Goal: Task Accomplishment & Management: Manage account settings

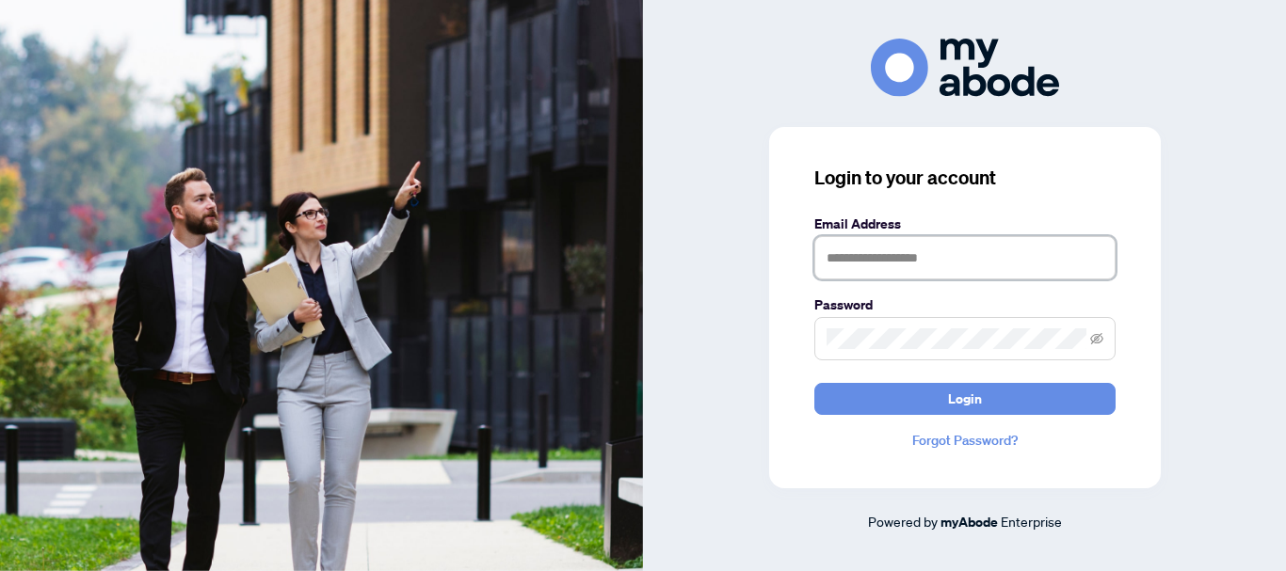
click at [851, 254] on input "text" at bounding box center [964, 257] width 301 height 43
type input "**********"
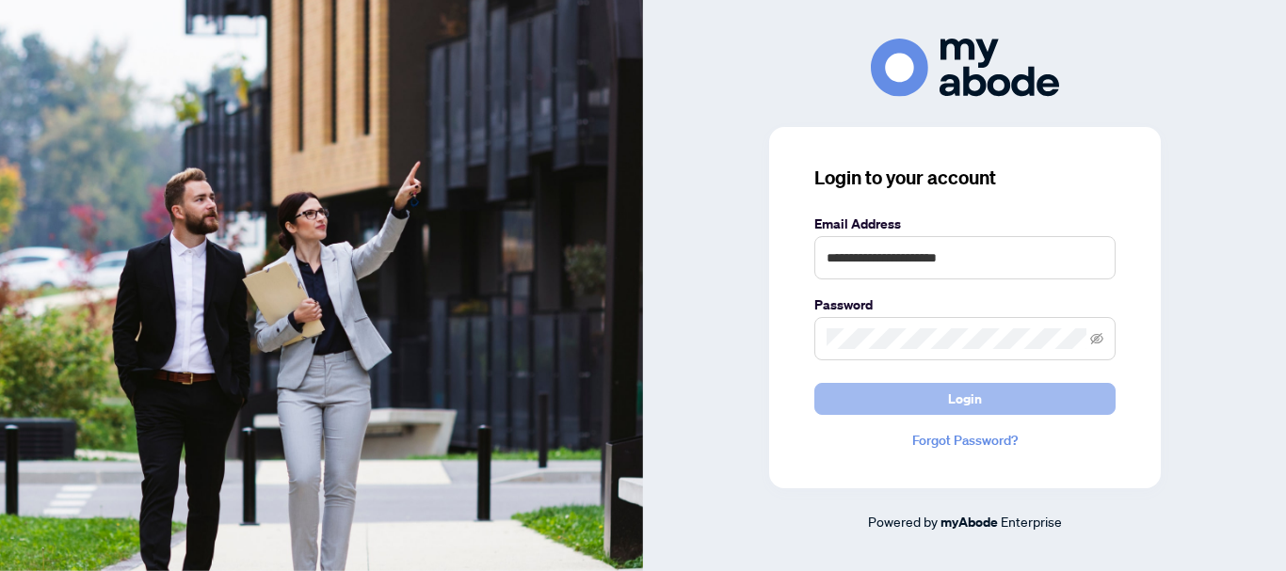
click at [938, 392] on button "Login" at bounding box center [964, 399] width 301 height 32
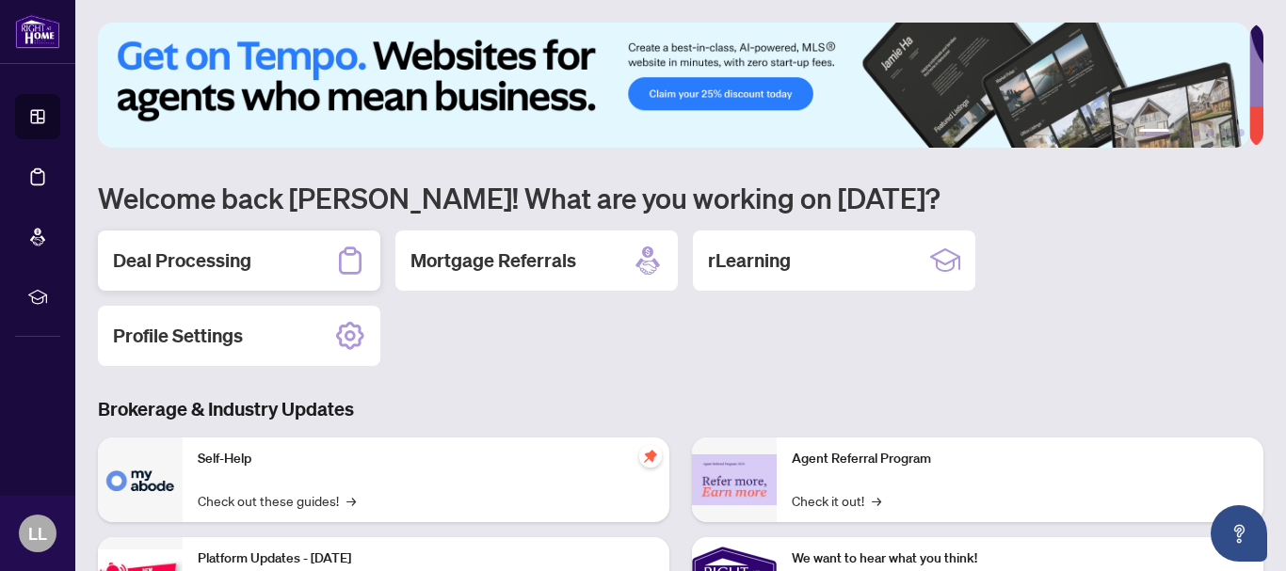
click at [206, 257] on h2 "Deal Processing" at bounding box center [182, 261] width 138 height 26
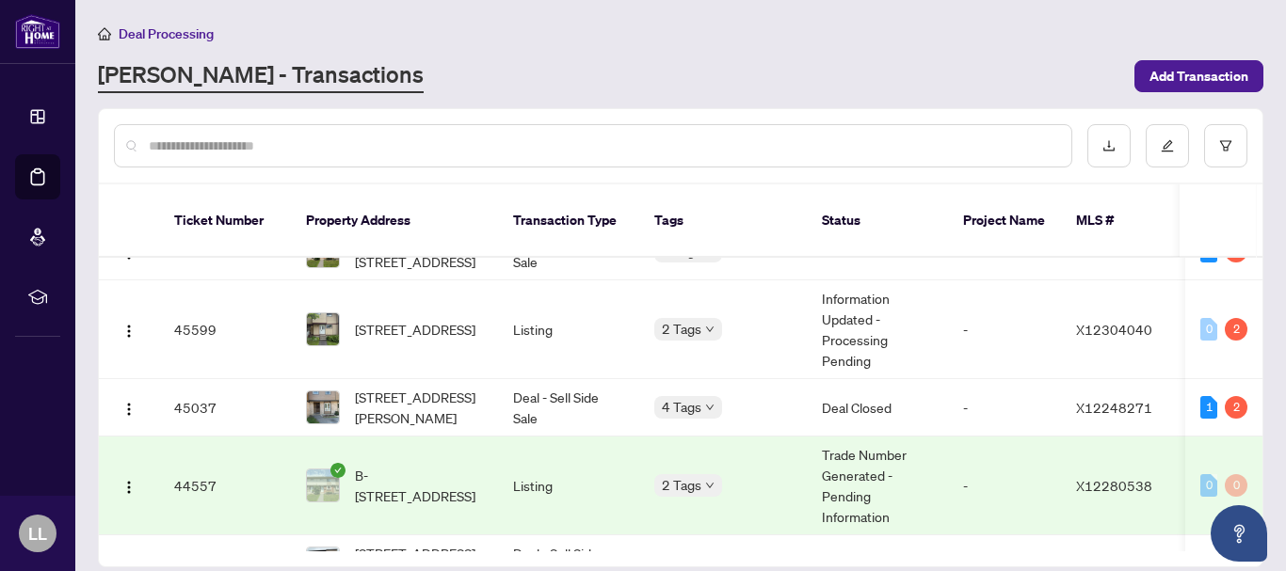
scroll to position [216, 0]
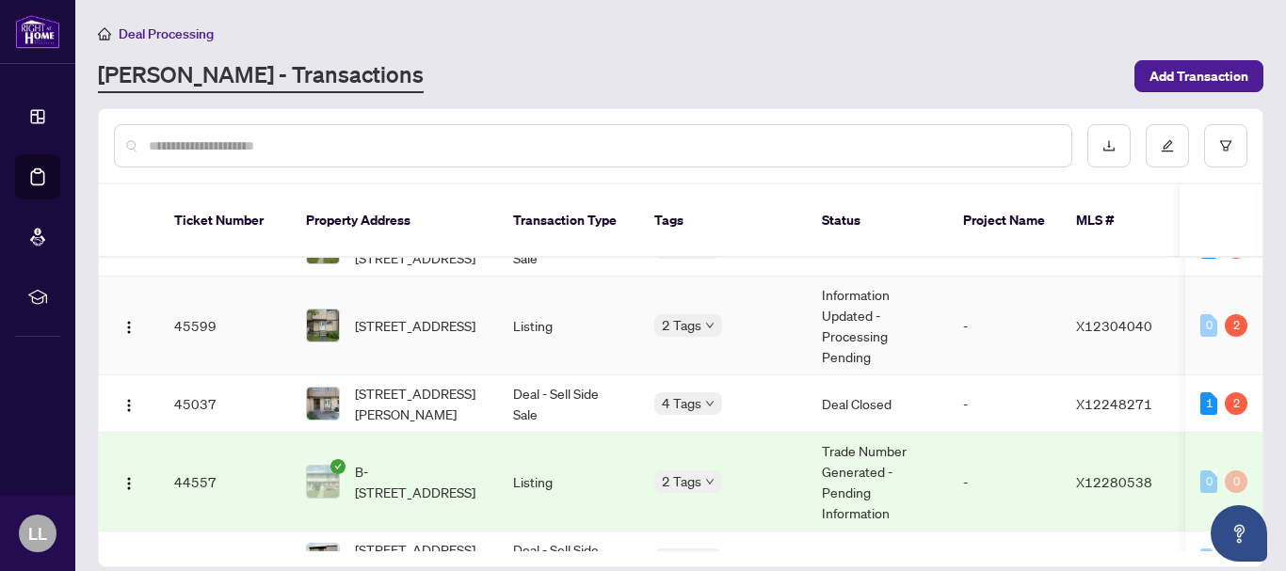
click at [191, 308] on td "45599" at bounding box center [225, 326] width 132 height 99
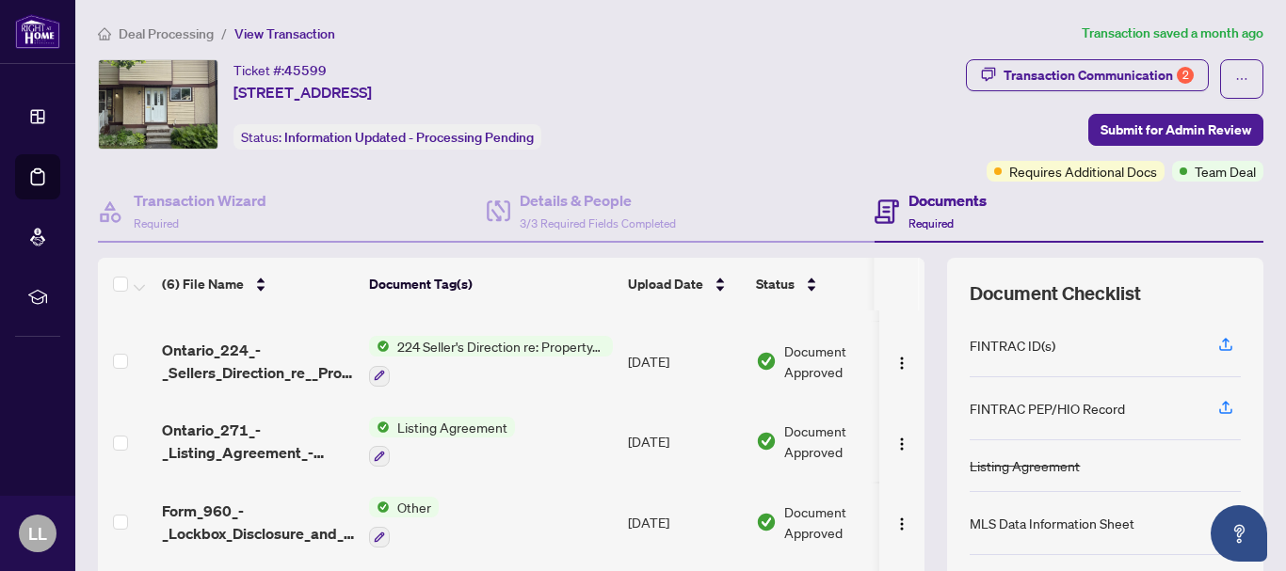
scroll to position [72, 0]
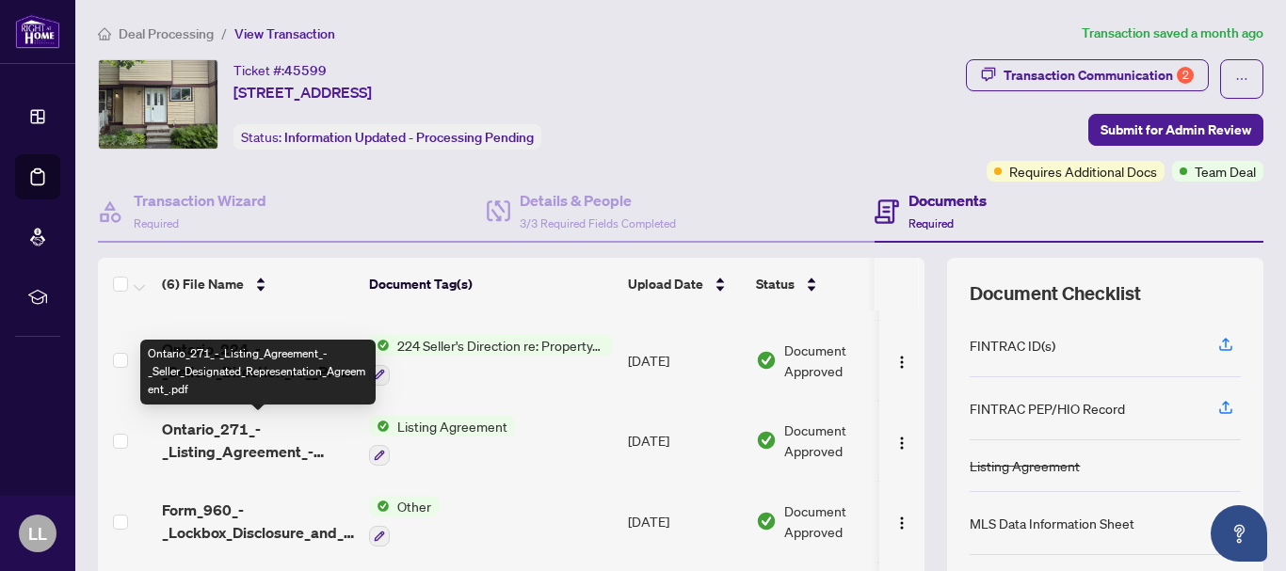
click at [222, 442] on span "Ontario_271_-_Listing_Agreement_-_Seller_Designated_Representation_Agreement_.p…" at bounding box center [258, 440] width 192 height 45
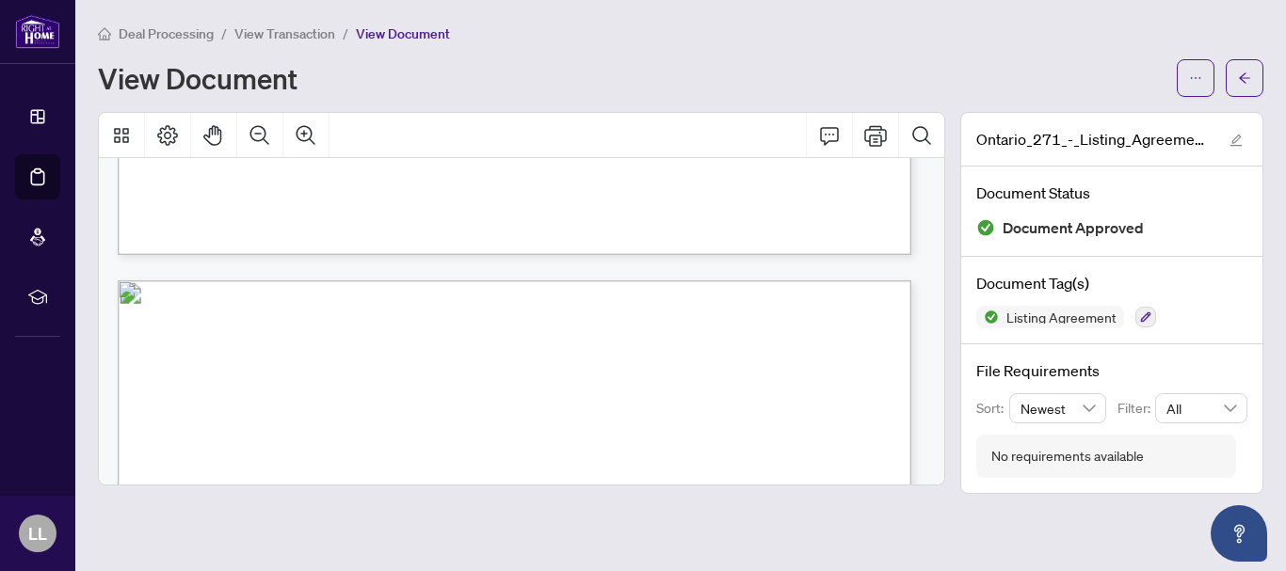
scroll to position [966, 0]
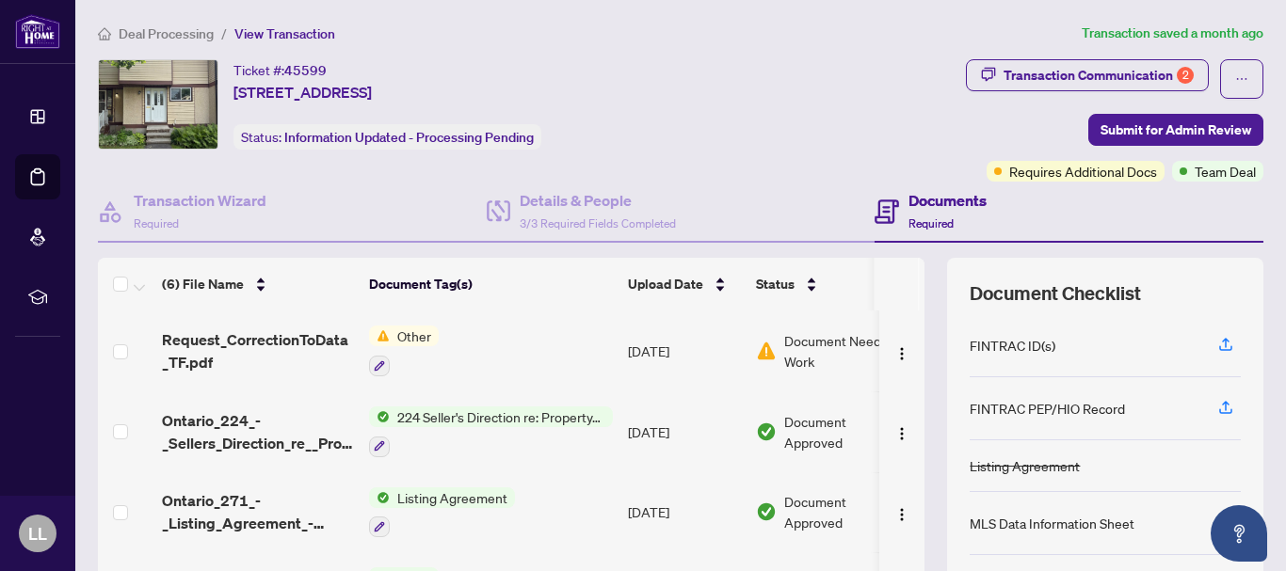
click at [796, 341] on span "Document Needs Work" at bounding box center [842, 350] width 117 height 41
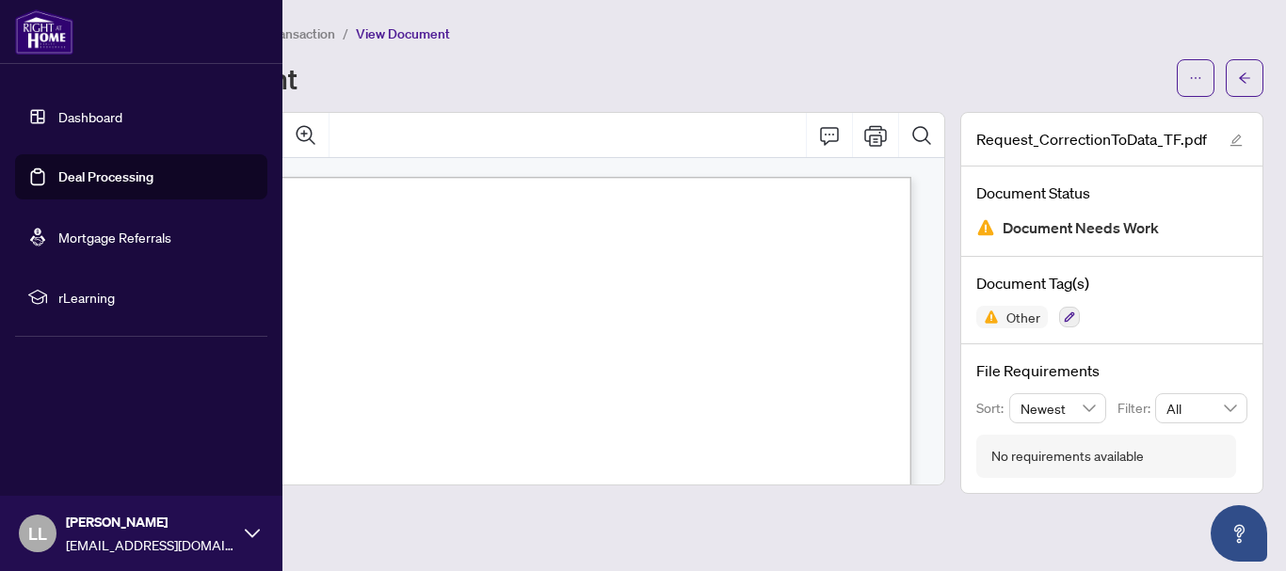
click at [58, 177] on link "Deal Processing" at bounding box center [105, 177] width 95 height 17
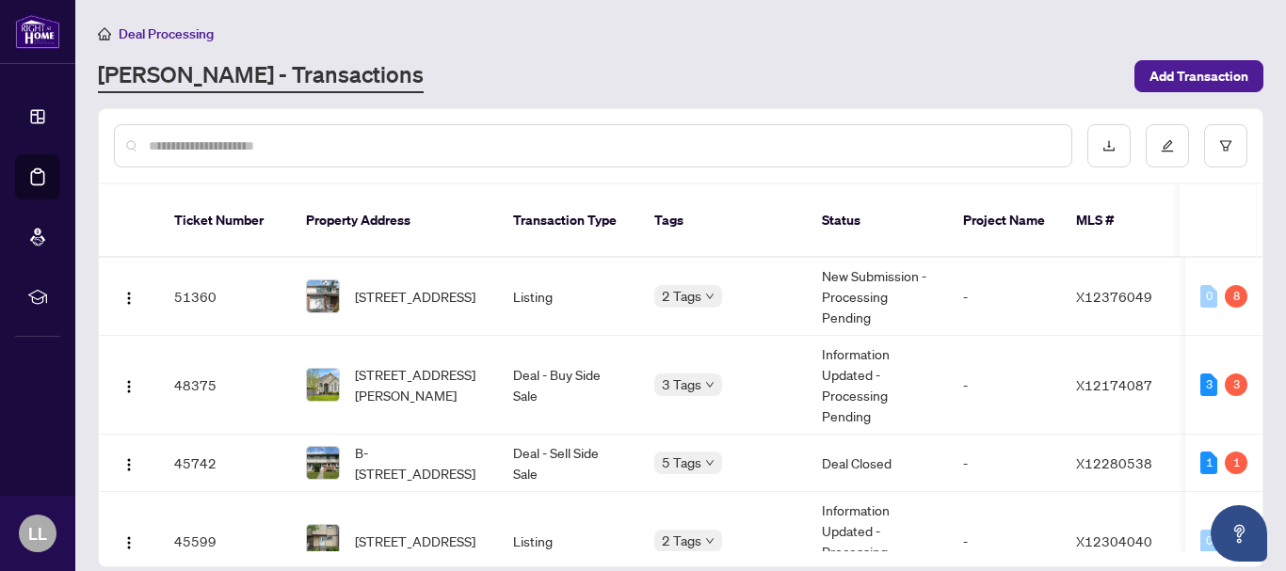
click at [221, 141] on input "text" at bounding box center [603, 146] width 908 height 21
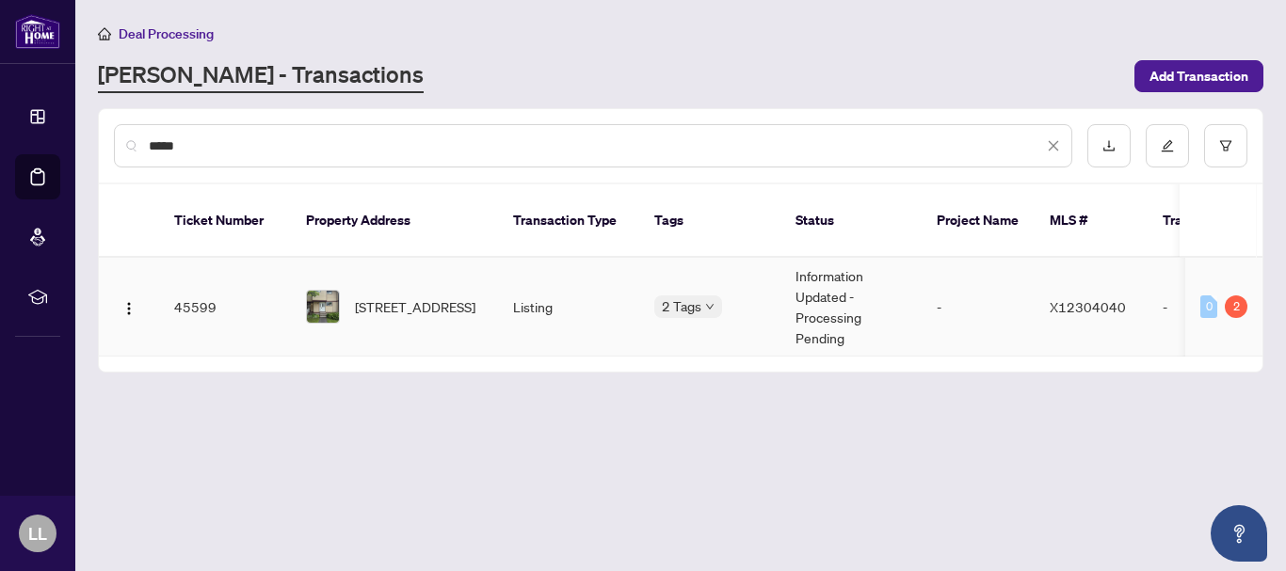
type input "*****"
click at [190, 281] on td "45599" at bounding box center [225, 307] width 132 height 99
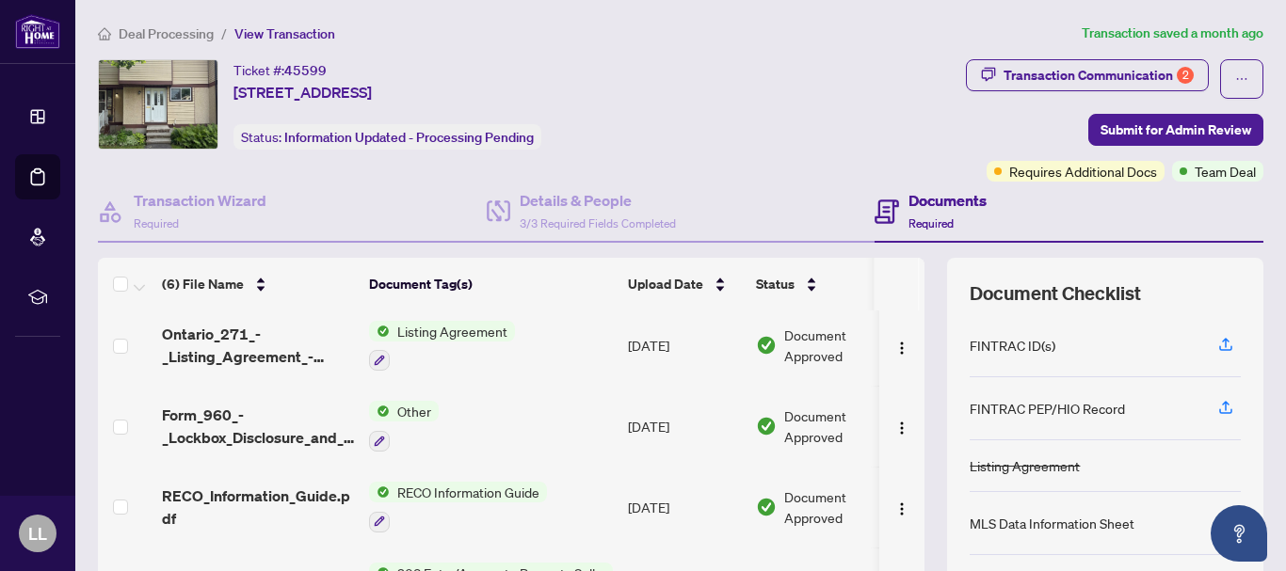
click at [922, 260] on div "(6) File Name Document Tag(s) Upload Date Status Request_CorrectionToData_TF.pd…" at bounding box center [680, 488] width 1165 height 461
click at [914, 340] on div "(6) File Name Document Tag(s) Upload Date Status Request_CorrectionToData_TF.pd…" at bounding box center [680, 488] width 1165 height 461
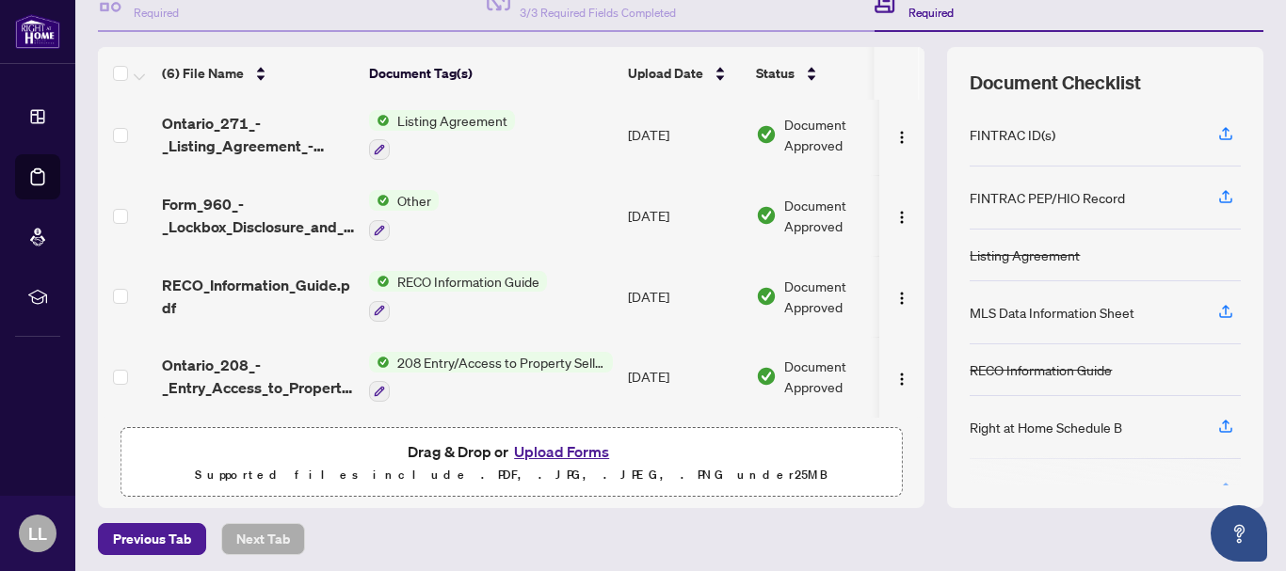
scroll to position [217, 0]
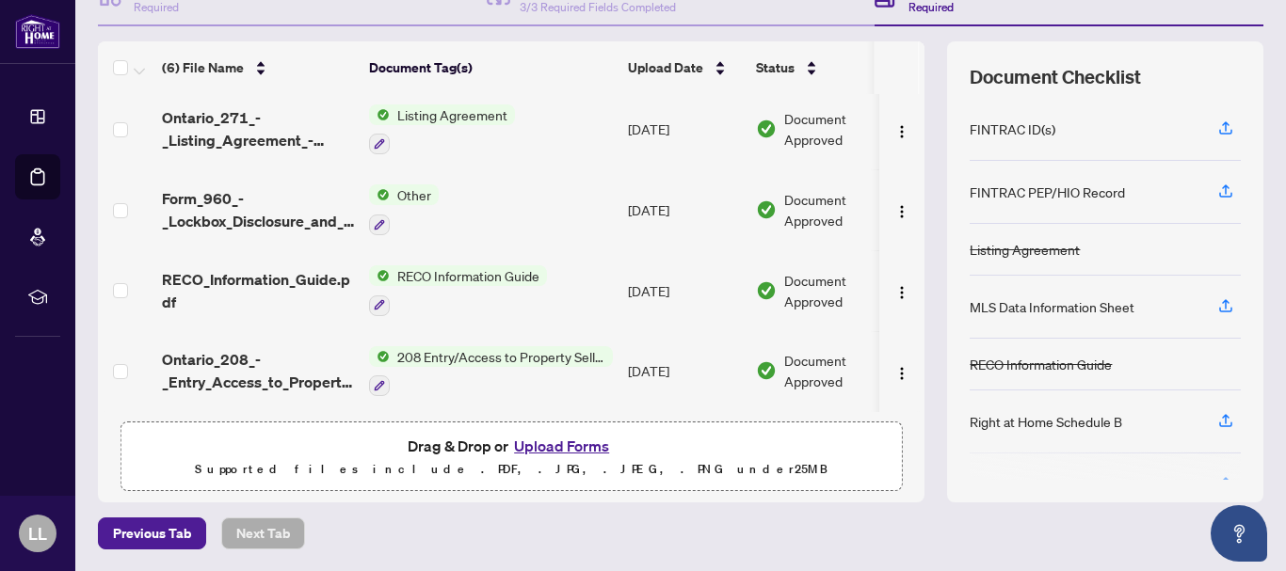
click at [567, 451] on button "Upload Forms" at bounding box center [561, 446] width 106 height 24
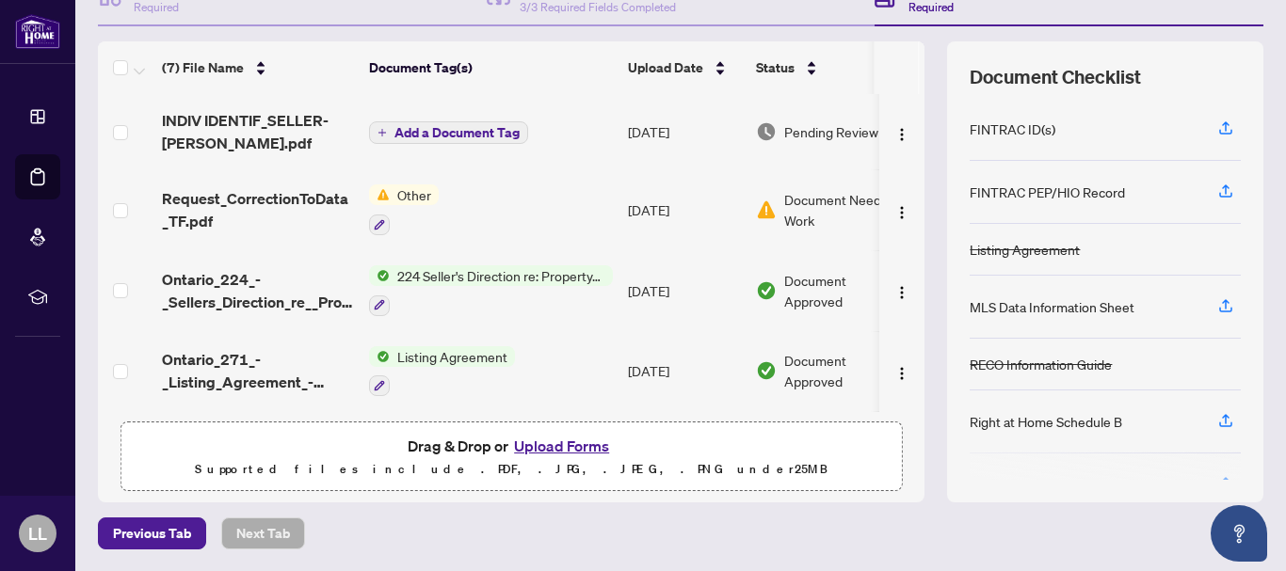
scroll to position [0, 0]
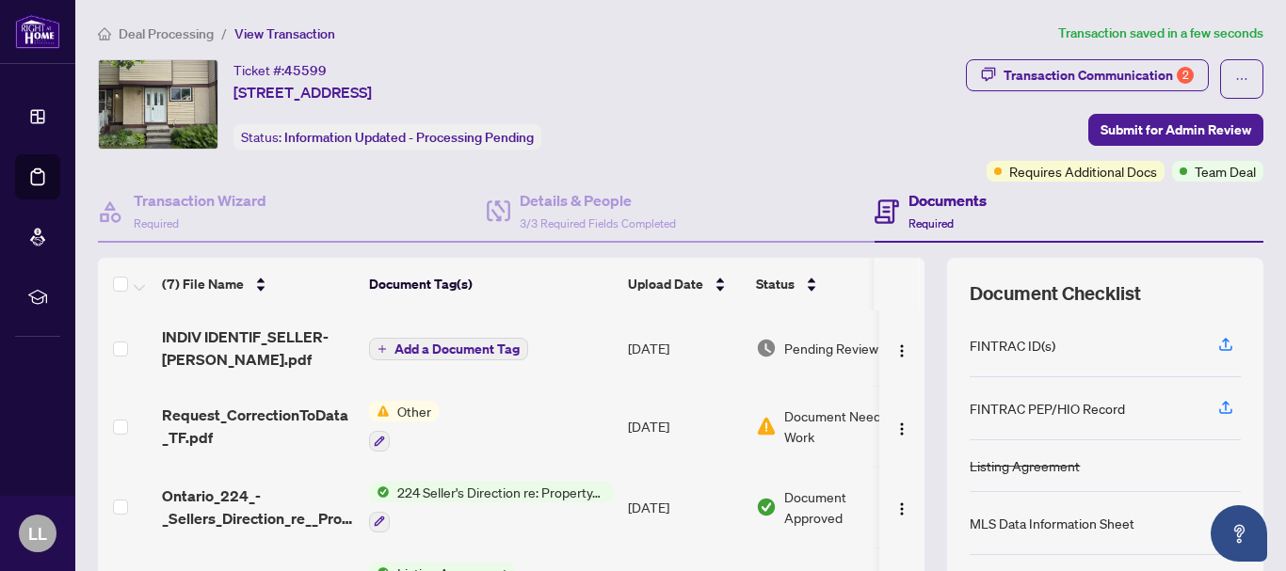
click at [416, 411] on span "Other" at bounding box center [414, 411] width 49 height 21
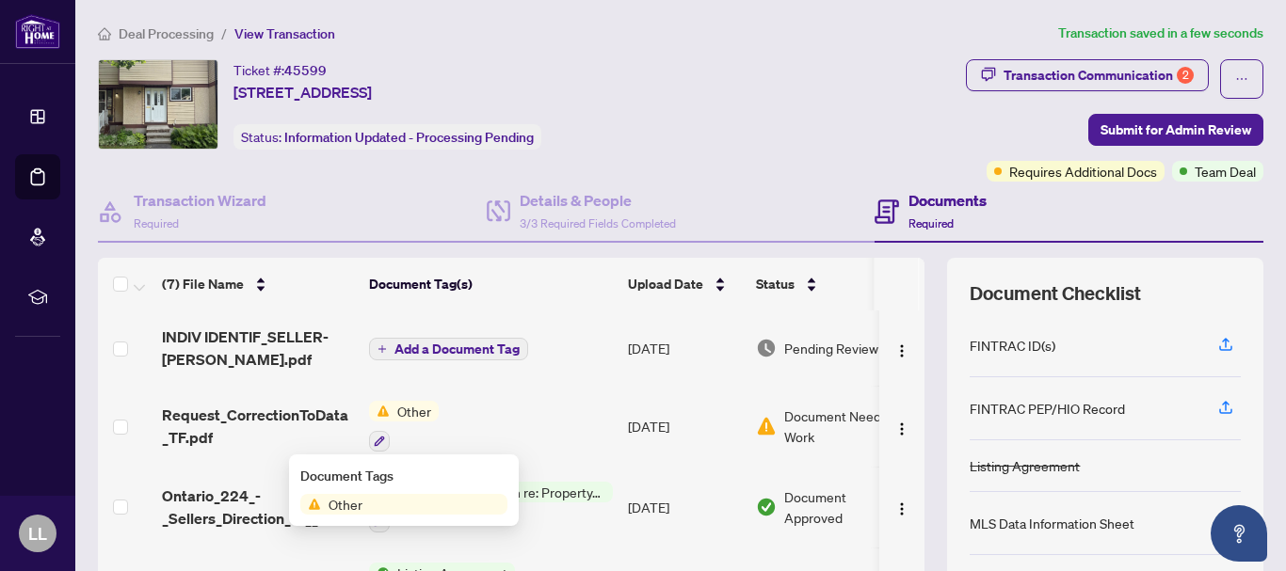
click at [347, 515] on div "Document Tags Other" at bounding box center [404, 491] width 230 height 72
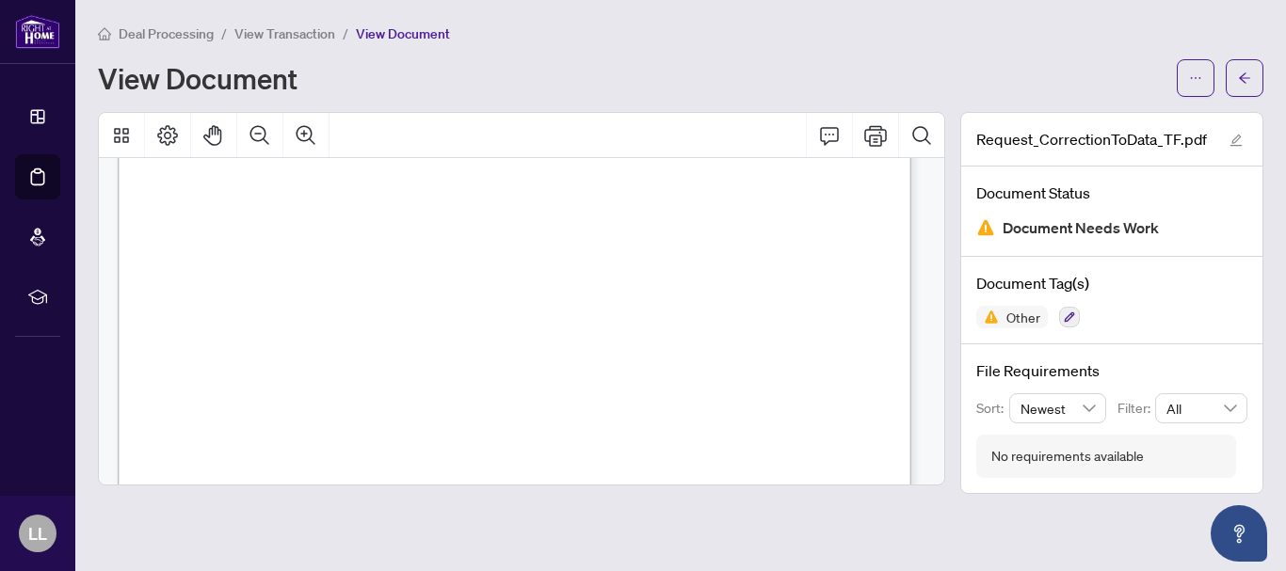
scroll to position [305, 0]
click at [867, 134] on icon "Print" at bounding box center [875, 135] width 23 height 23
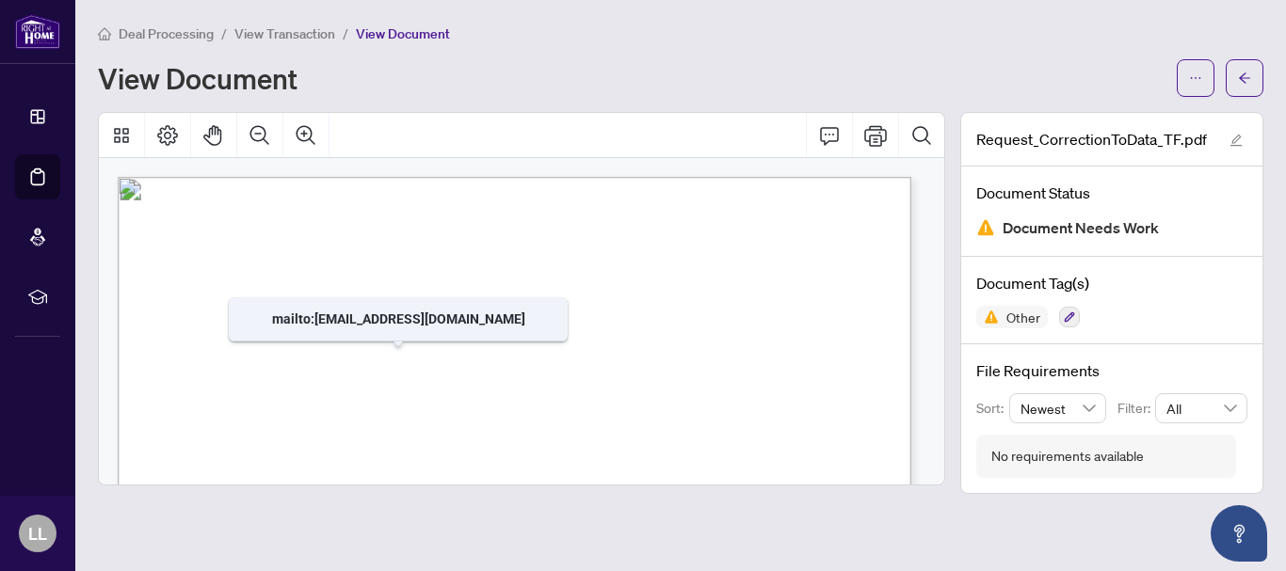
click at [394, 381] on span "Record/Manager and emailed to [EMAIL_ADDRESS][DOMAIN_NAME]" at bounding box center [367, 376] width 386 height 14
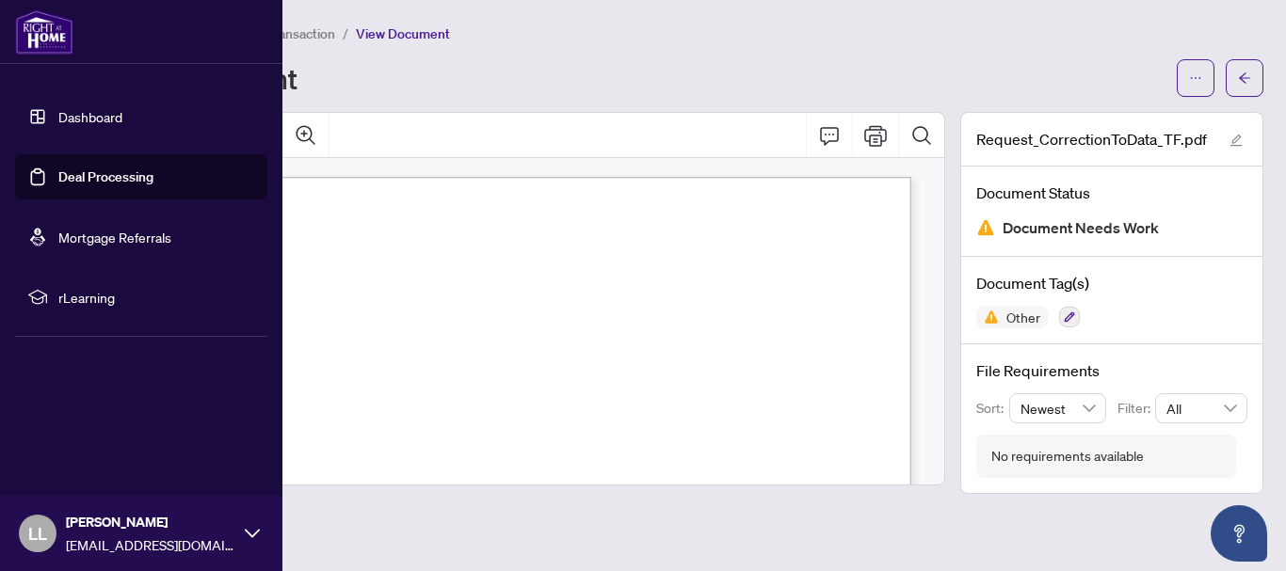
click at [67, 113] on link "Dashboard" at bounding box center [90, 116] width 64 height 17
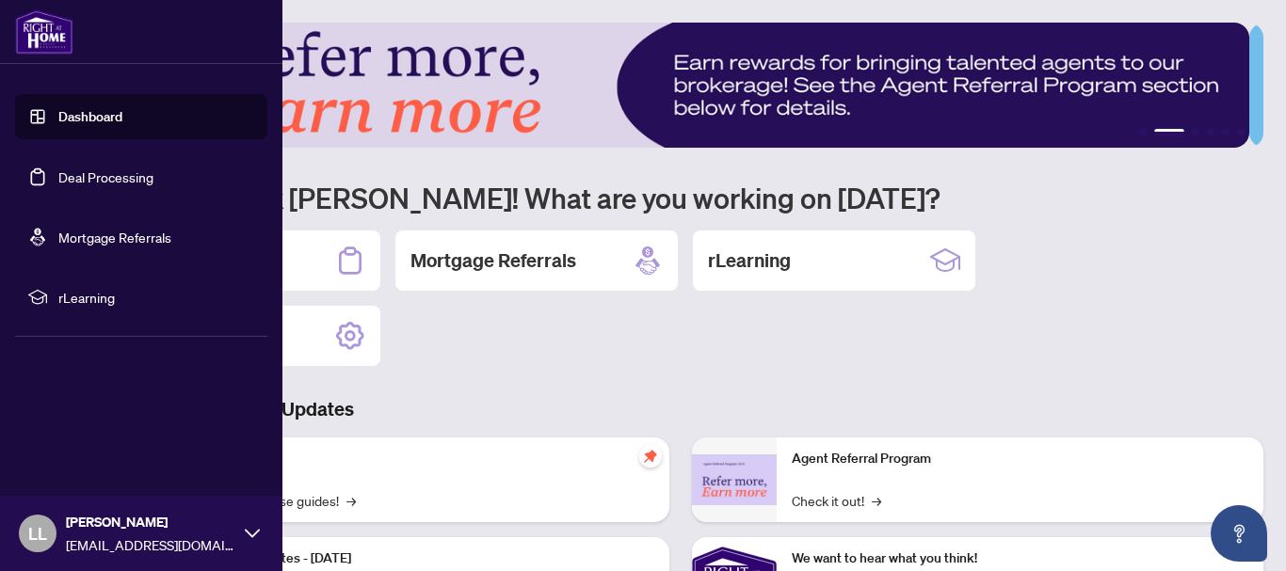
click at [89, 180] on link "Deal Processing" at bounding box center [105, 177] width 95 height 17
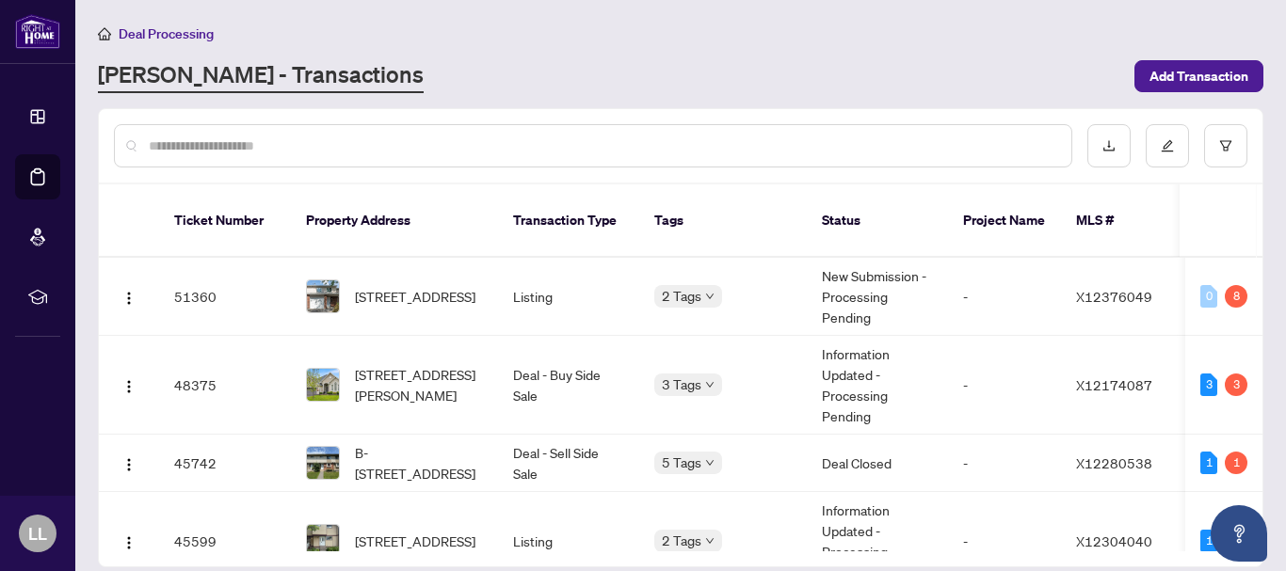
click at [198, 139] on input "text" at bounding box center [603, 146] width 908 height 21
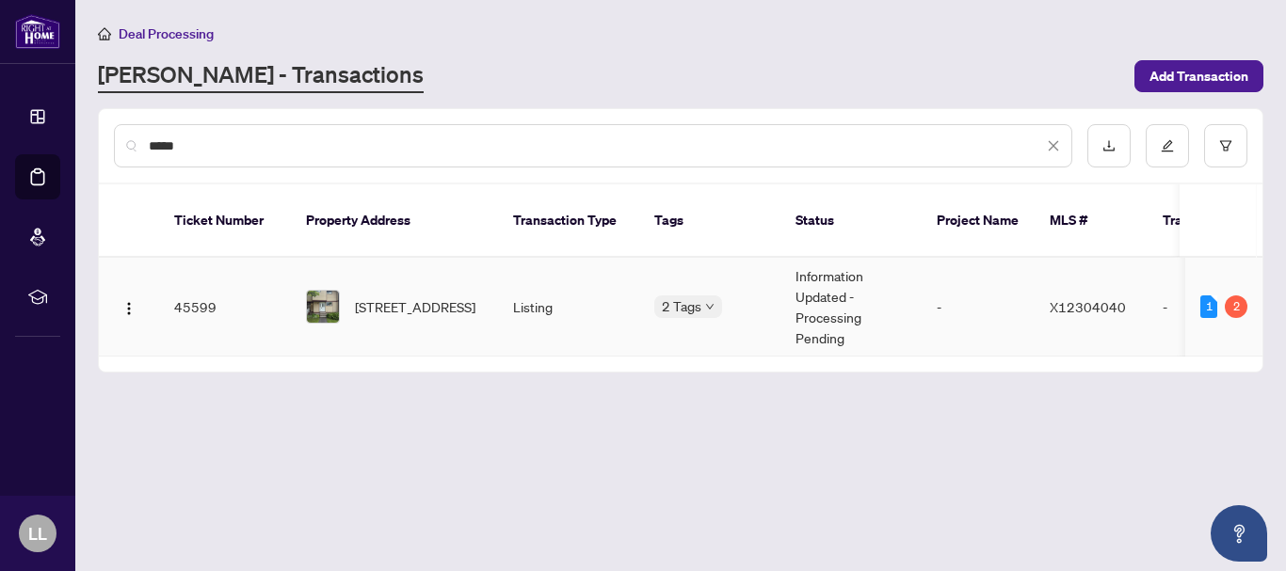
type input "*****"
click at [185, 281] on td "45599" at bounding box center [225, 307] width 132 height 99
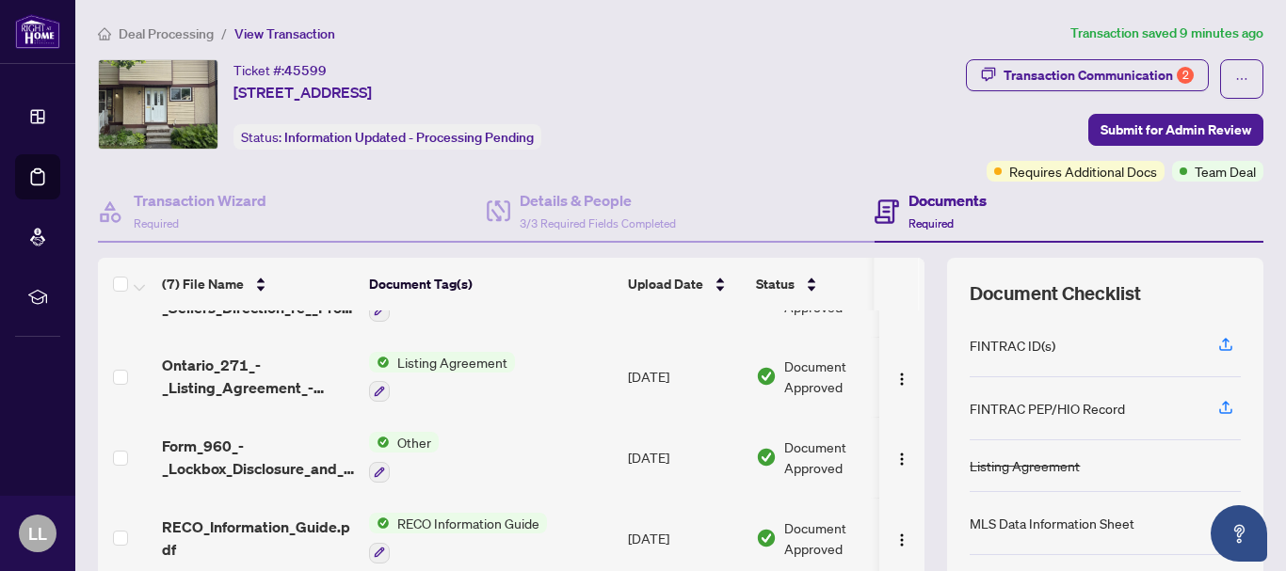
scroll to position [246, 0]
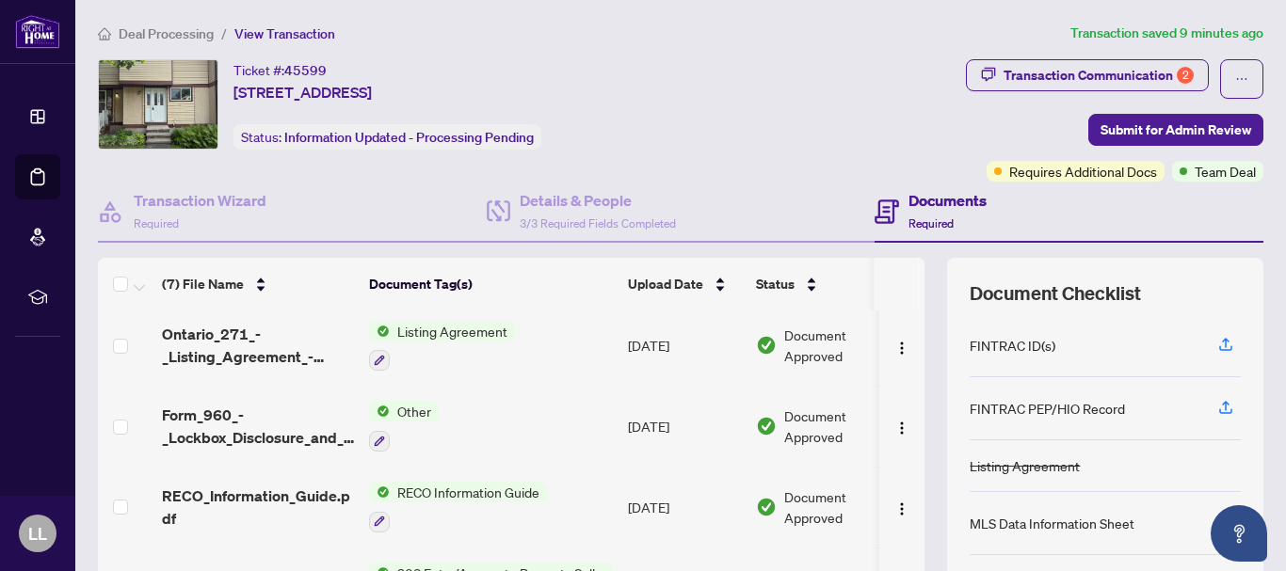
click at [838, 418] on span "Document Approved" at bounding box center [842, 426] width 117 height 41
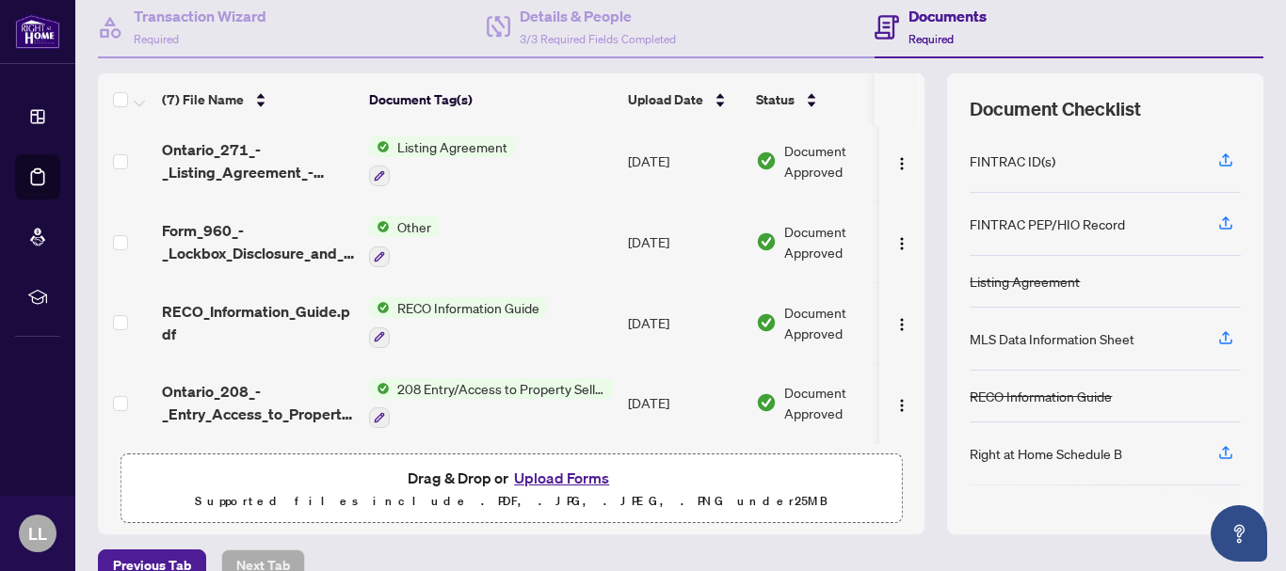
scroll to position [217, 0]
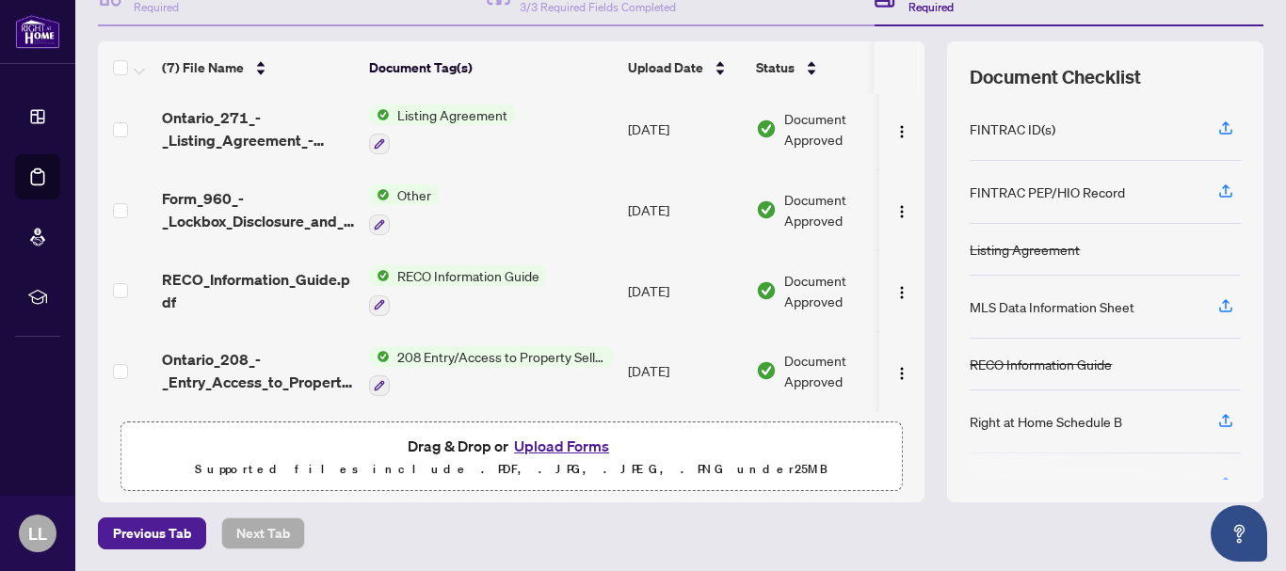
click at [568, 442] on button "Upload Forms" at bounding box center [561, 446] width 106 height 24
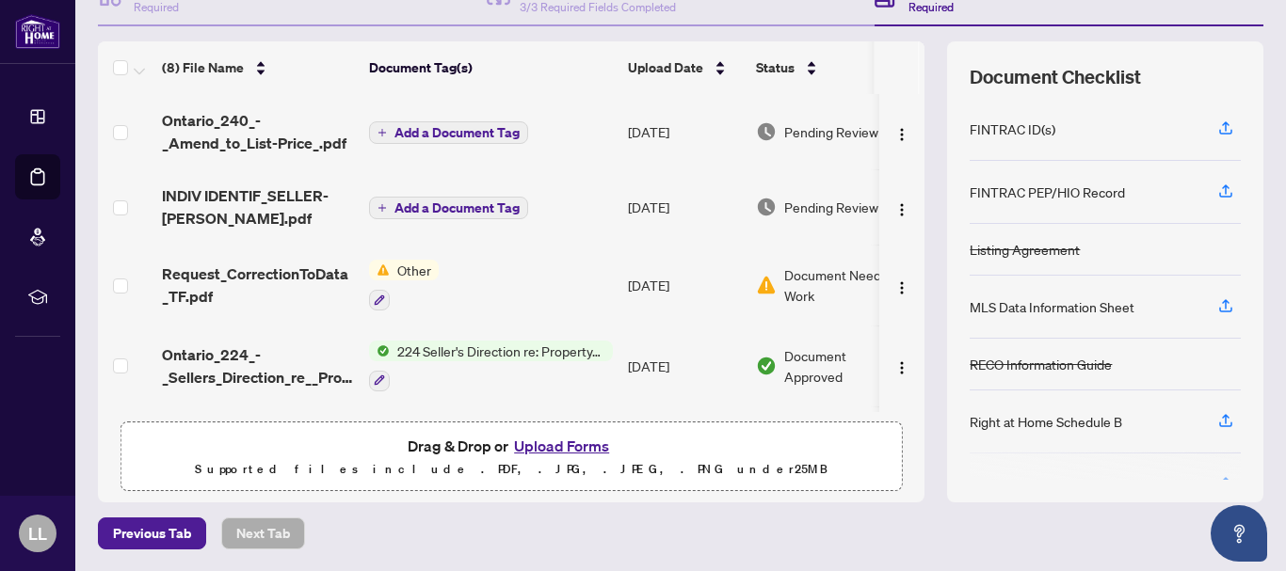
scroll to position [0, 0]
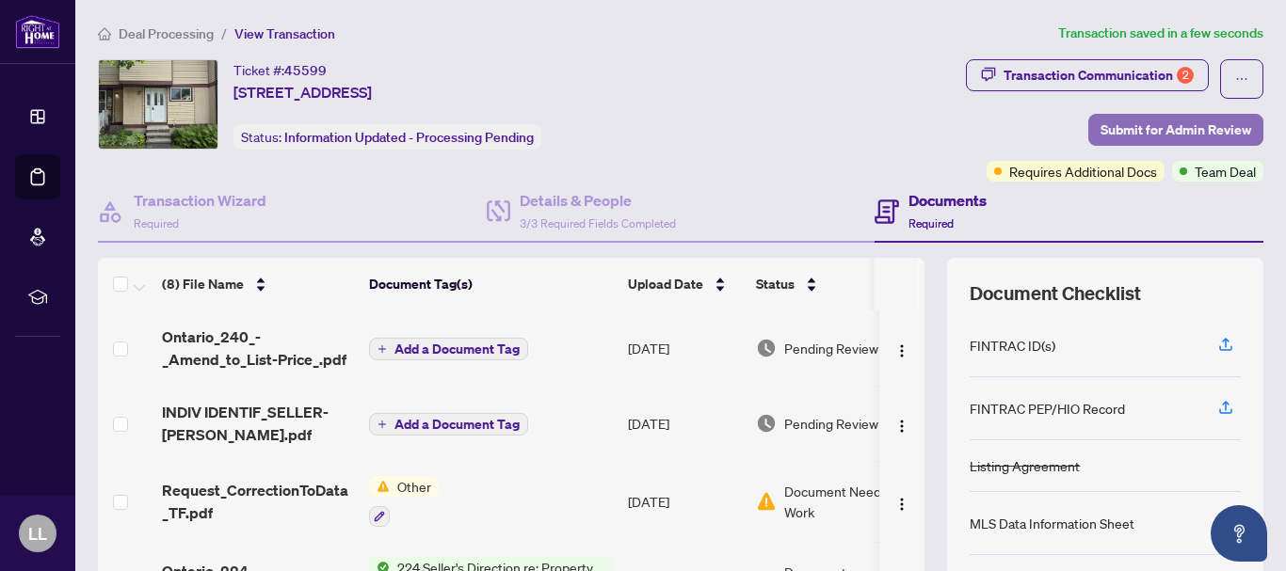
click at [1144, 128] on span "Submit for Admin Review" at bounding box center [1176, 130] width 151 height 30
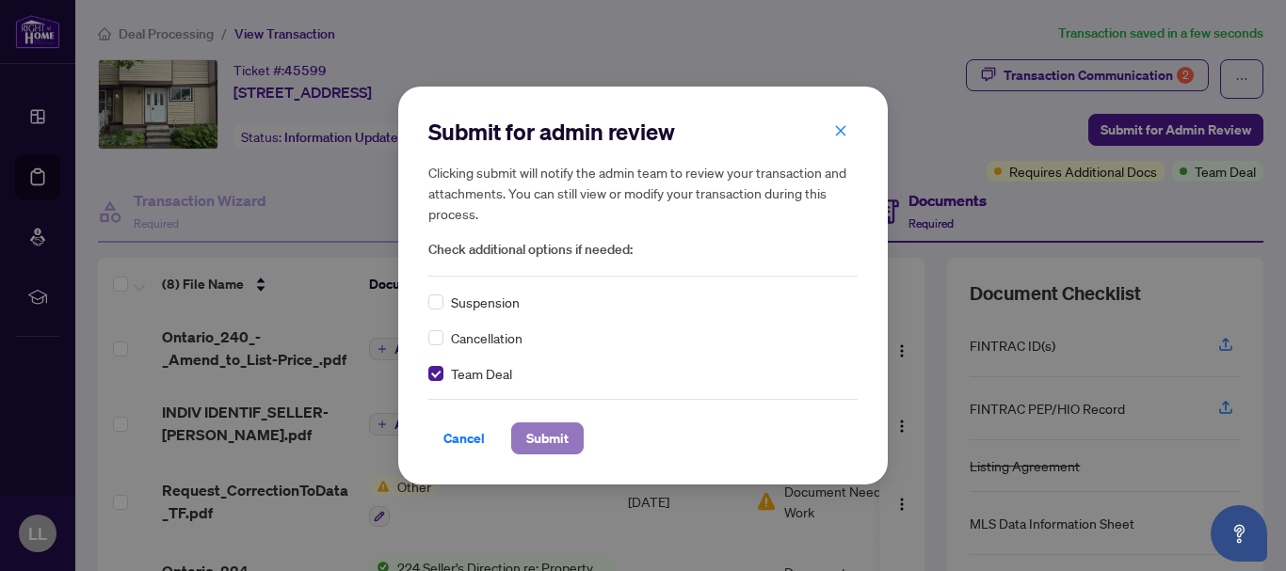
click at [542, 433] on span "Submit" at bounding box center [547, 439] width 42 height 30
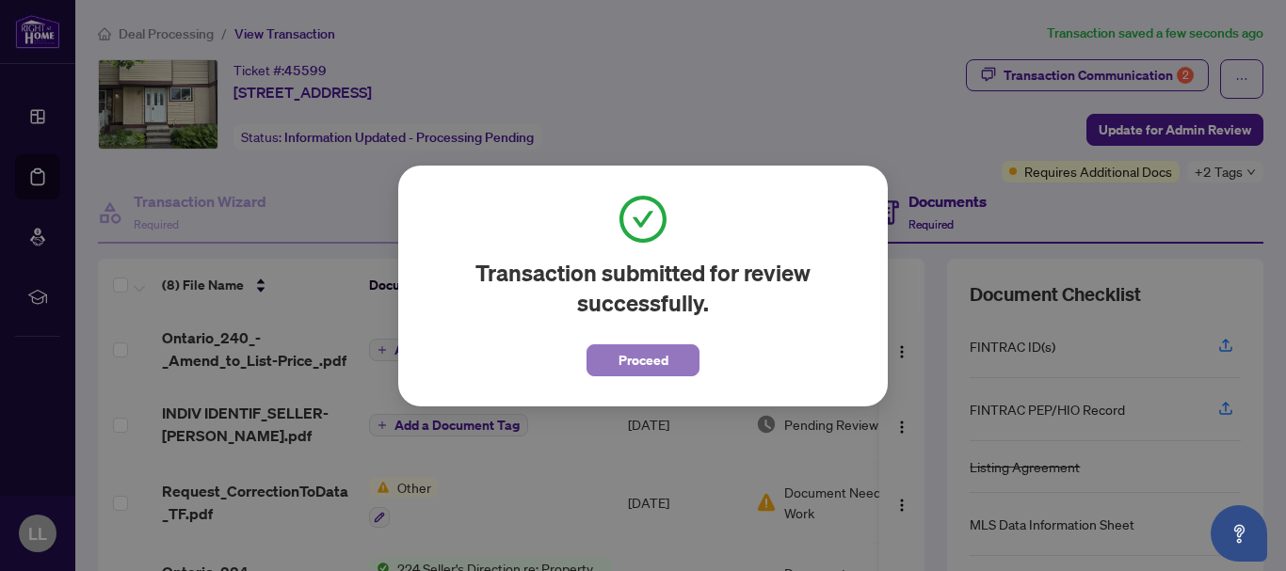
click at [623, 362] on span "Proceed" at bounding box center [644, 360] width 50 height 30
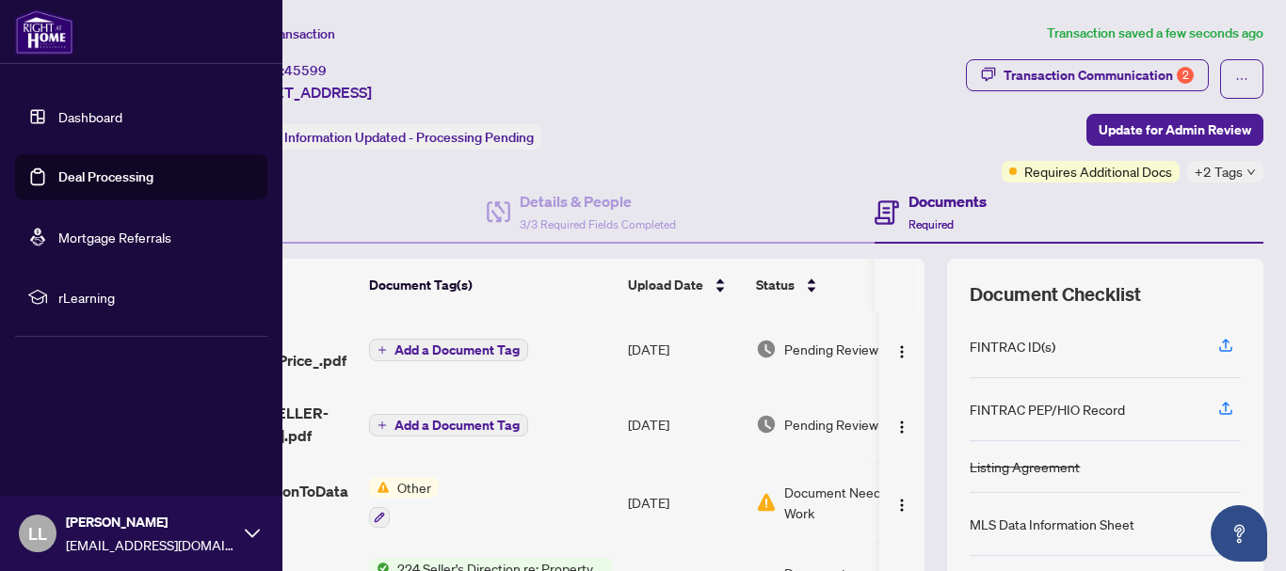
click at [58, 116] on link "Dashboard" at bounding box center [90, 116] width 64 height 17
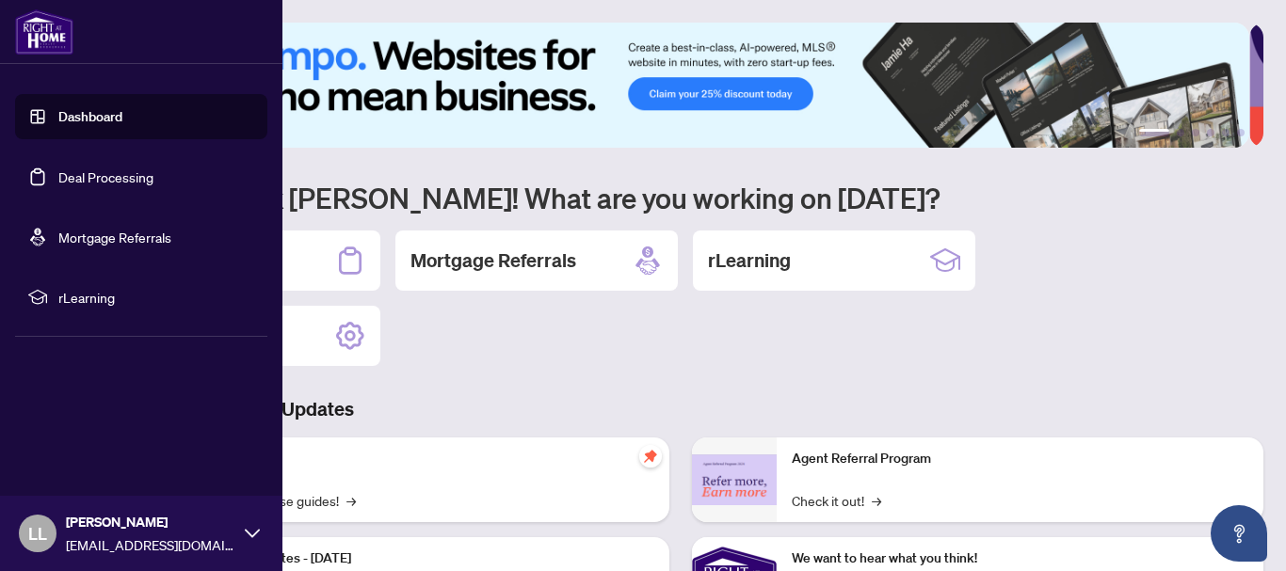
click at [72, 178] on link "Deal Processing" at bounding box center [105, 177] width 95 height 17
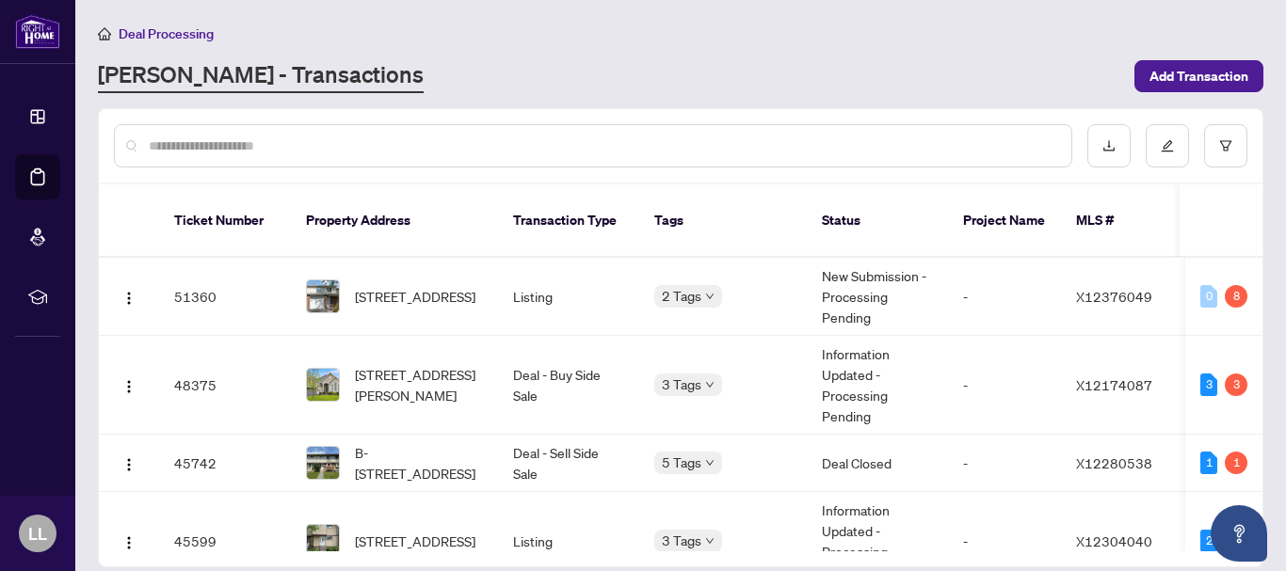
click at [313, 145] on input "text" at bounding box center [603, 146] width 908 height 21
click at [201, 364] on td "48375" at bounding box center [225, 385] width 132 height 99
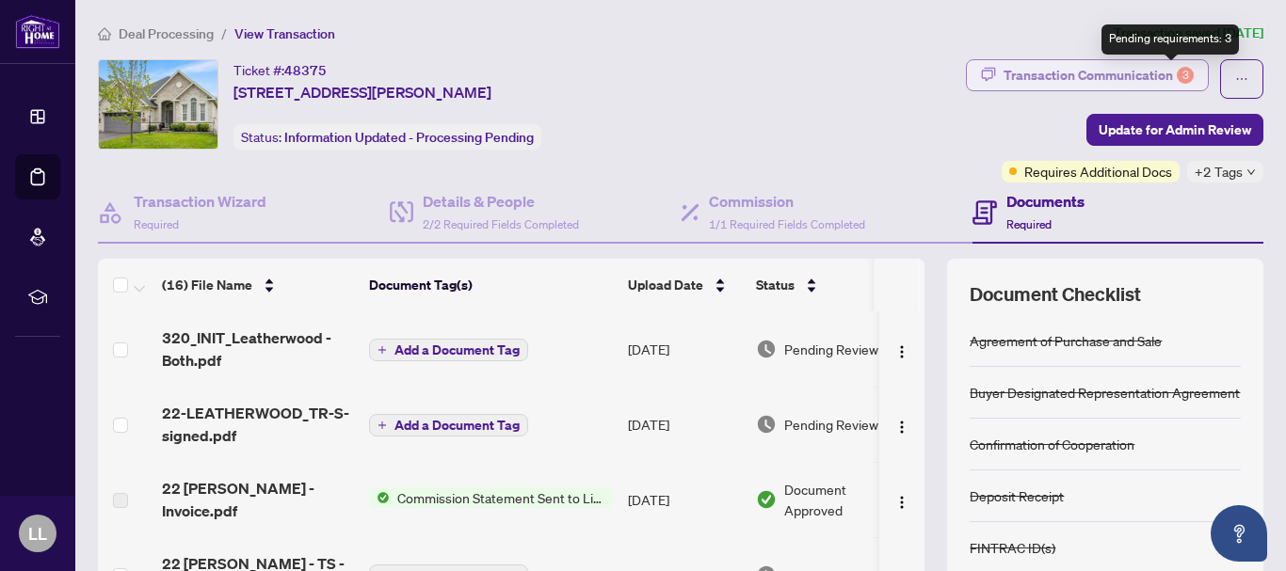
click at [1177, 74] on div "3" at bounding box center [1185, 75] width 17 height 17
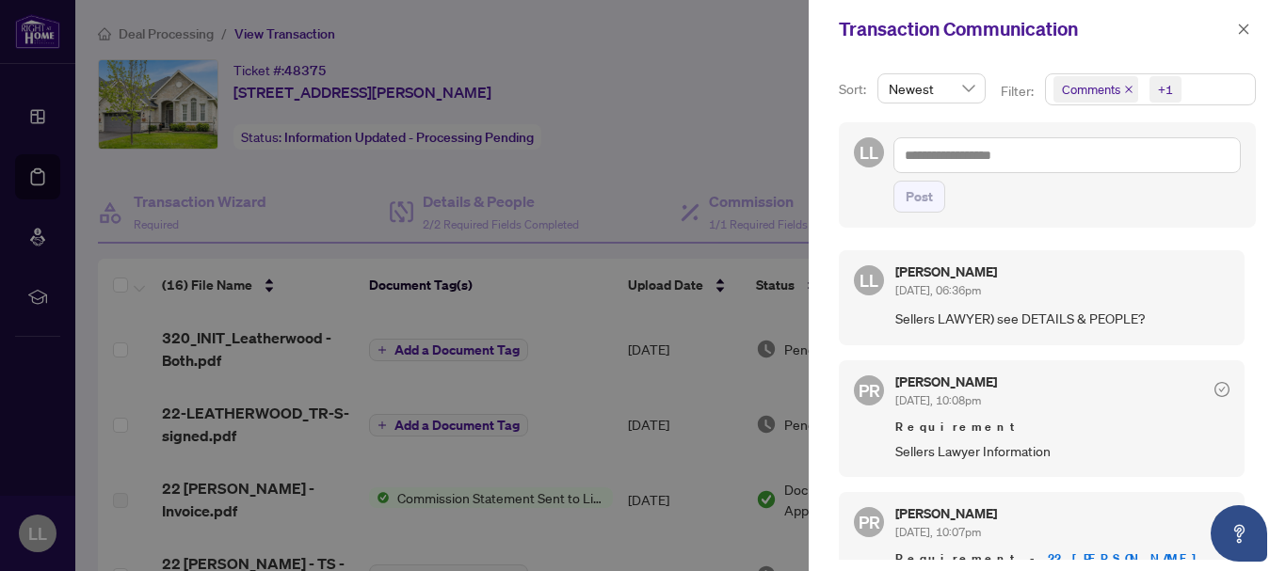
click at [1127, 89] on icon "close" at bounding box center [1129, 90] width 8 height 8
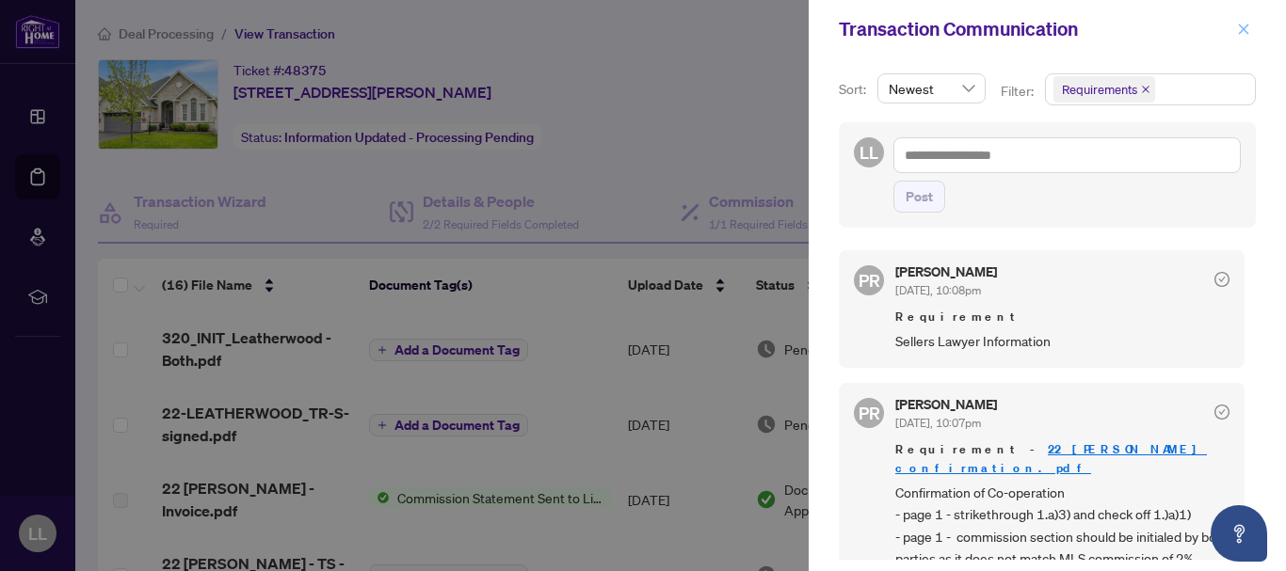
click at [1240, 33] on icon "close" at bounding box center [1244, 29] width 10 height 10
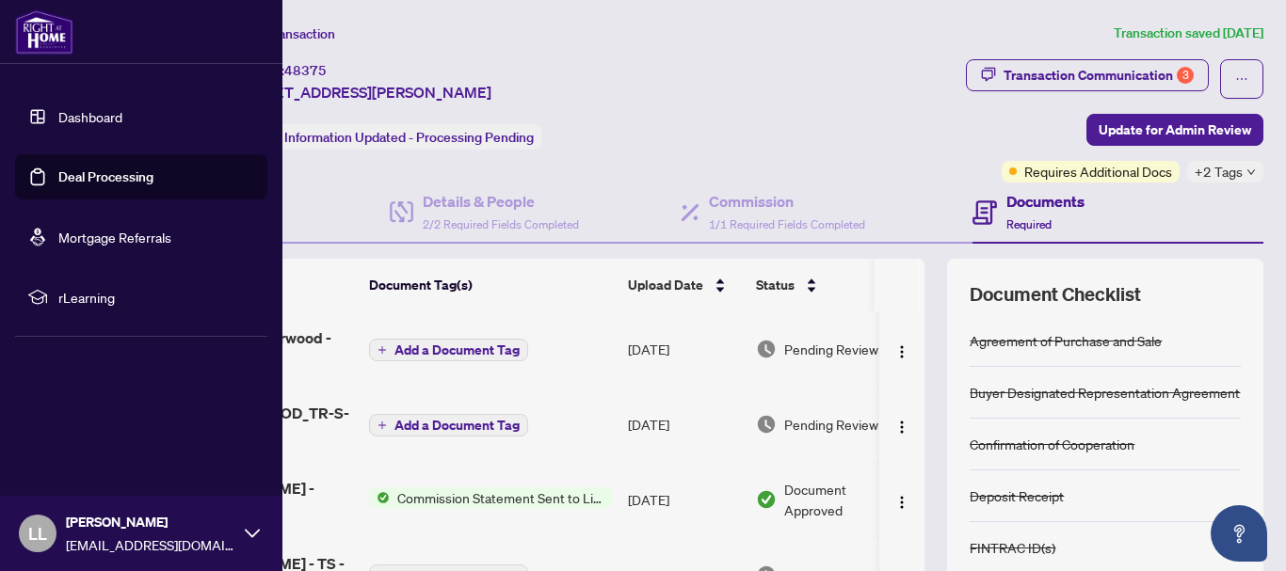
click at [58, 178] on link "Deal Processing" at bounding box center [105, 177] width 95 height 17
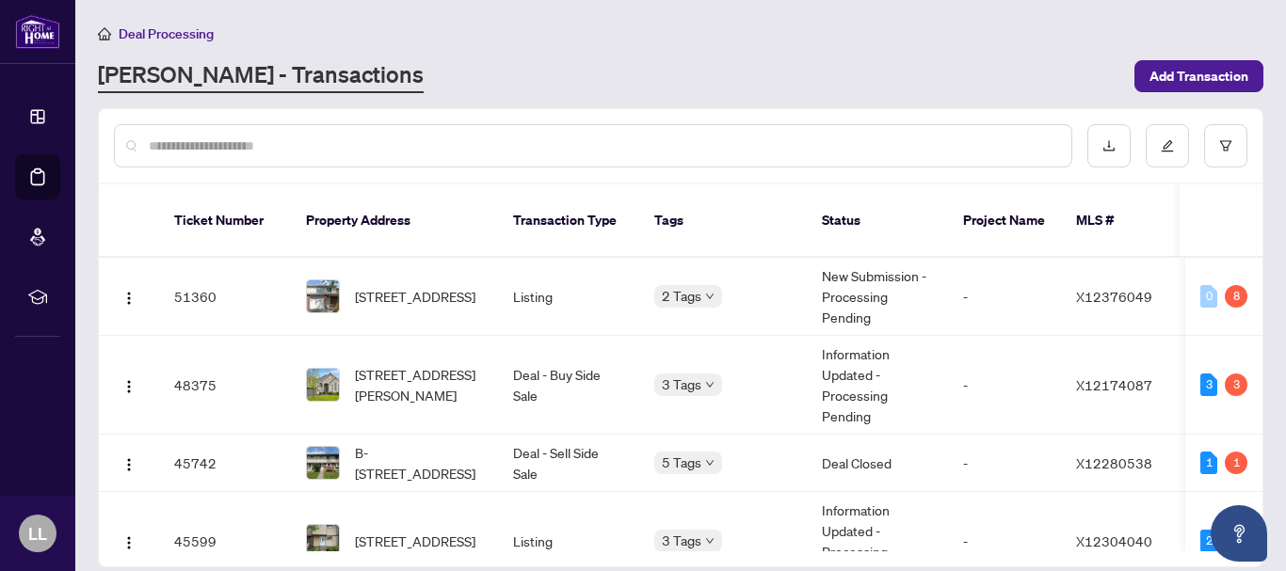
click at [351, 142] on input "text" at bounding box center [603, 146] width 908 height 21
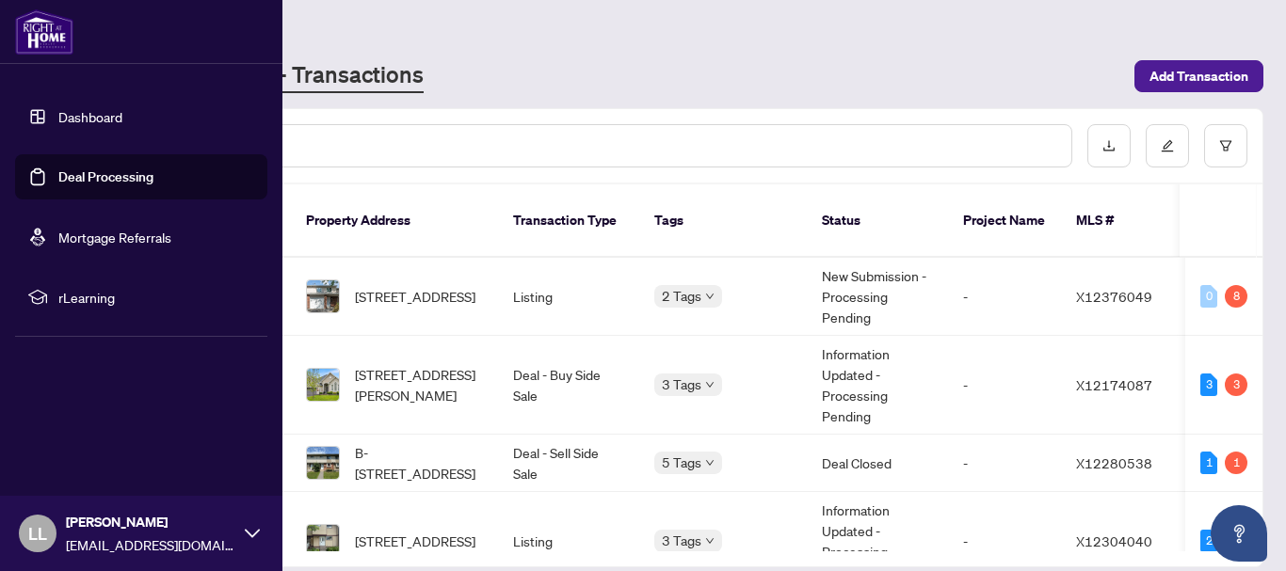
click at [58, 173] on link "Deal Processing" at bounding box center [105, 177] width 95 height 17
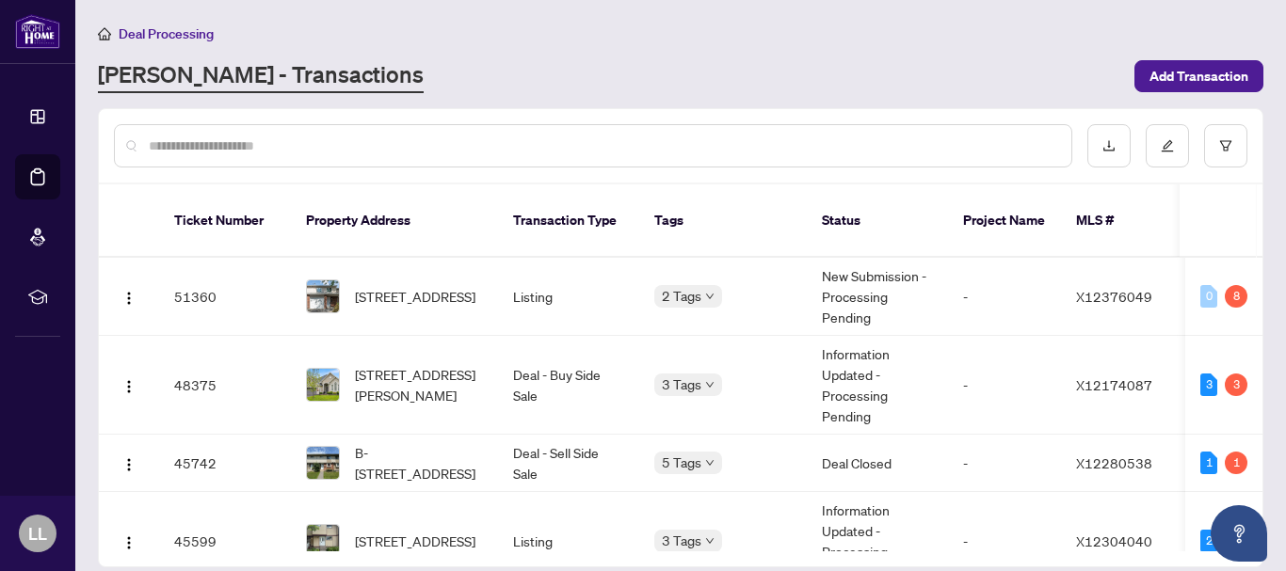
click at [331, 138] on input "text" at bounding box center [603, 146] width 908 height 21
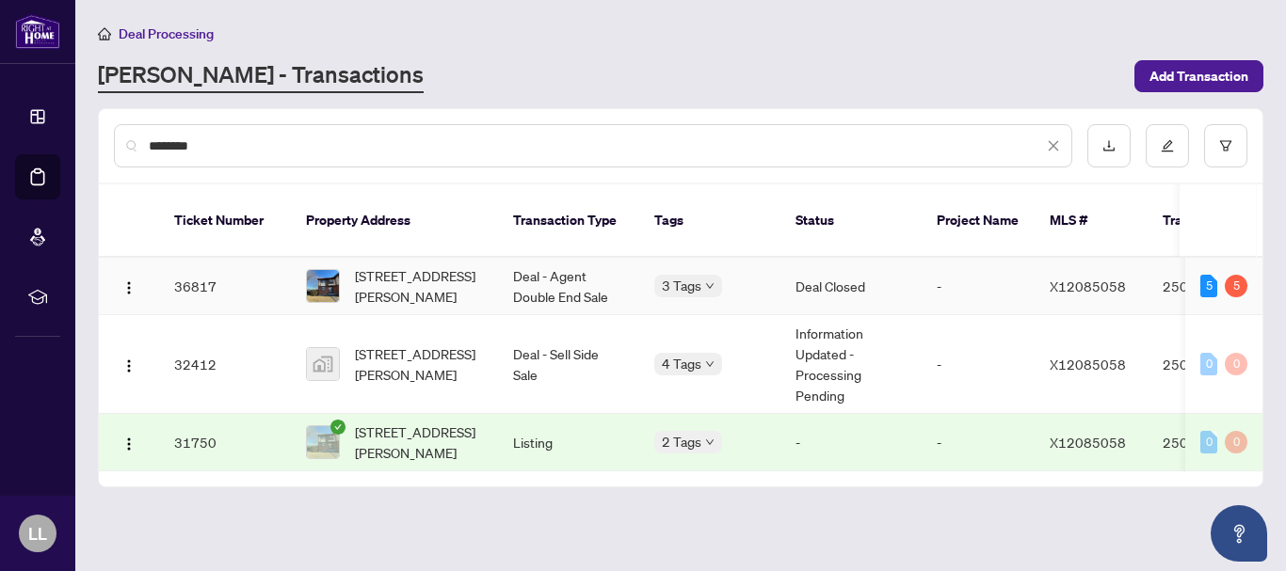
type input "********"
click at [188, 274] on td "36817" at bounding box center [225, 286] width 132 height 57
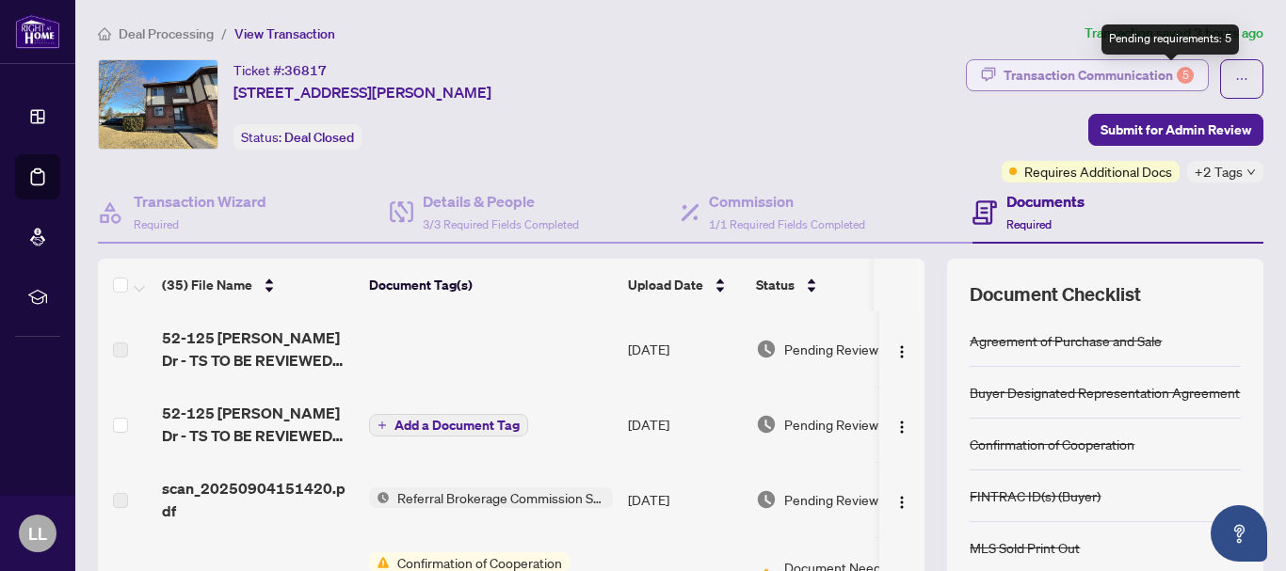
click at [1177, 71] on div "5" at bounding box center [1185, 75] width 17 height 17
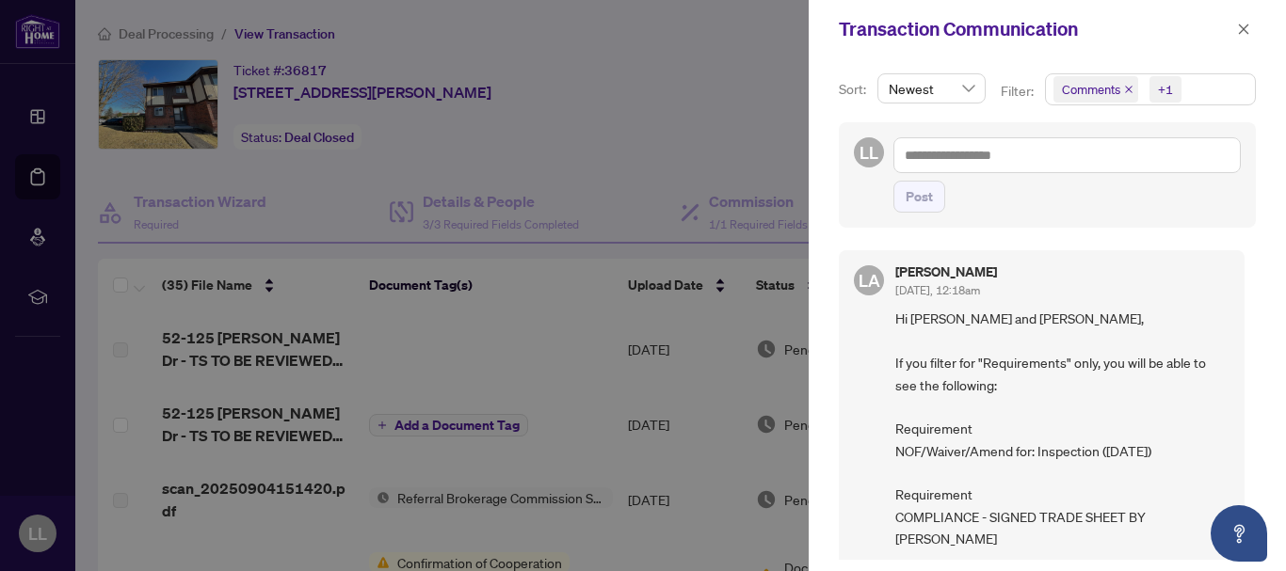
click at [1128, 86] on icon "close" at bounding box center [1128, 89] width 9 height 9
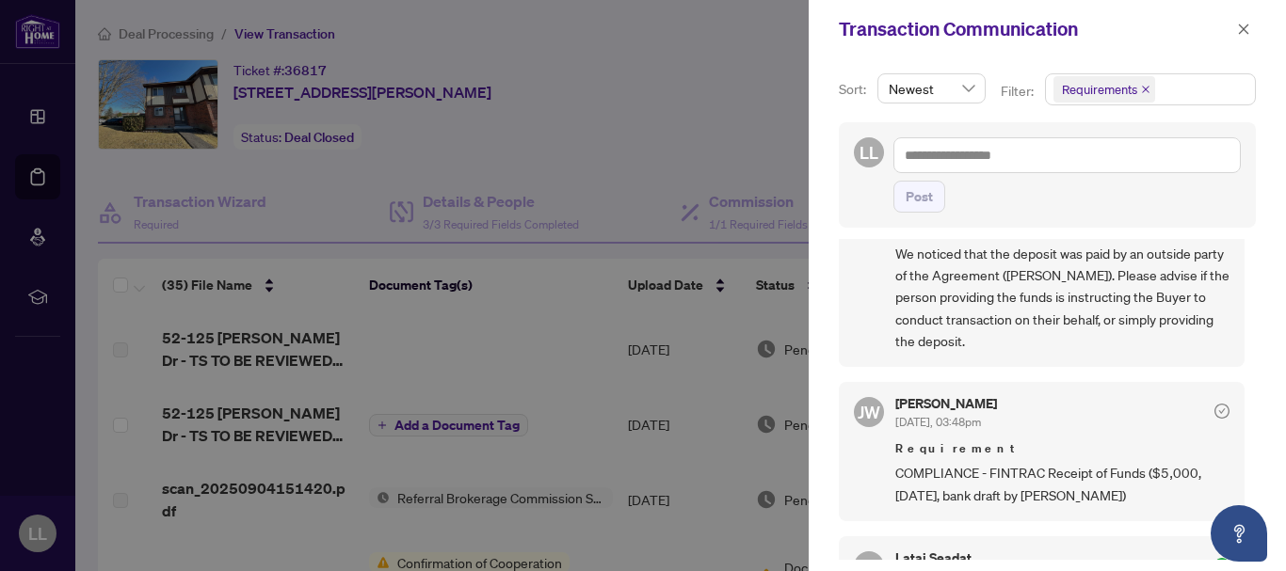
scroll to position [530, 0]
click at [1243, 34] on icon "close" at bounding box center [1243, 29] width 13 height 13
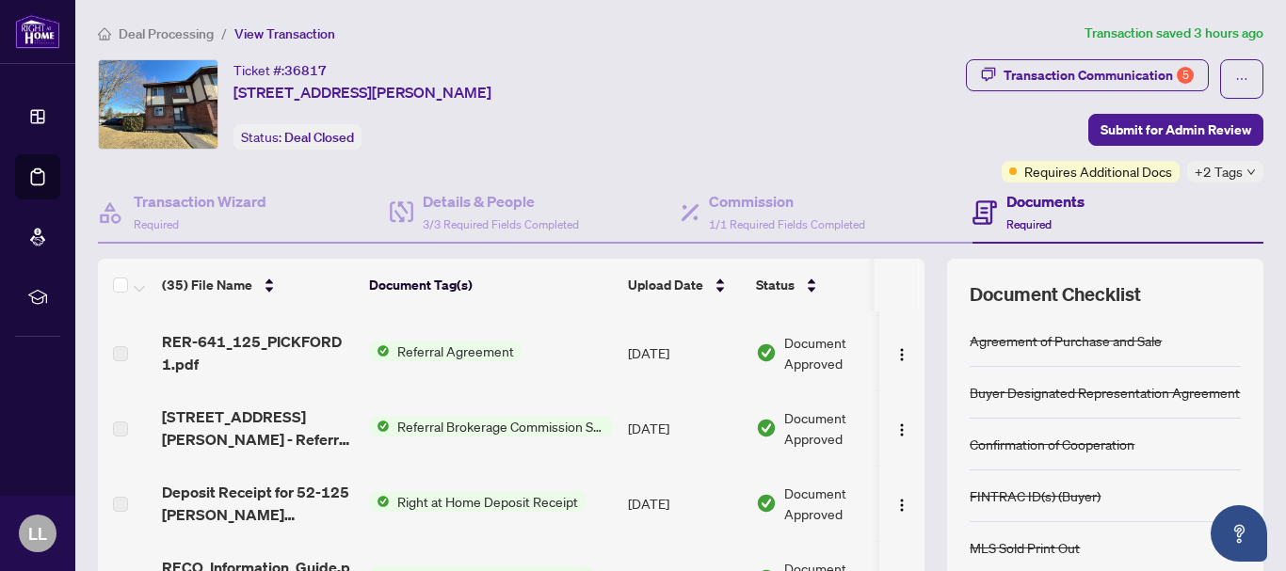
scroll to position [2079, 0]
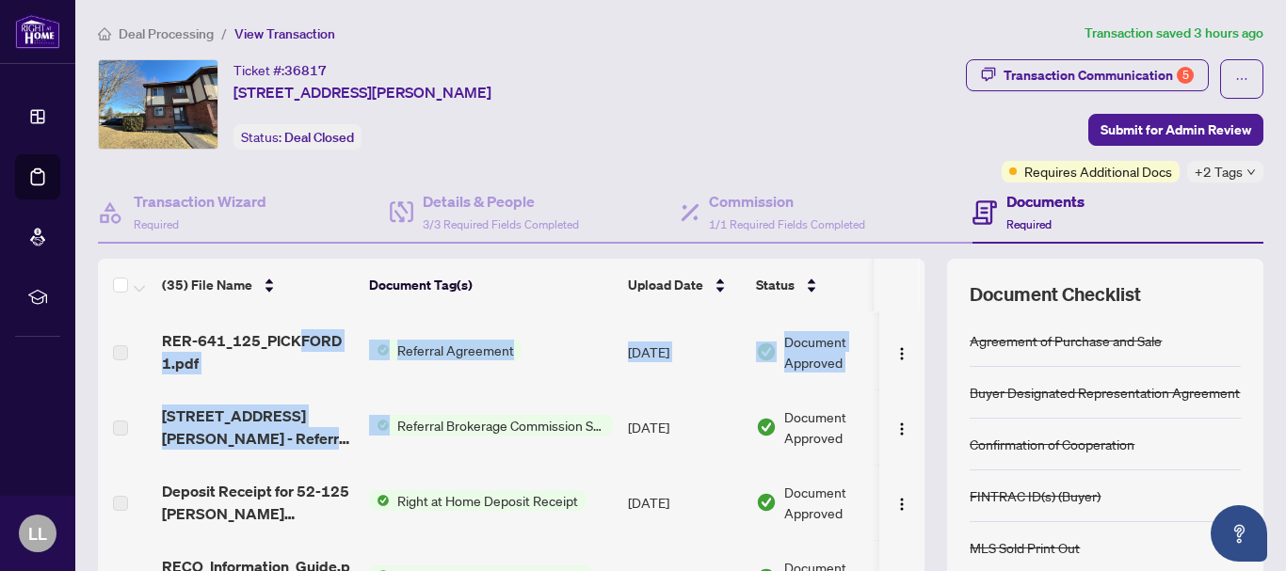
drag, startPoint x: 301, startPoint y: 333, endPoint x: 406, endPoint y: 406, distance: 127.2
click at [419, 492] on span "Right at Home Deposit Receipt" at bounding box center [488, 500] width 196 height 21
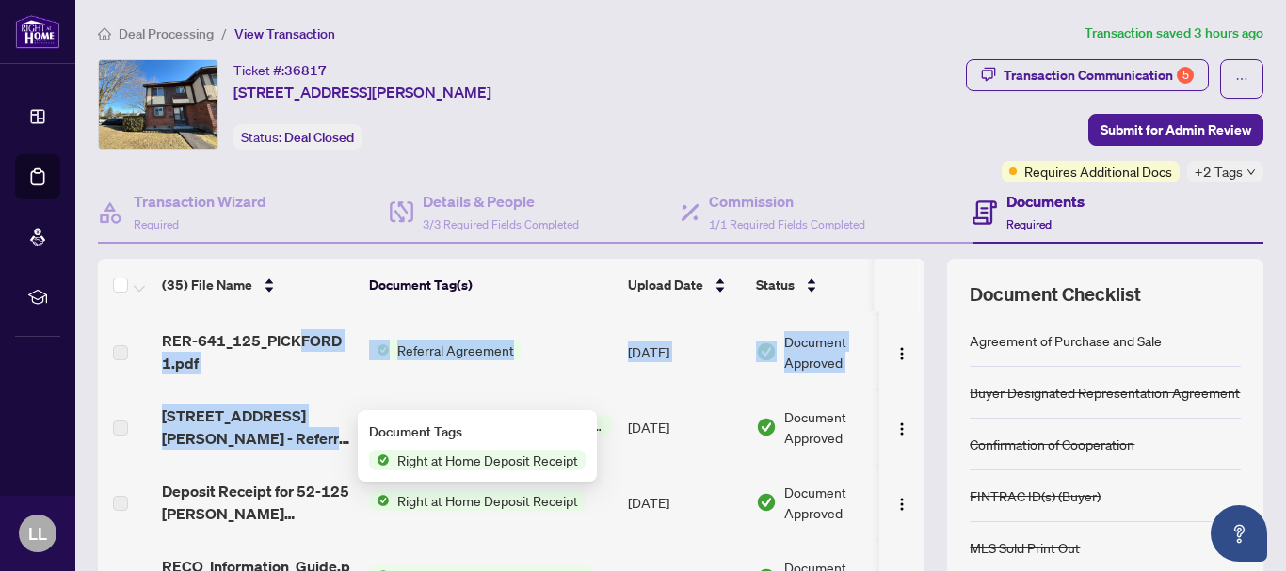
click at [419, 492] on span "Right at Home Deposit Receipt" at bounding box center [488, 500] width 196 height 21
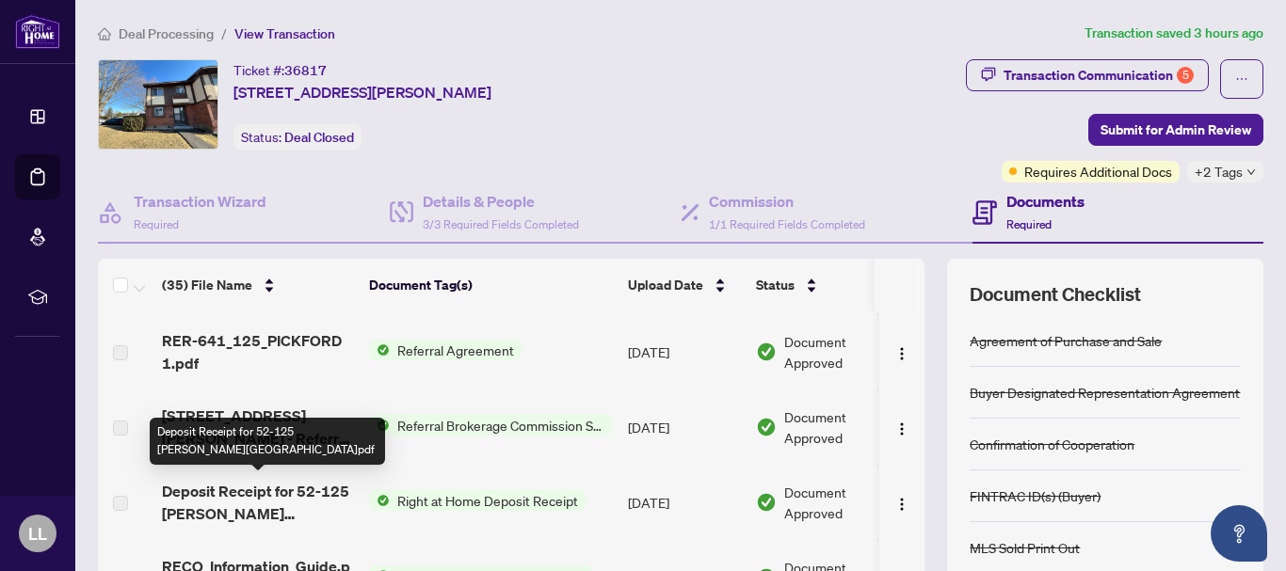
click at [297, 491] on span "Deposit Receipt for 52-125 [PERSON_NAME][GEOGRAPHIC_DATA]pdf" at bounding box center [258, 502] width 192 height 45
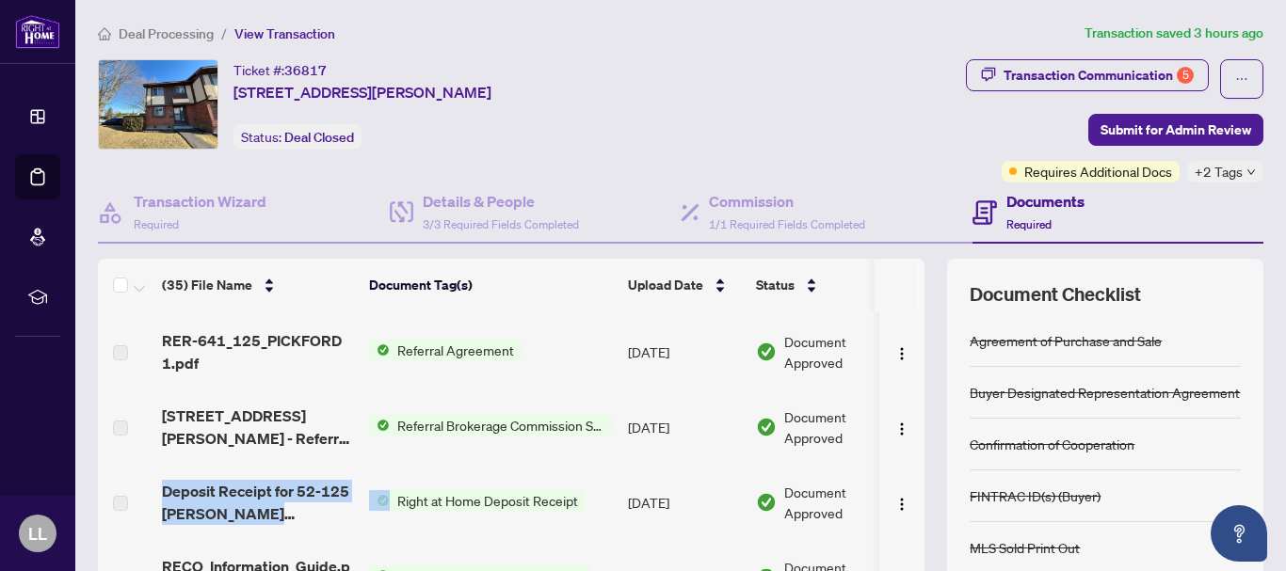
click at [445, 499] on span "Right at Home Deposit Receipt" at bounding box center [488, 500] width 196 height 21
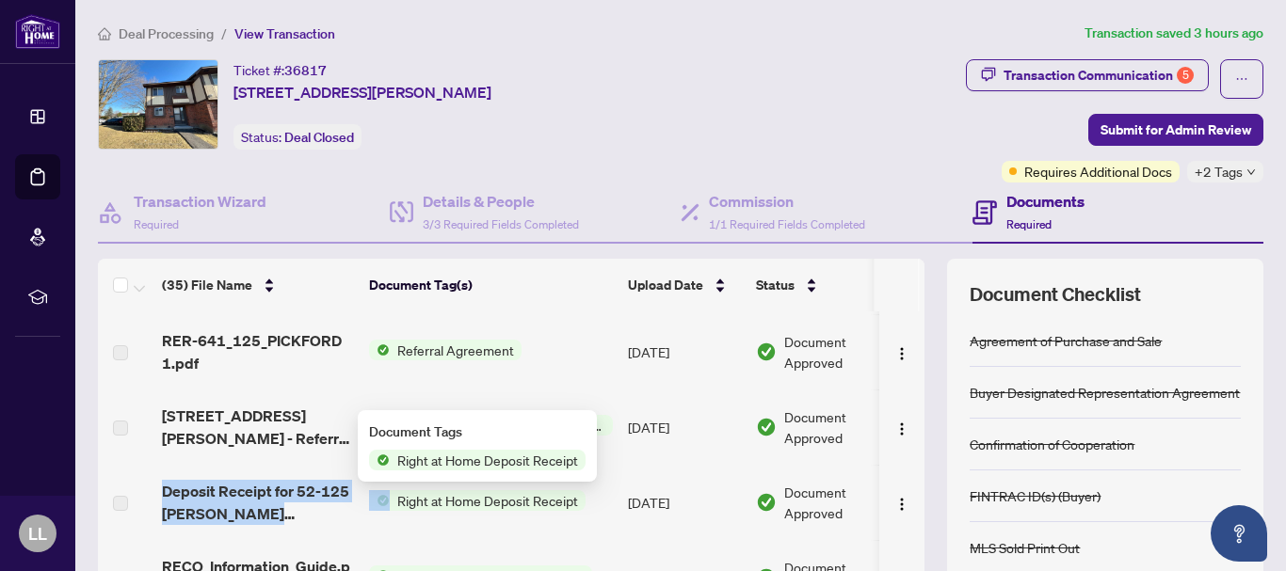
click at [445, 499] on span "Right at Home Deposit Receipt" at bounding box center [488, 500] width 196 height 21
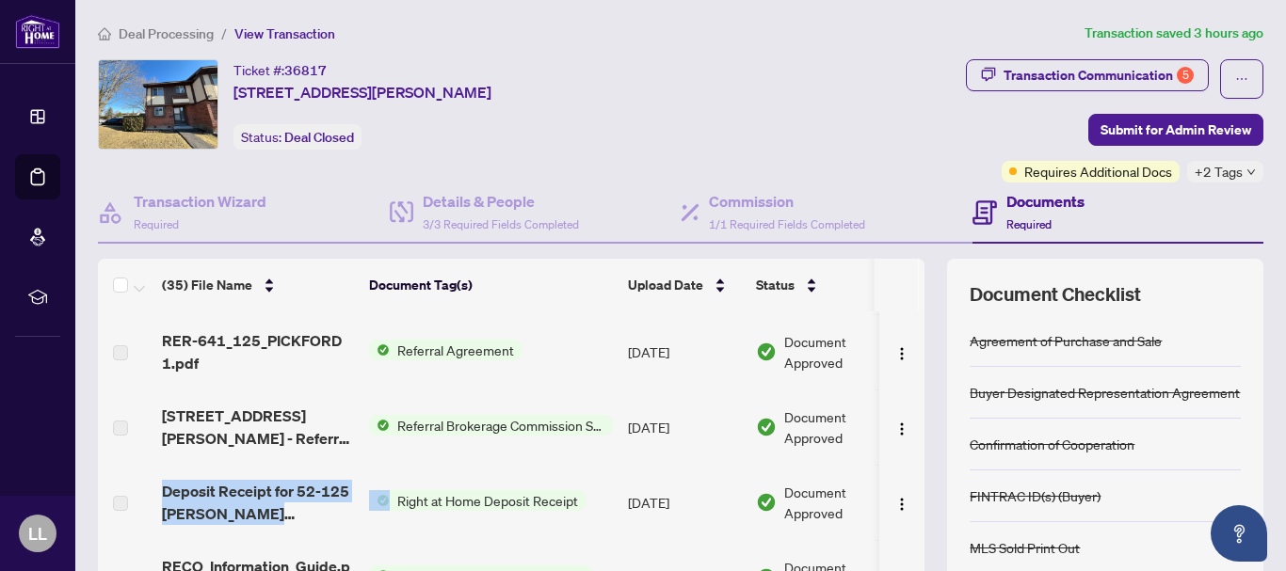
click at [445, 499] on span "Right at Home Deposit Receipt" at bounding box center [488, 500] width 196 height 21
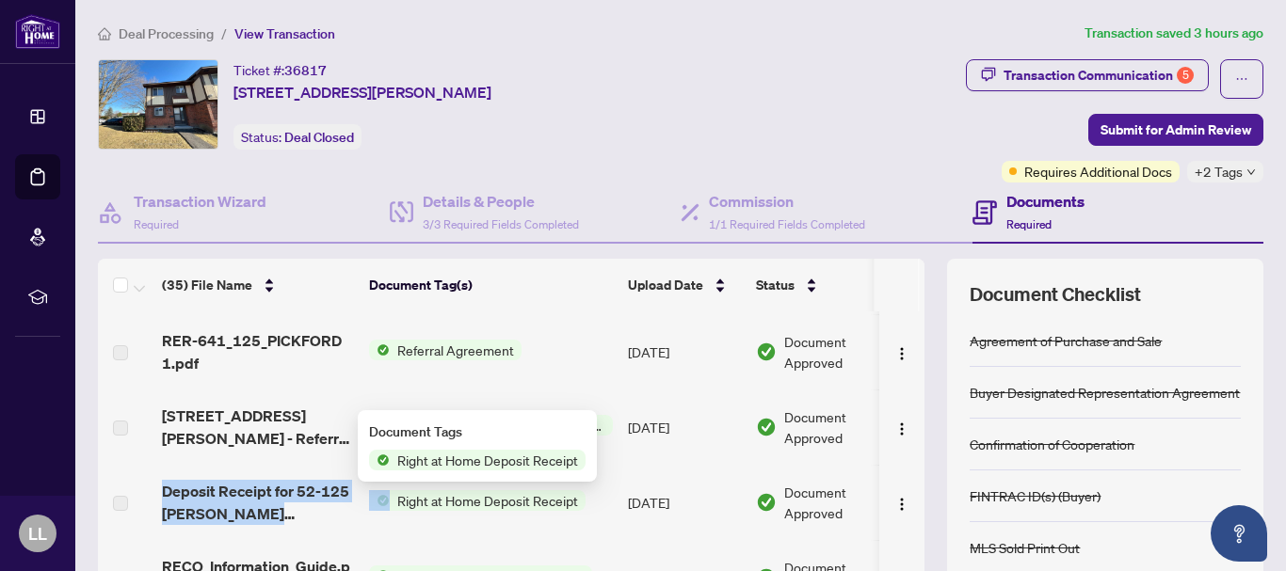
click at [445, 499] on span "Right at Home Deposit Receipt" at bounding box center [488, 500] width 196 height 21
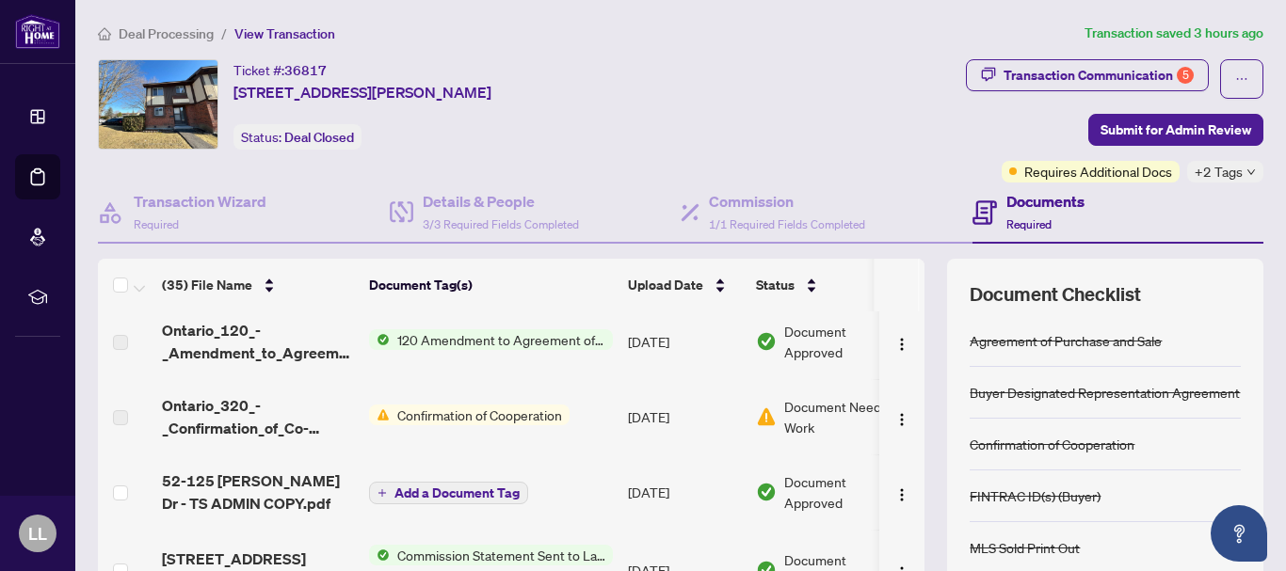
scroll to position [1629, 0]
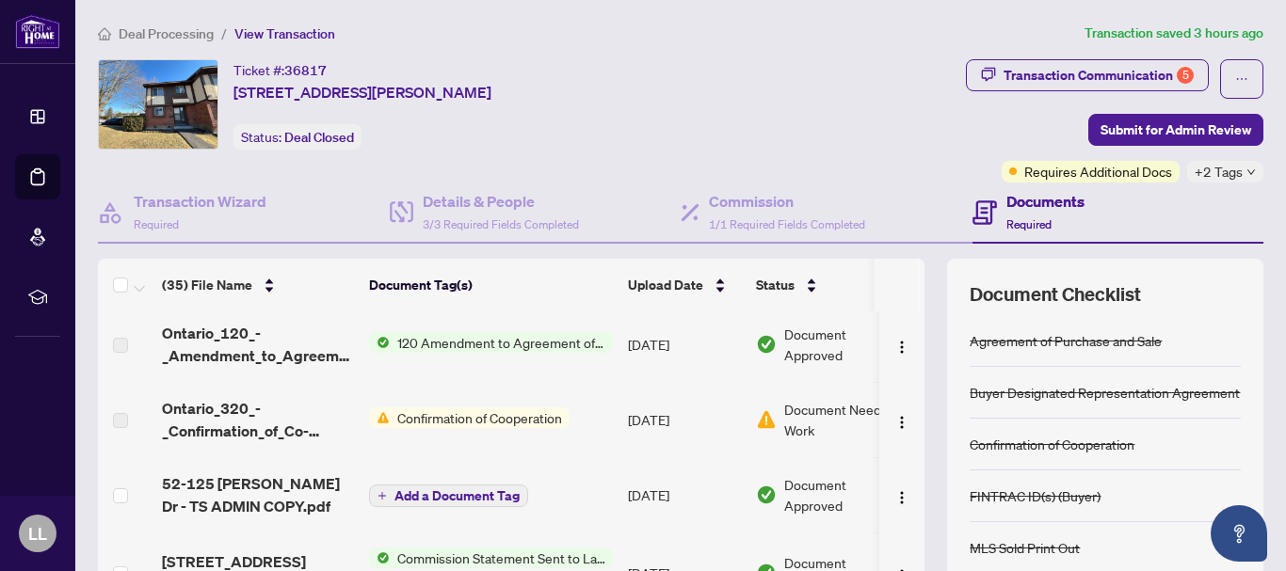
click at [434, 420] on span "Confirmation of Cooperation" at bounding box center [480, 418] width 180 height 21
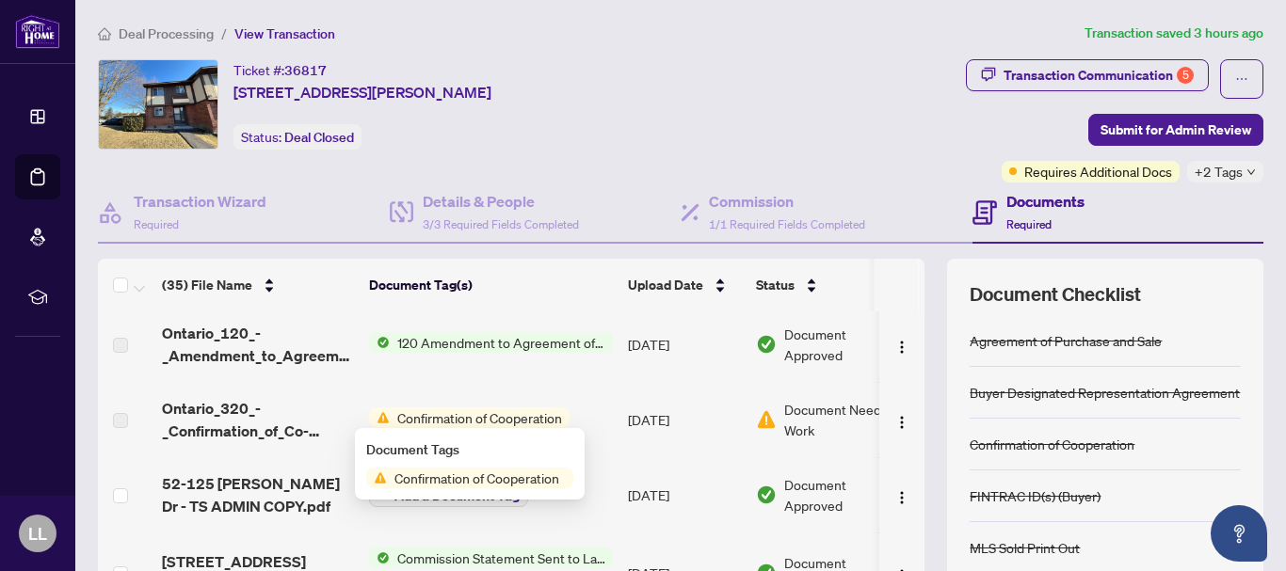
click at [476, 394] on td "Confirmation of Cooperation" at bounding box center [491, 419] width 259 height 75
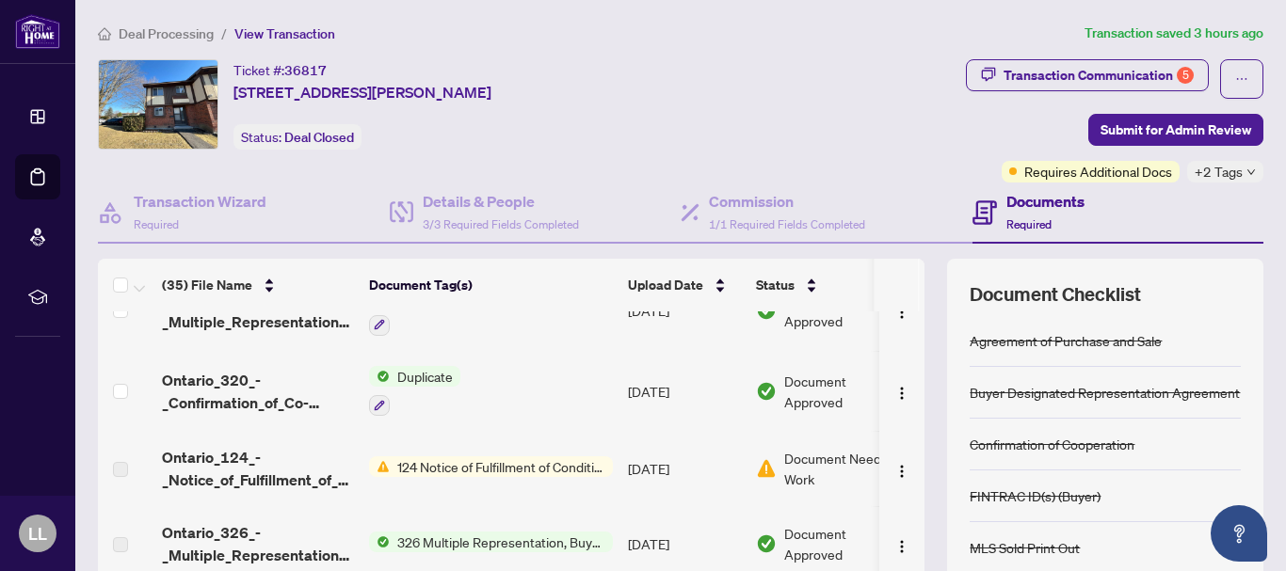
scroll to position [1272, 0]
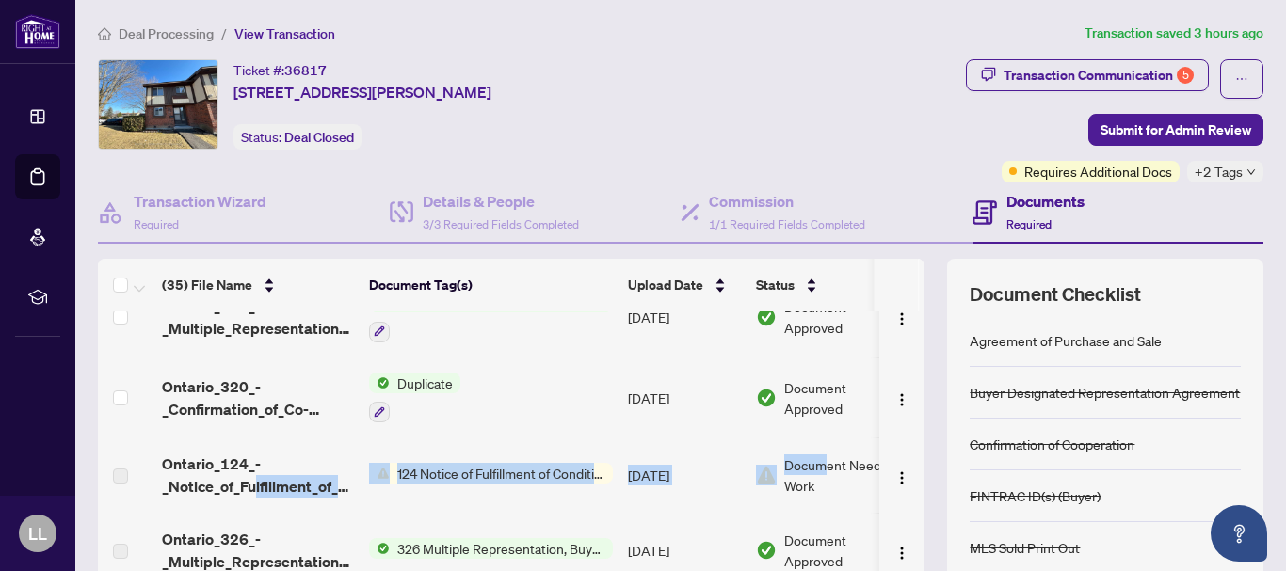
drag, startPoint x: 258, startPoint y: 489, endPoint x: 821, endPoint y: 461, distance: 563.6
click at [821, 461] on tr "Ontario_124_-_Notice_of_Fulfillment_of_Condition.pdf 124 Notice of Fulfillment …" at bounding box center [526, 475] width 856 height 75
click at [821, 461] on span "Document Needs Work" at bounding box center [842, 475] width 117 height 41
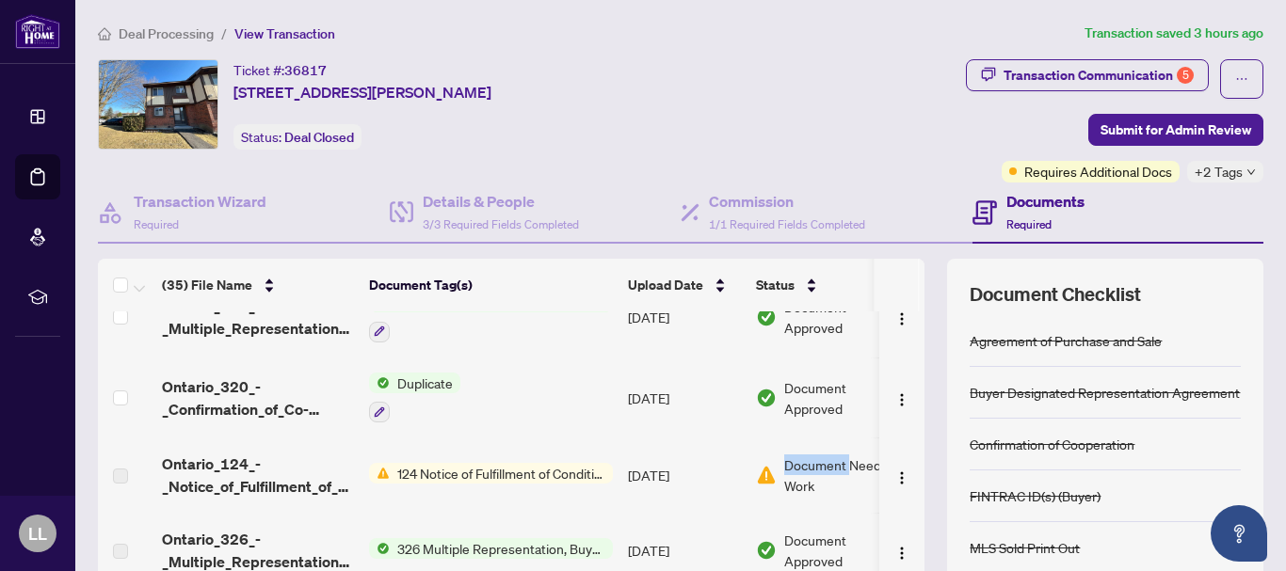
click at [821, 461] on span "Document Needs Work" at bounding box center [842, 475] width 117 height 41
click at [666, 474] on td "[DATE]" at bounding box center [684, 475] width 128 height 75
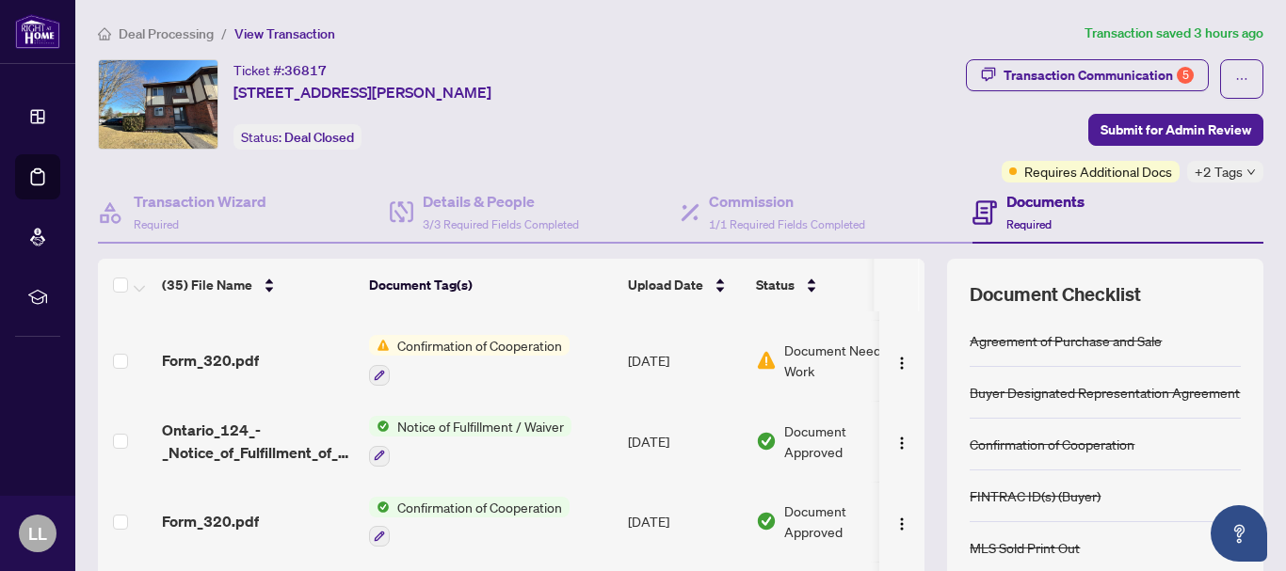
scroll to position [225, 0]
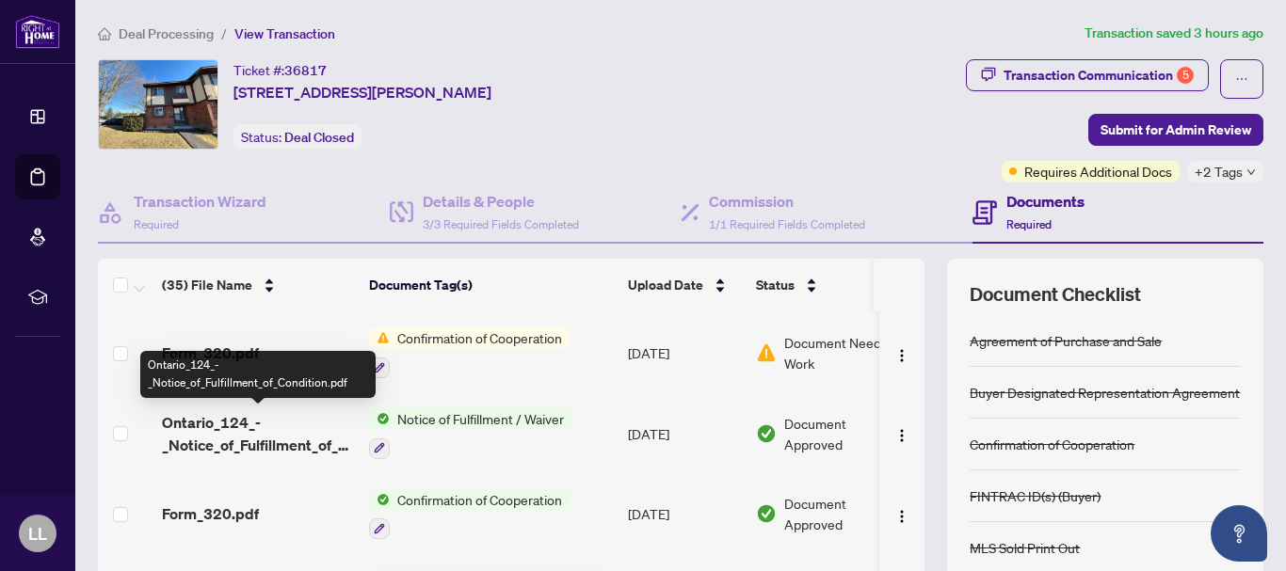
click at [232, 425] on span "Ontario_124_-_Notice_of_Fulfillment_of_Condition.pdf" at bounding box center [258, 433] width 192 height 45
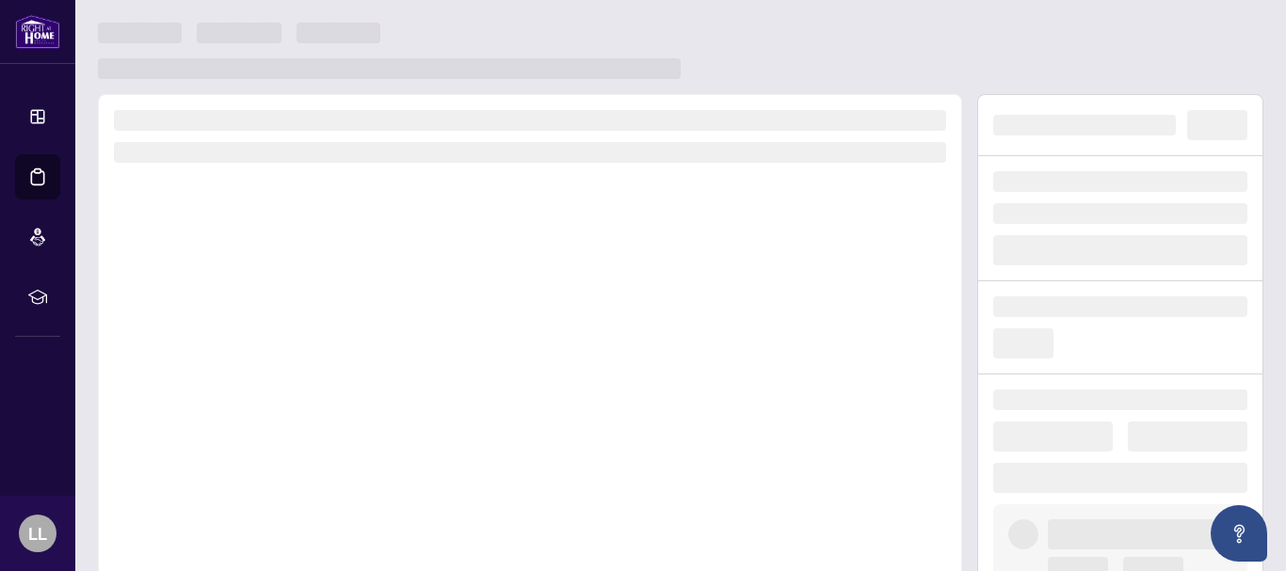
click at [232, 425] on div at bounding box center [530, 356] width 864 height 524
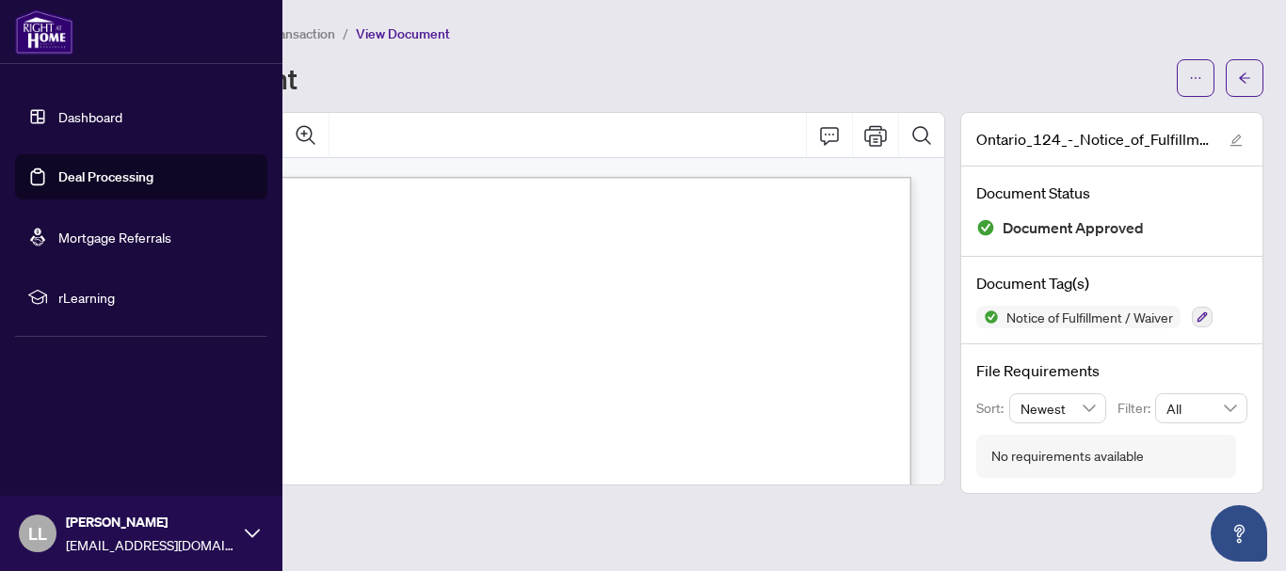
click at [58, 178] on link "Deal Processing" at bounding box center [105, 177] width 95 height 17
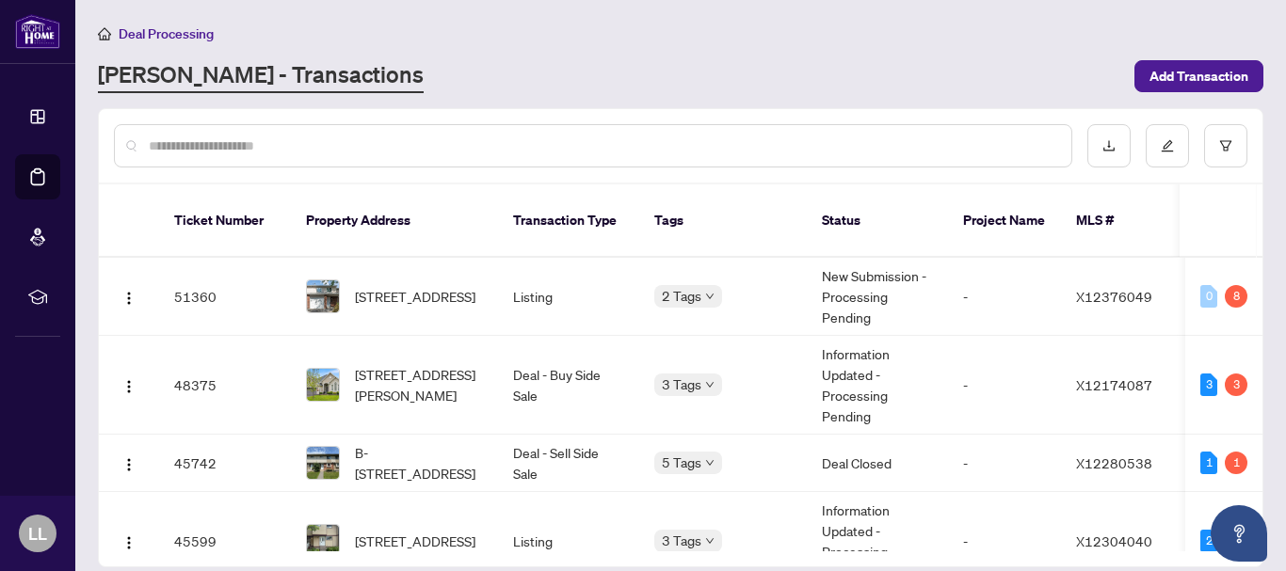
click at [302, 140] on input "text" at bounding box center [603, 146] width 908 height 21
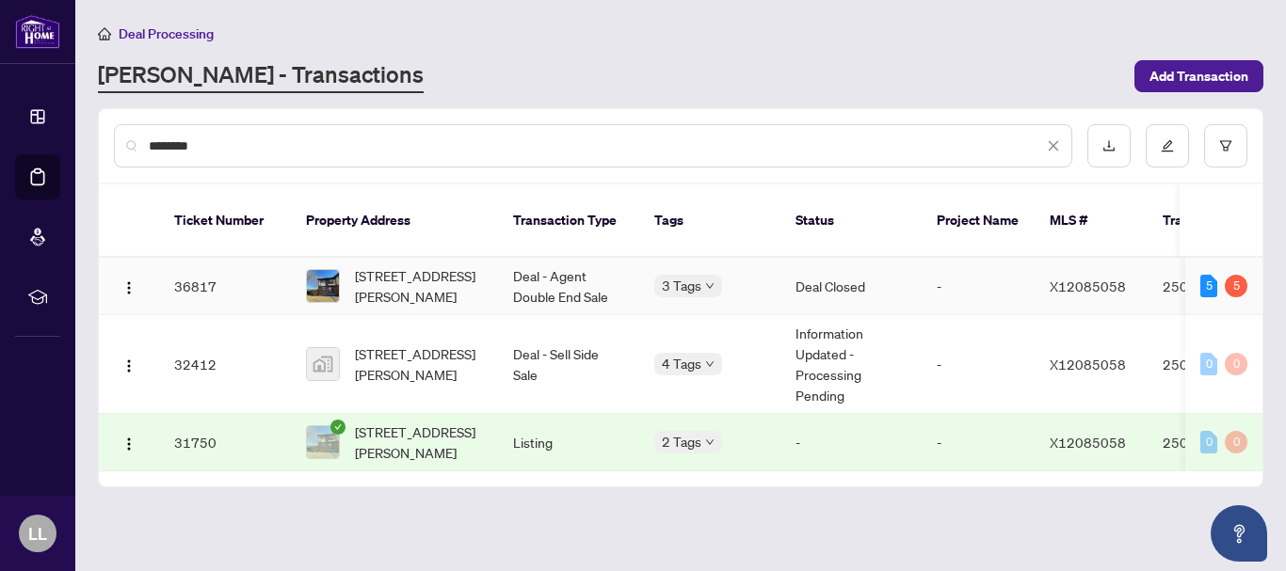
type input "********"
click at [203, 267] on td "36817" at bounding box center [225, 286] width 132 height 57
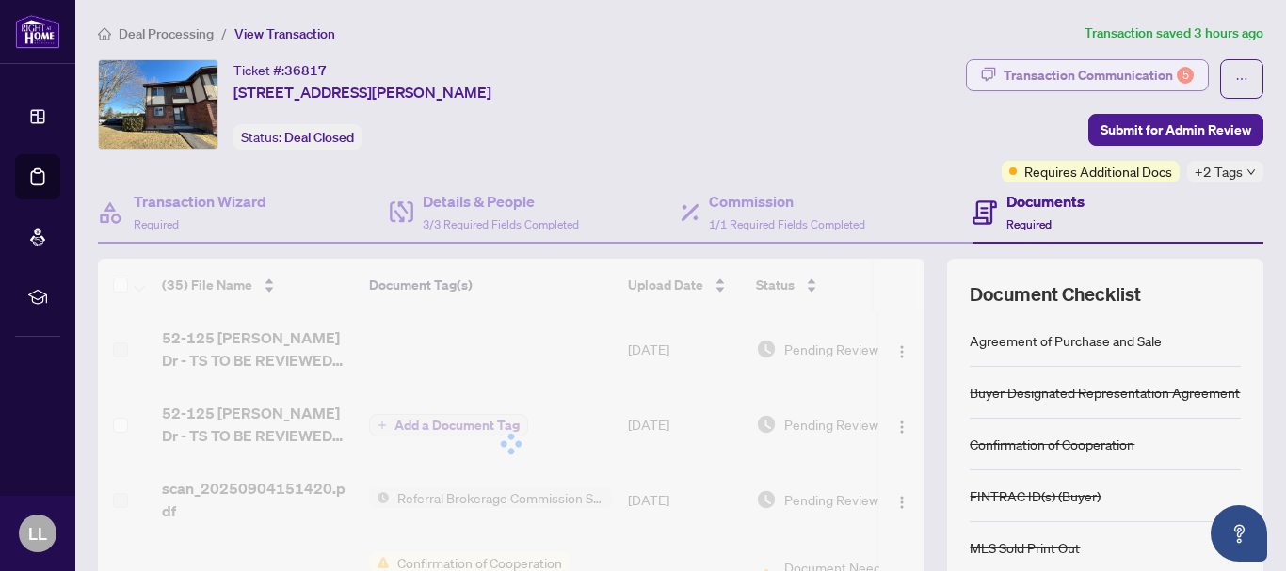
click at [1178, 81] on div "Transaction Communication 5" at bounding box center [1099, 75] width 190 height 30
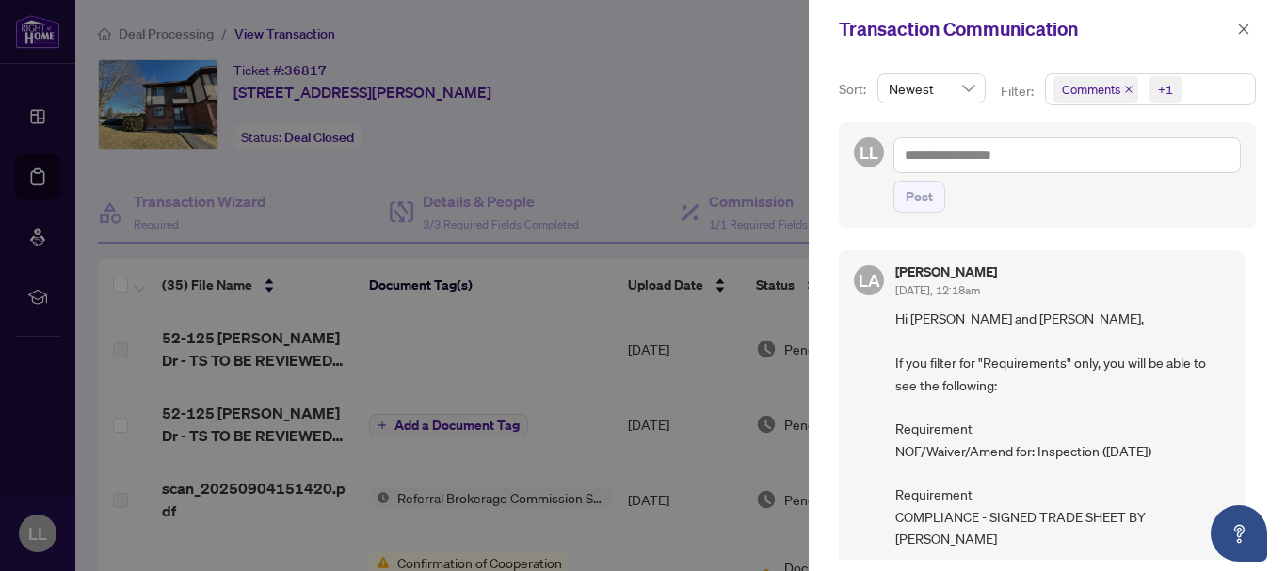
click at [1121, 88] on span "Comments" at bounding box center [1095, 89] width 85 height 26
click at [851, 200] on div "LL Post" at bounding box center [1047, 174] width 417 height 105
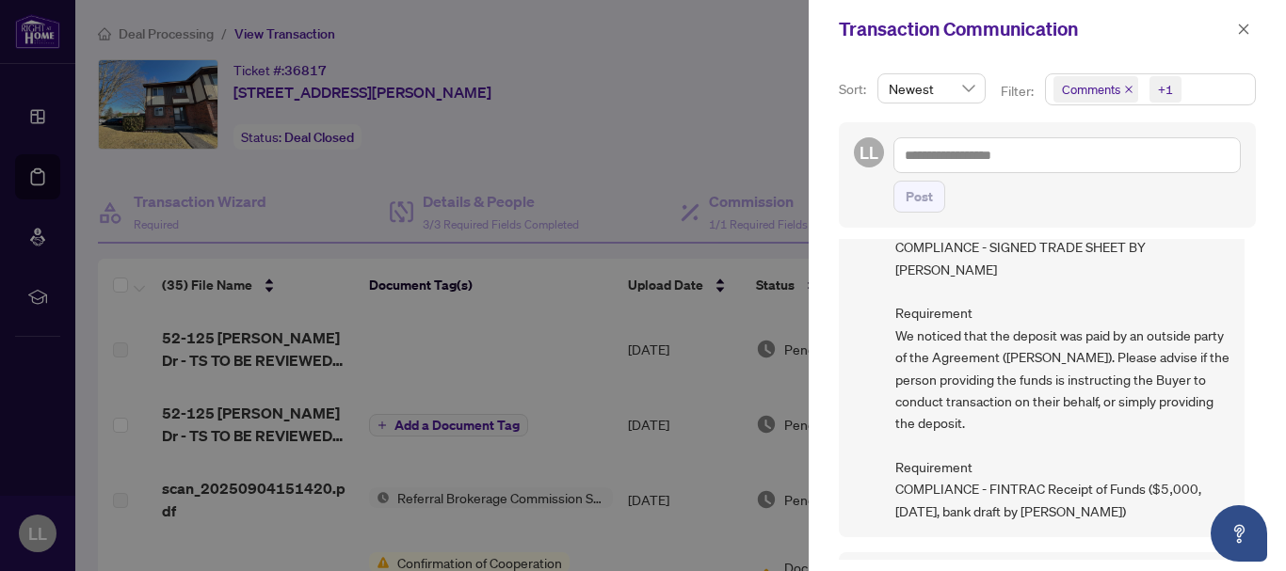
scroll to position [359, 0]
click at [1242, 34] on icon "close" at bounding box center [1243, 29] width 13 height 13
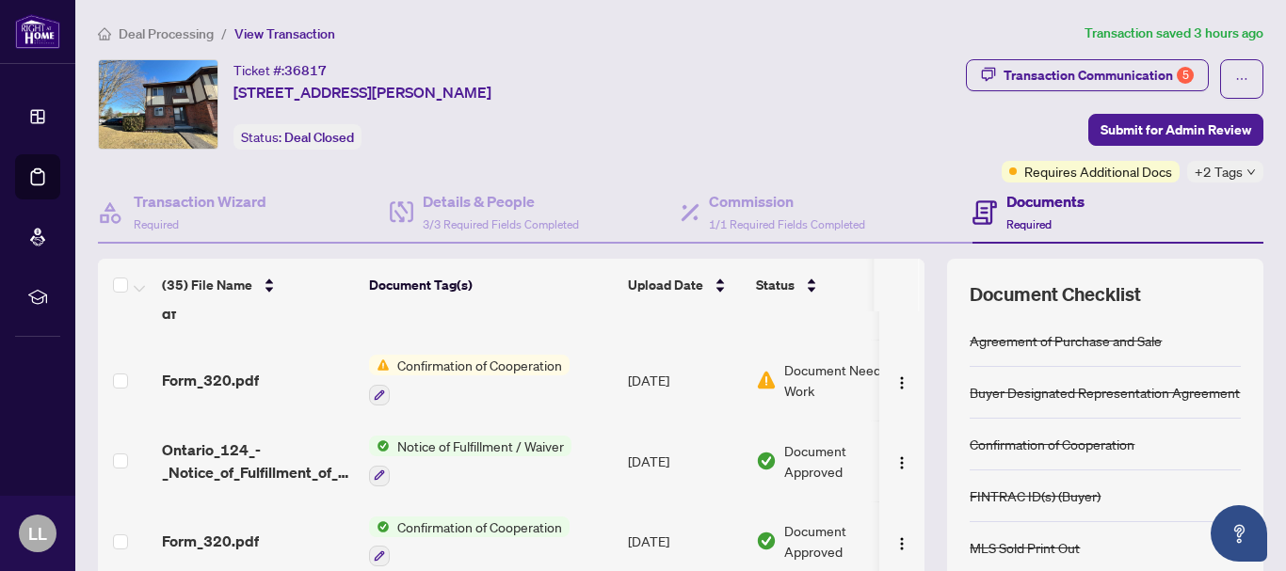
scroll to position [197, 0]
click at [429, 362] on span "Confirmation of Cooperation" at bounding box center [480, 366] width 180 height 21
click at [808, 376] on span "Document Needs Work" at bounding box center [842, 381] width 117 height 41
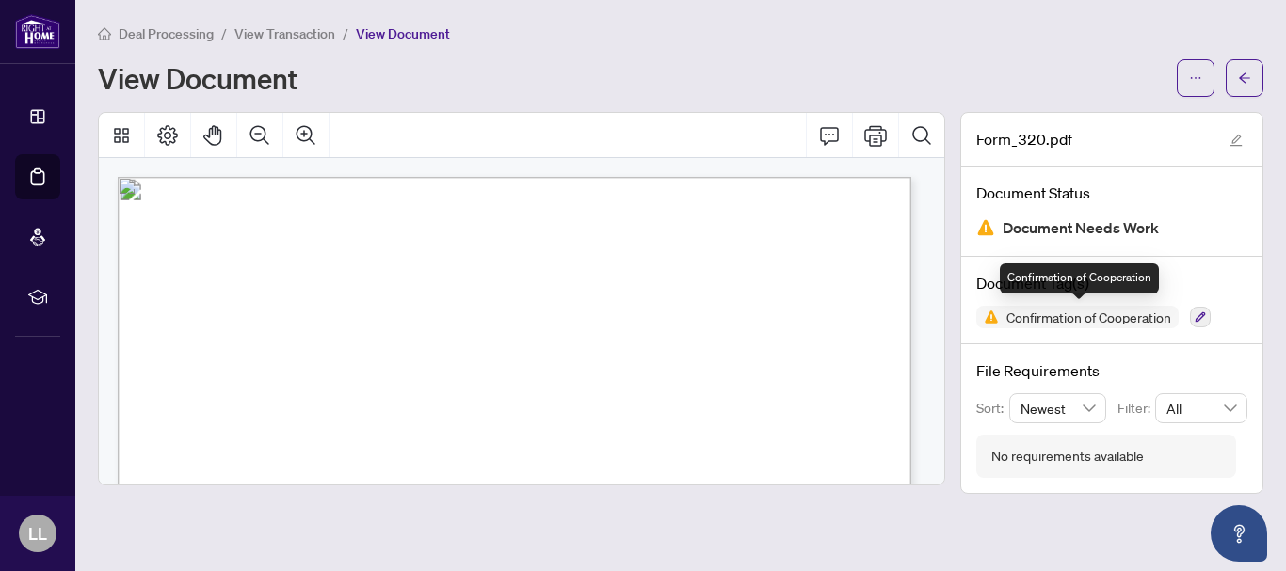
click at [1077, 320] on span "Confirmation of Cooperation" at bounding box center [1089, 317] width 180 height 13
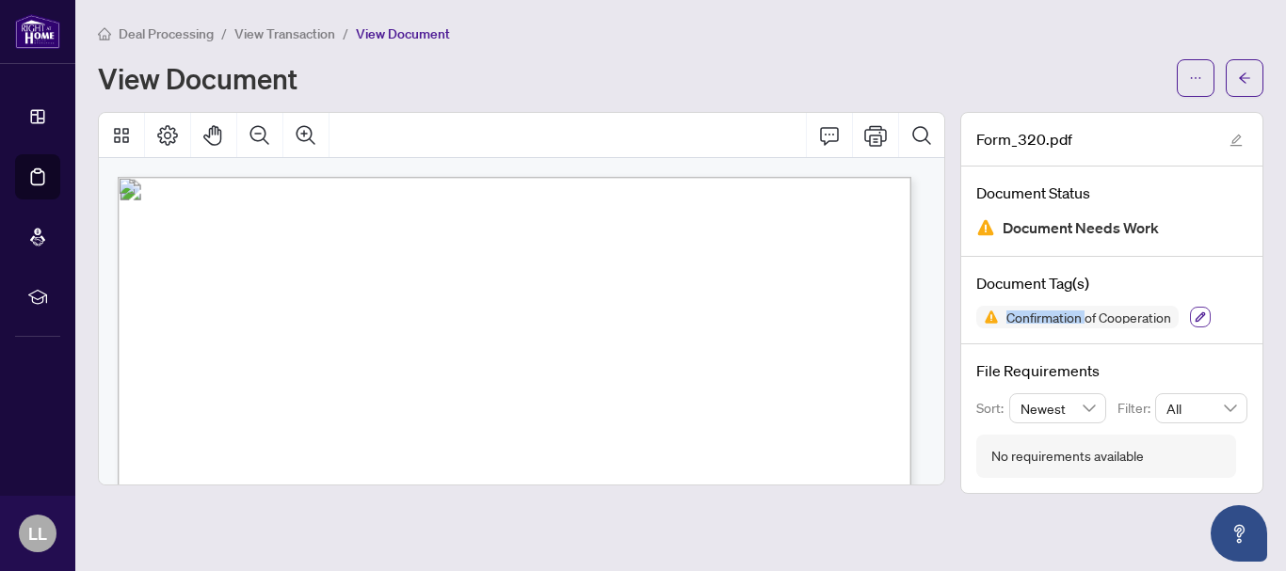
click at [1198, 309] on button "button" at bounding box center [1200, 317] width 21 height 21
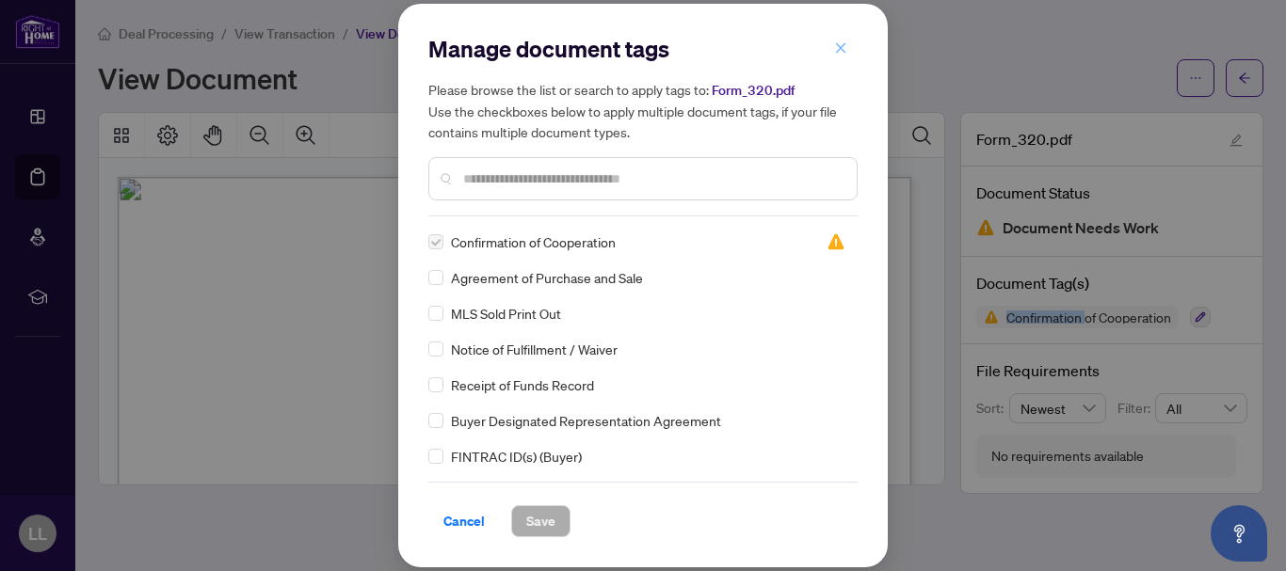
click at [839, 49] on icon "close" at bounding box center [840, 47] width 13 height 13
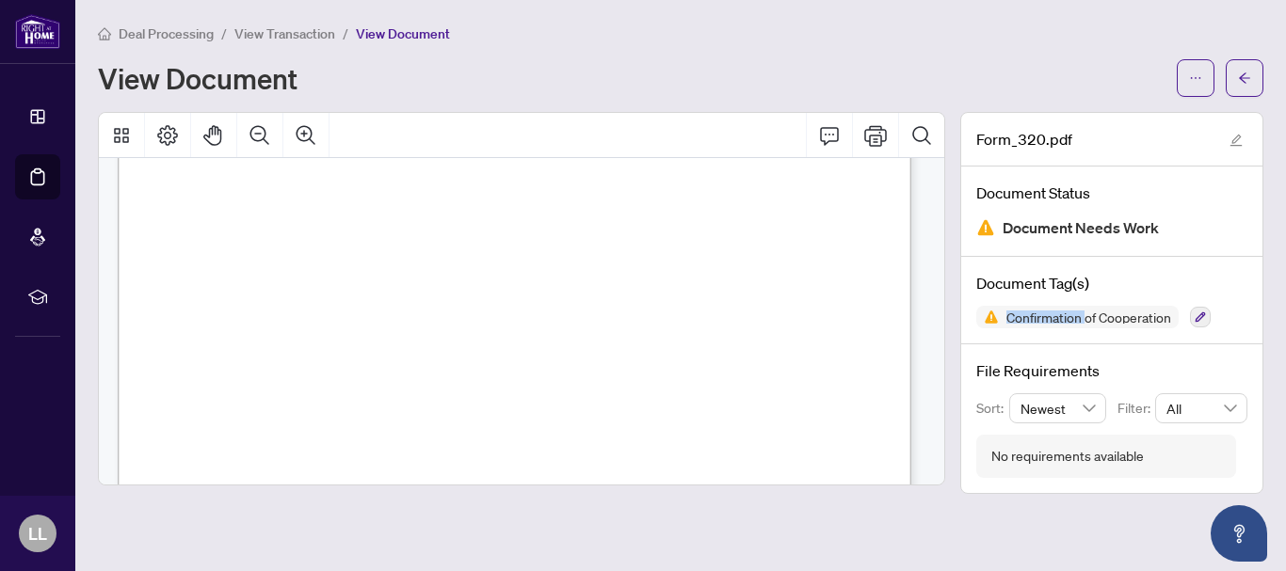
scroll to position [607, 0]
click at [224, 210] on div "52 Docusign Envelope ID: 3C9187E2-C79F-4D04-8E31-A78FFD762838 X Docusign Envelo…" at bounding box center [664, 277] width 1093 height 1415
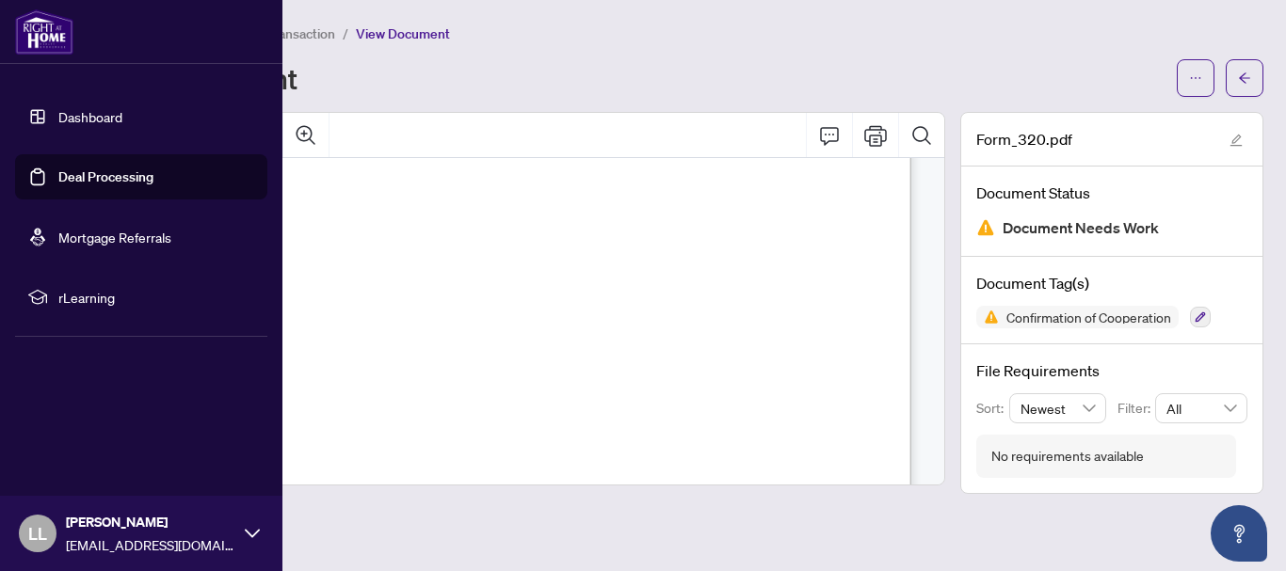
click at [58, 177] on link "Deal Processing" at bounding box center [105, 177] width 95 height 17
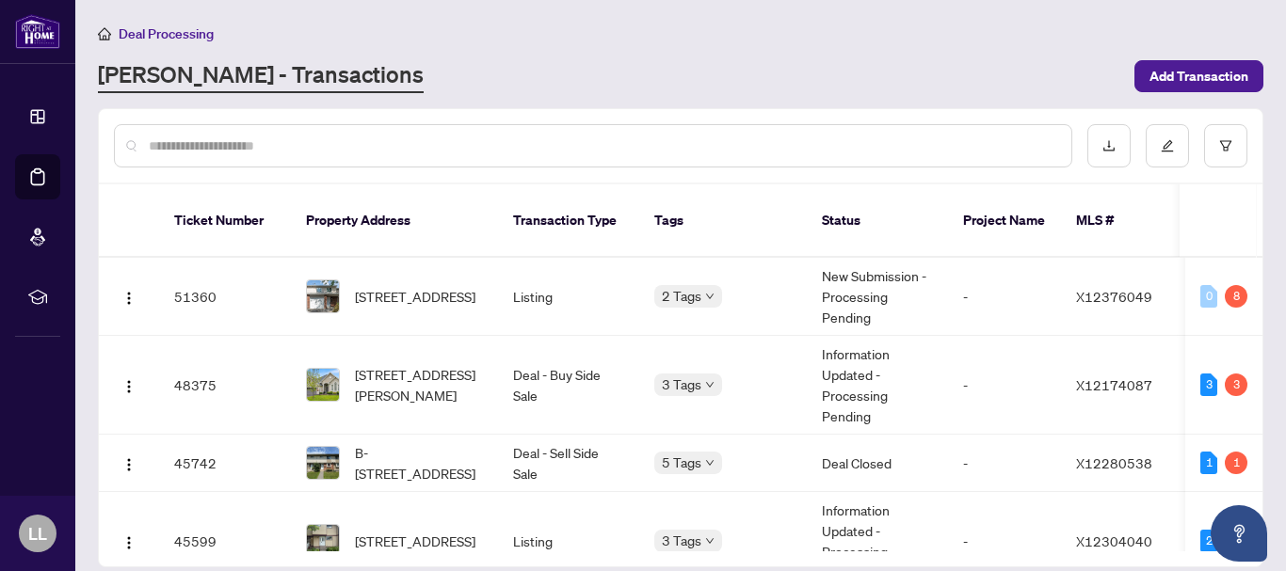
click at [289, 130] on div at bounding box center [593, 145] width 958 height 43
click at [186, 139] on input "text" at bounding box center [603, 146] width 908 height 21
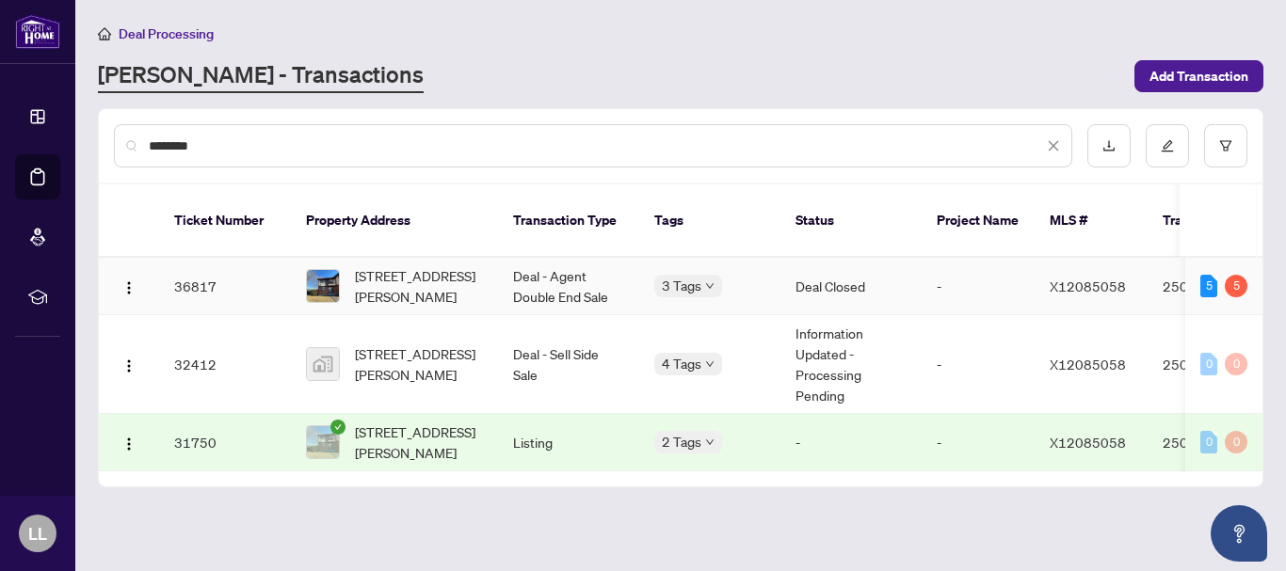
type input "********"
click at [195, 266] on td "36817" at bounding box center [225, 286] width 132 height 57
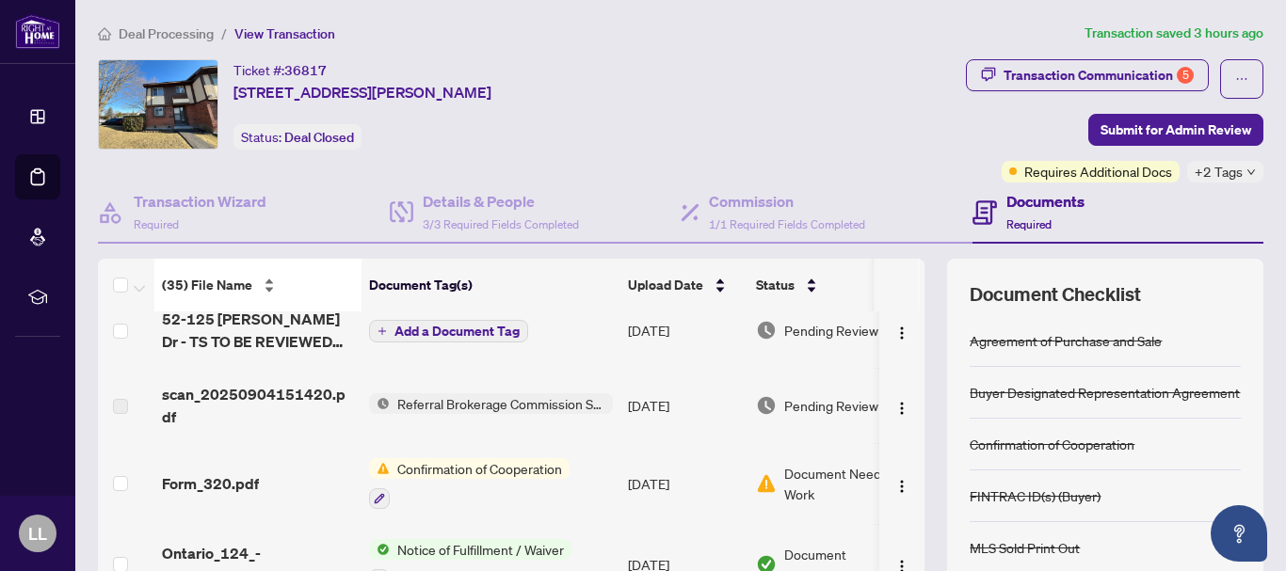
scroll to position [157, 0]
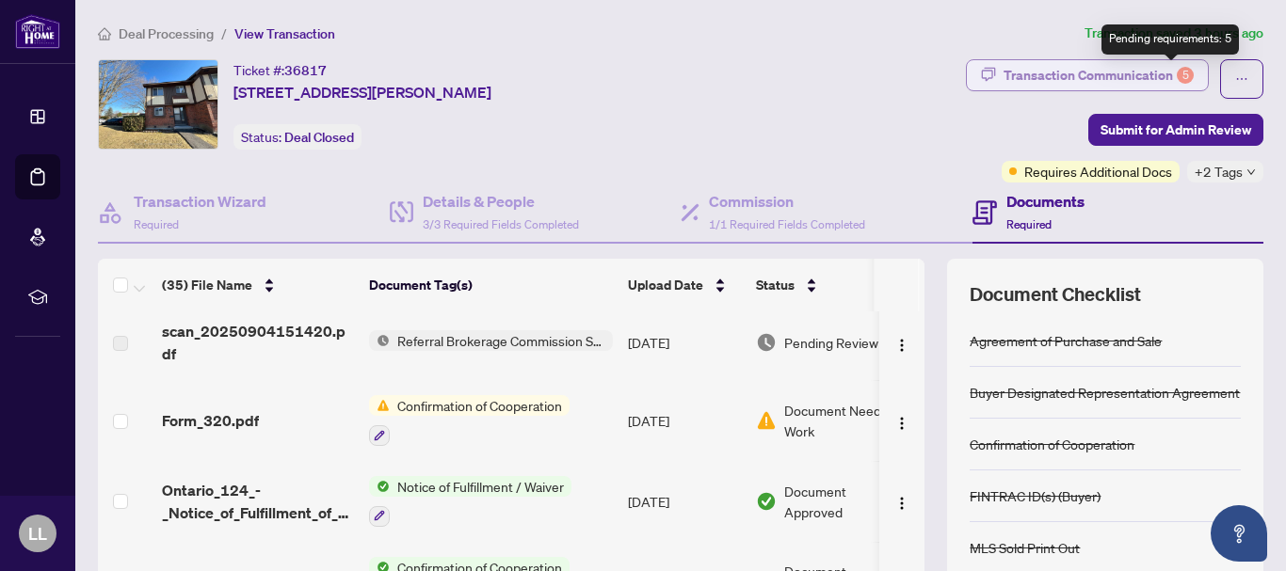
click at [1177, 71] on div "5" at bounding box center [1185, 75] width 17 height 17
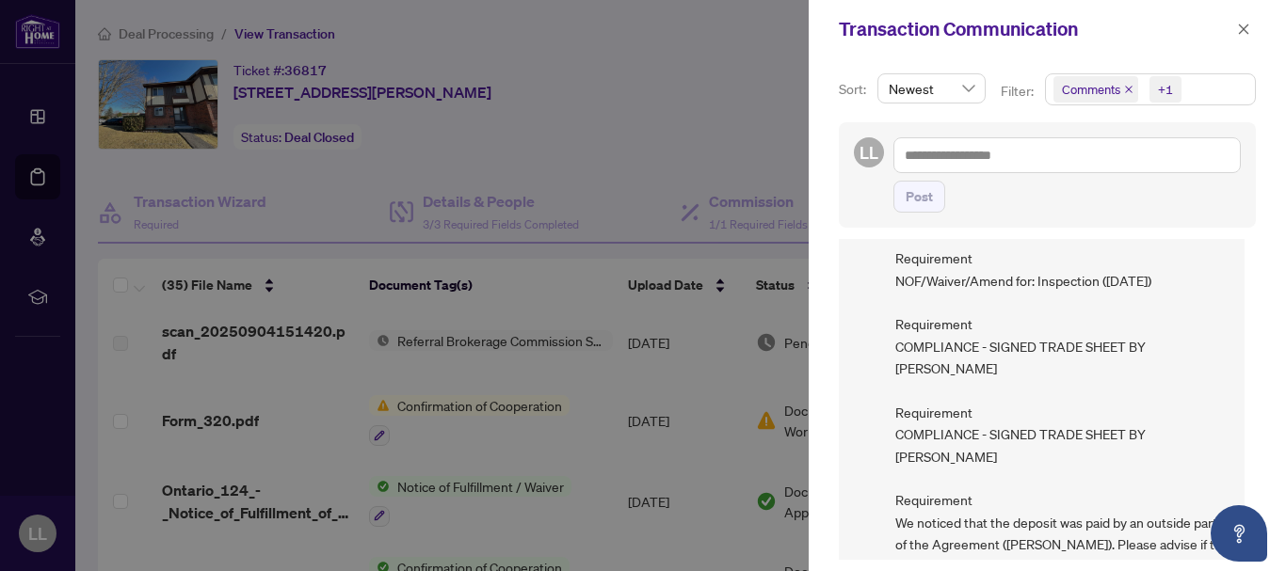
scroll to position [169, 0]
click at [1241, 31] on icon "close" at bounding box center [1243, 29] width 13 height 13
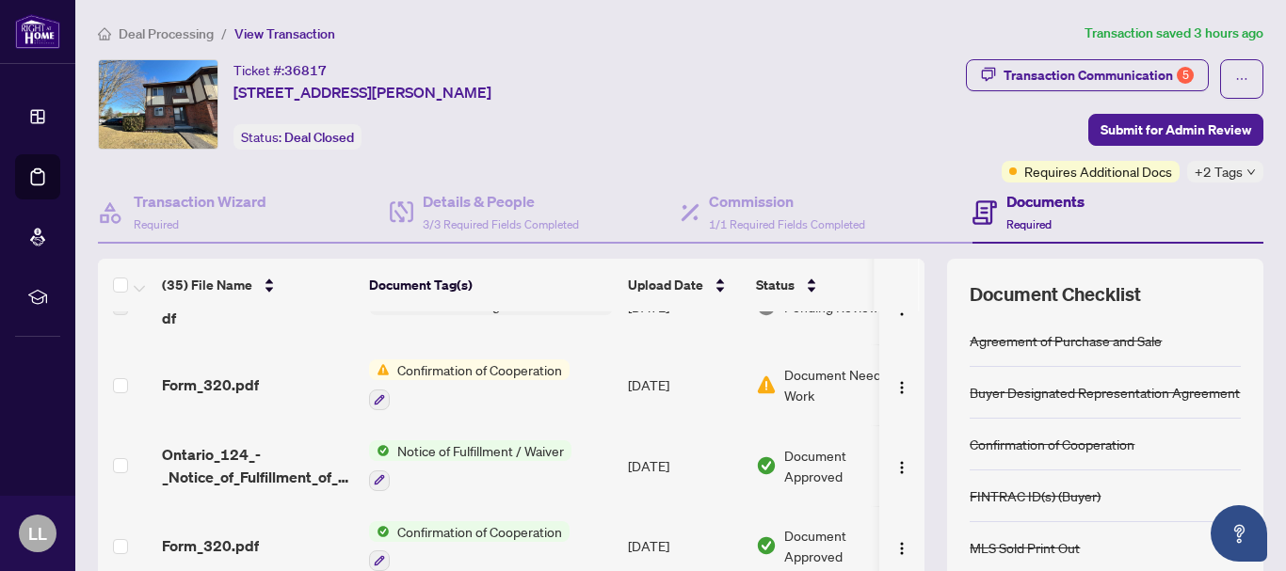
scroll to position [78, 0]
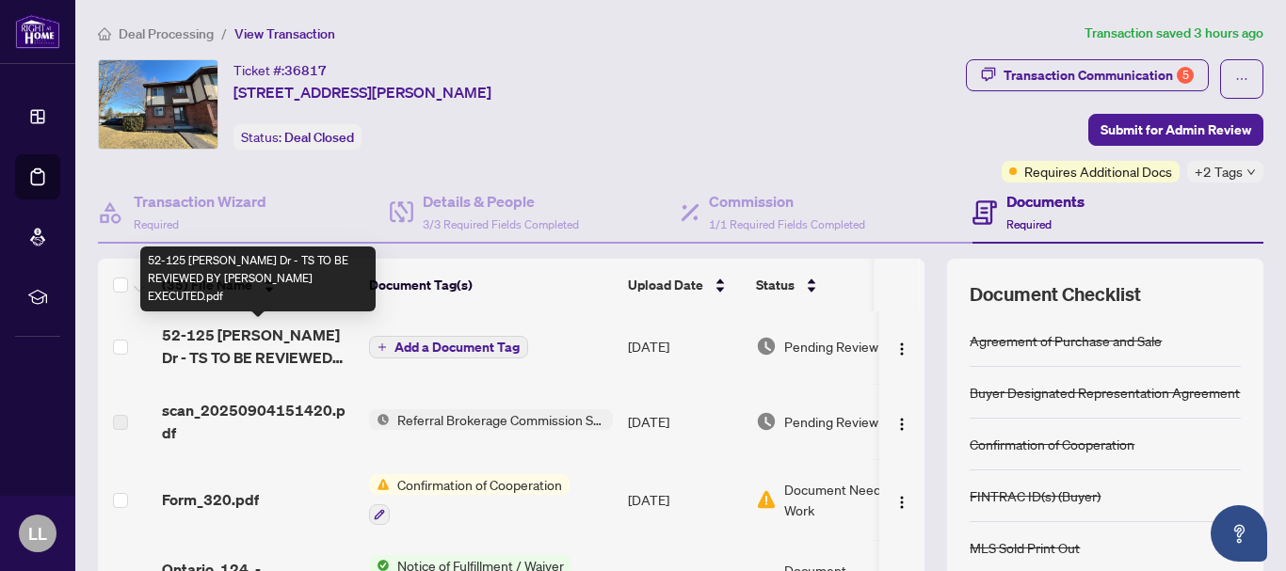
click at [326, 340] on span "52-125 [PERSON_NAME] Dr - TS TO BE REVIEWED BY [PERSON_NAME] EXECUTED.pdf" at bounding box center [258, 346] width 192 height 45
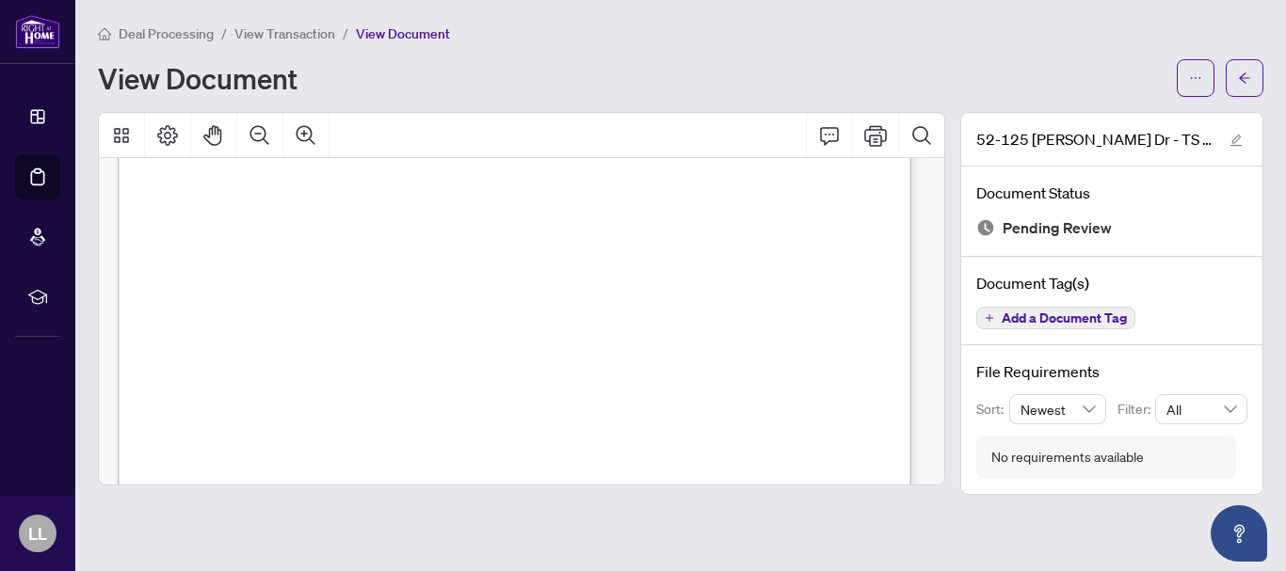
scroll to position [475, 0]
click at [367, 421] on span "Agent: 10414 - [PERSON_NAME] (R09)" at bounding box center [262, 426] width 209 height 10
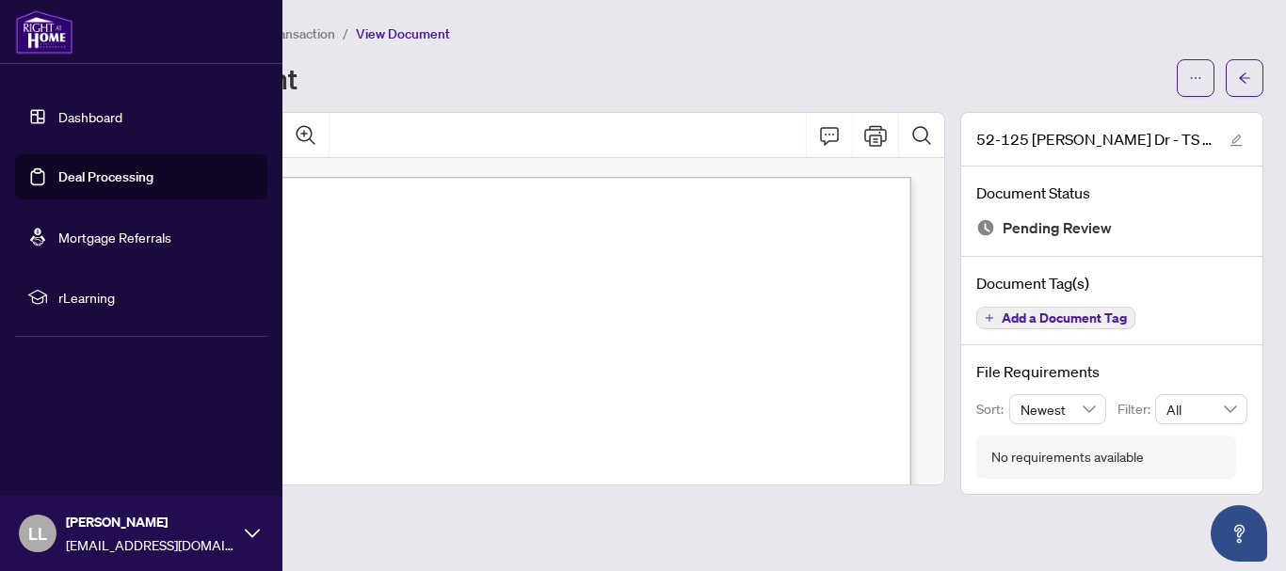
click at [58, 179] on link "Deal Processing" at bounding box center [105, 177] width 95 height 17
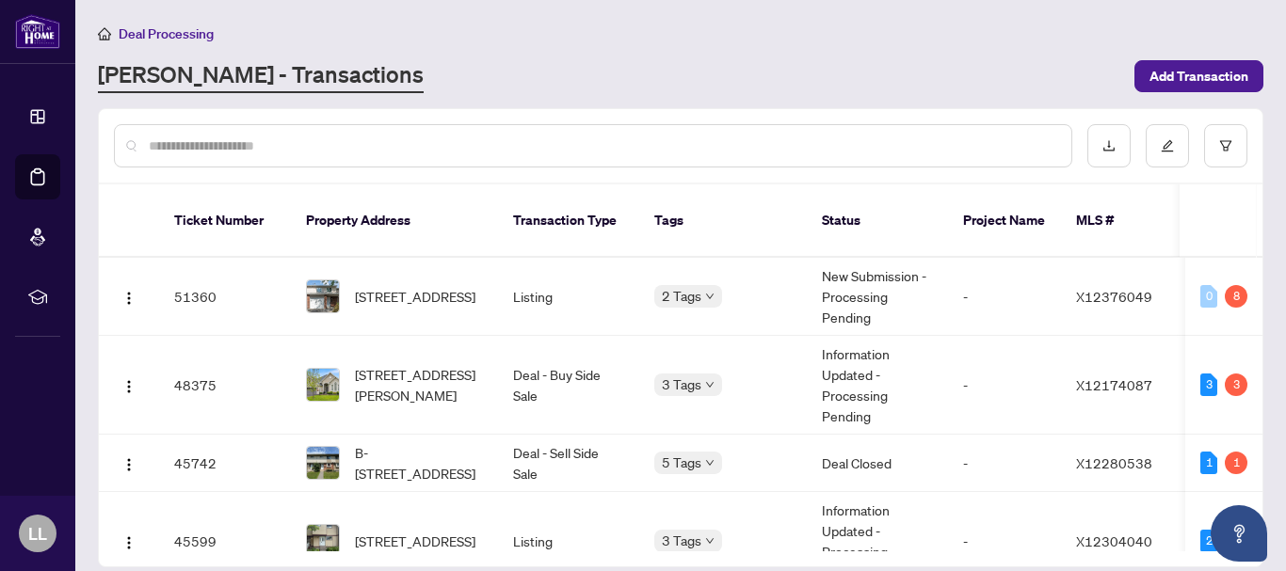
click at [276, 139] on input "text" at bounding box center [603, 146] width 908 height 21
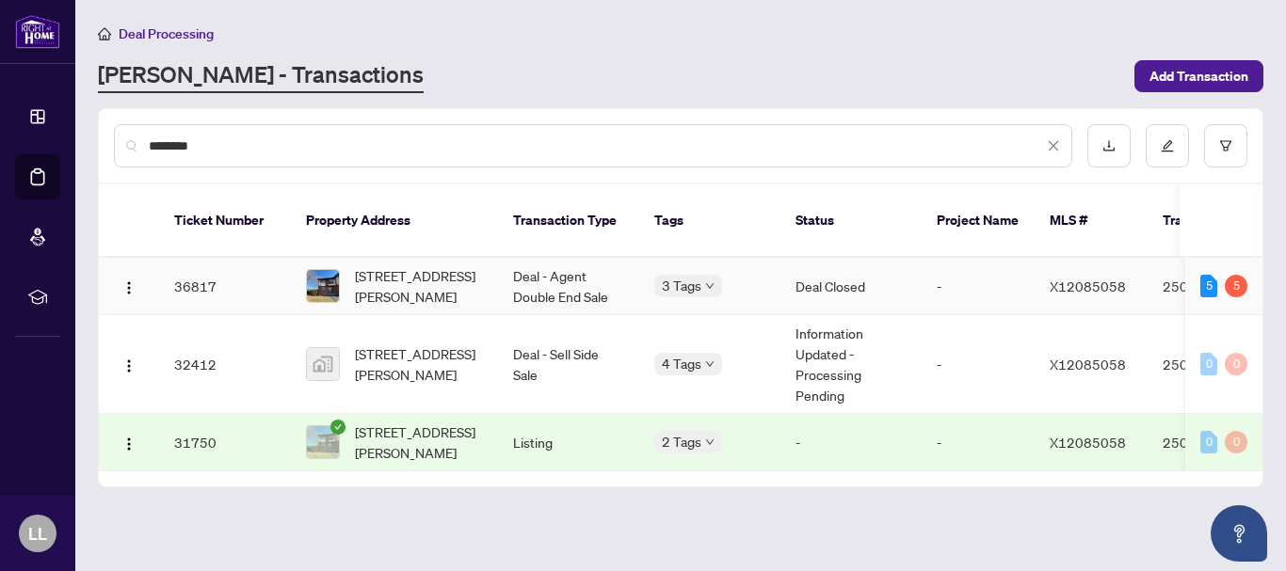
type input "********"
click at [200, 271] on td "36817" at bounding box center [225, 286] width 132 height 57
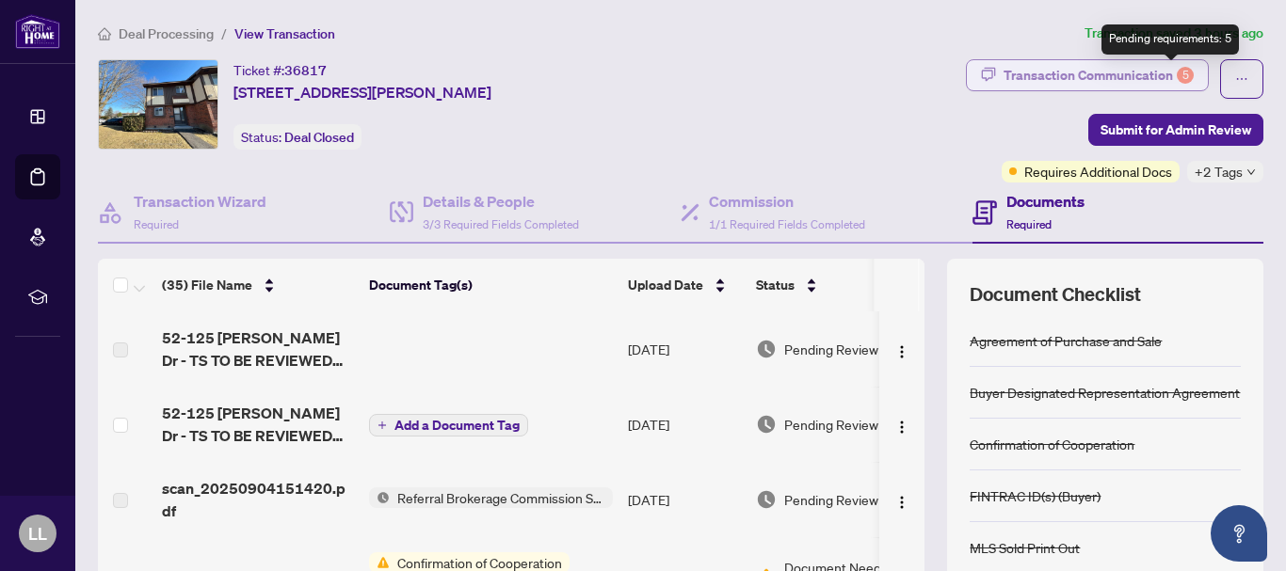
click at [1177, 75] on div "5" at bounding box center [1185, 75] width 17 height 17
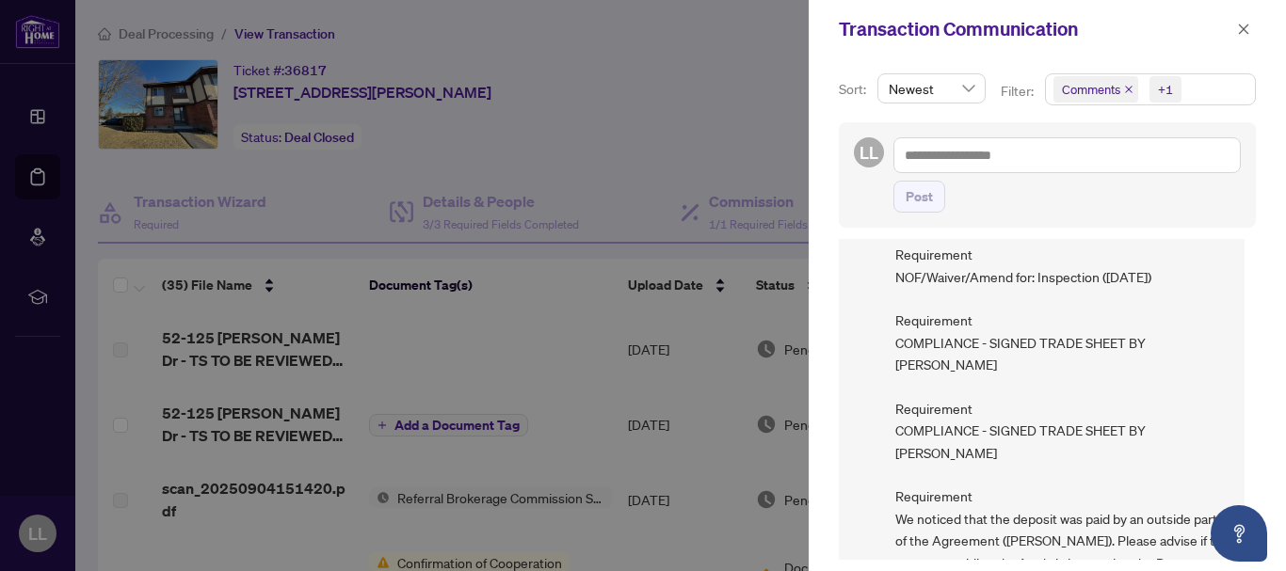
scroll to position [172, 0]
click at [1238, 37] on span "button" at bounding box center [1243, 29] width 13 height 30
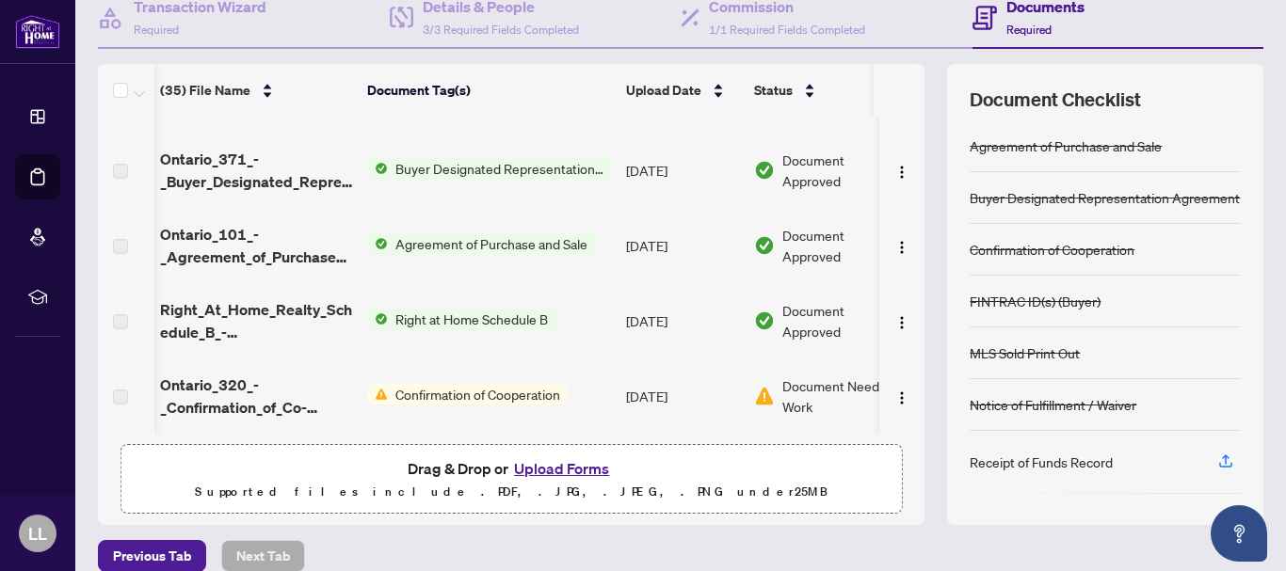
scroll to position [194, 0]
click at [570, 473] on button "Upload Forms" at bounding box center [561, 470] width 106 height 24
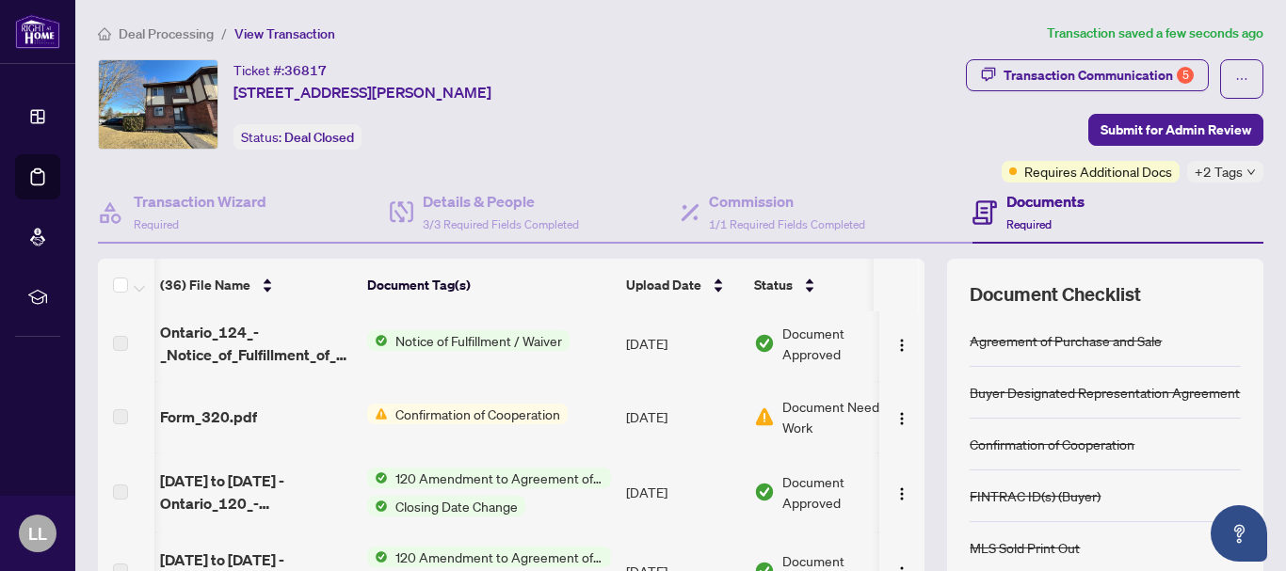
scroll to position [857, 2]
click at [423, 337] on span "Notice of Fulfillment / Waiver" at bounding box center [479, 341] width 182 height 21
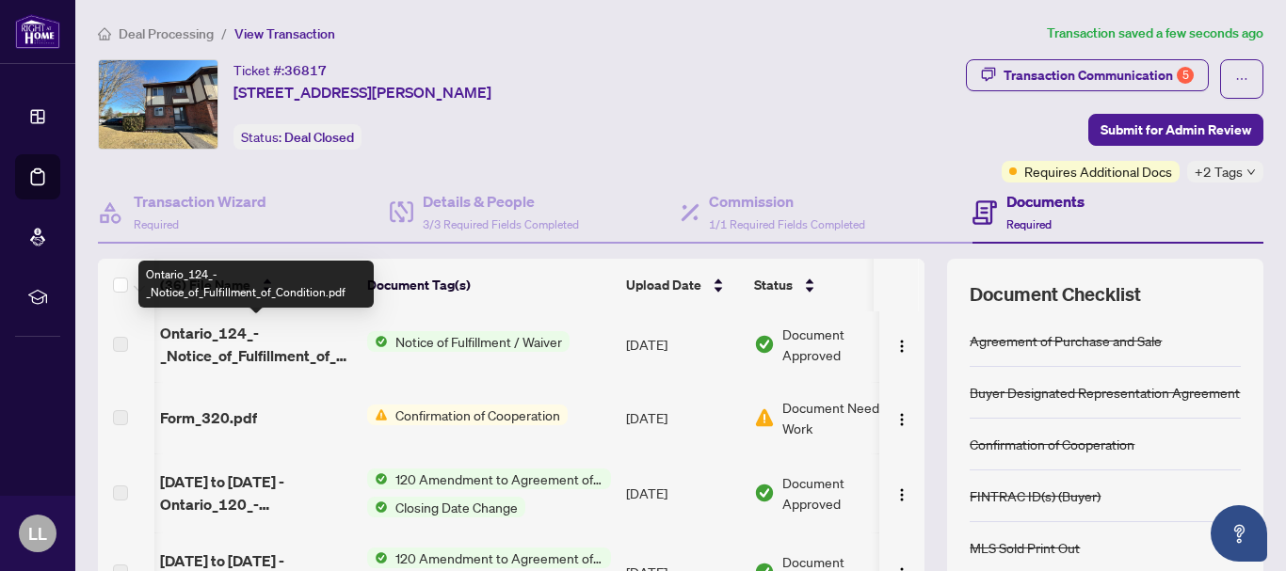
click at [282, 351] on span "Ontario_124_-_Notice_of_Fulfillment_of_Condition.pdf" at bounding box center [256, 344] width 192 height 45
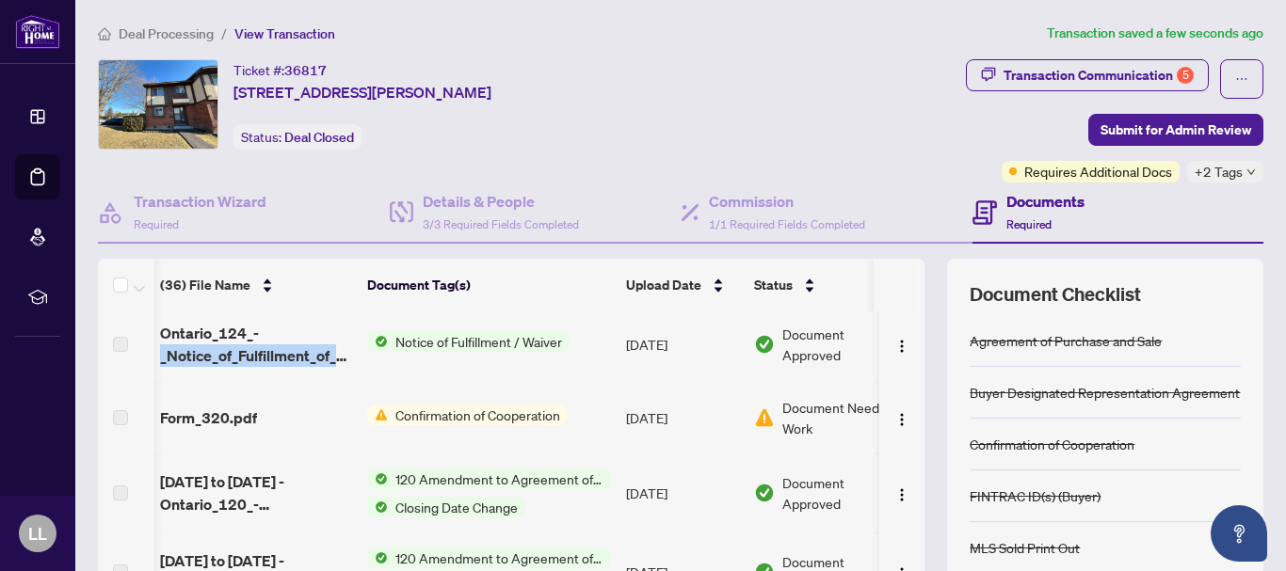
click at [419, 331] on span "Notice of Fulfillment / Waiver" at bounding box center [479, 341] width 182 height 21
click at [470, 352] on td "Notice of Fulfillment / Waiver" at bounding box center [489, 344] width 259 height 75
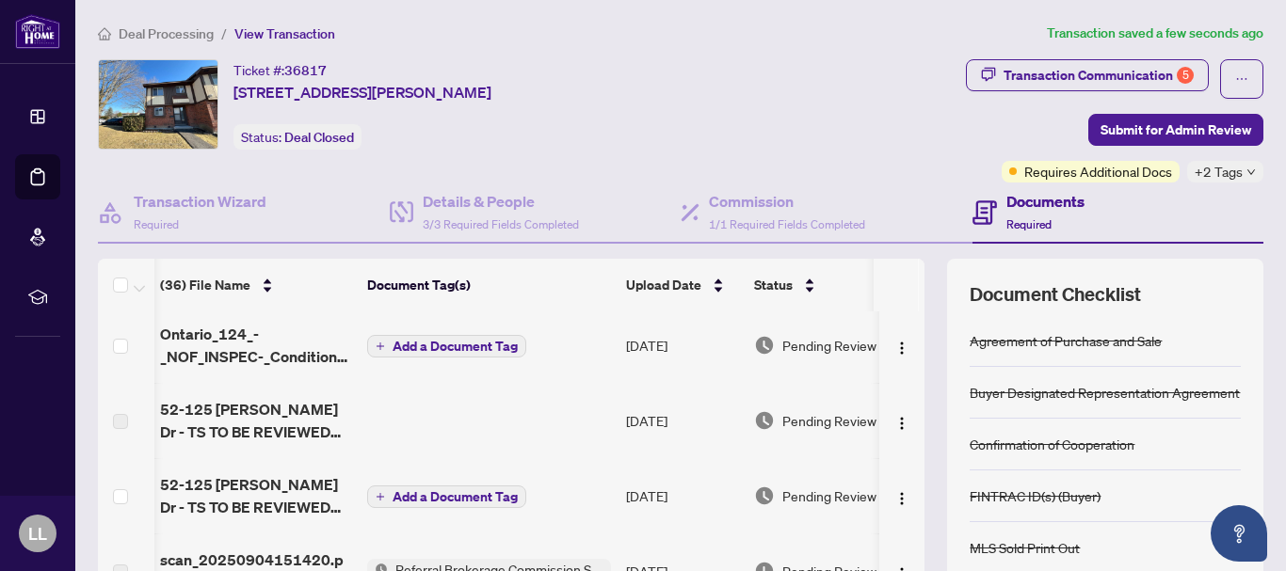
scroll to position [0, 2]
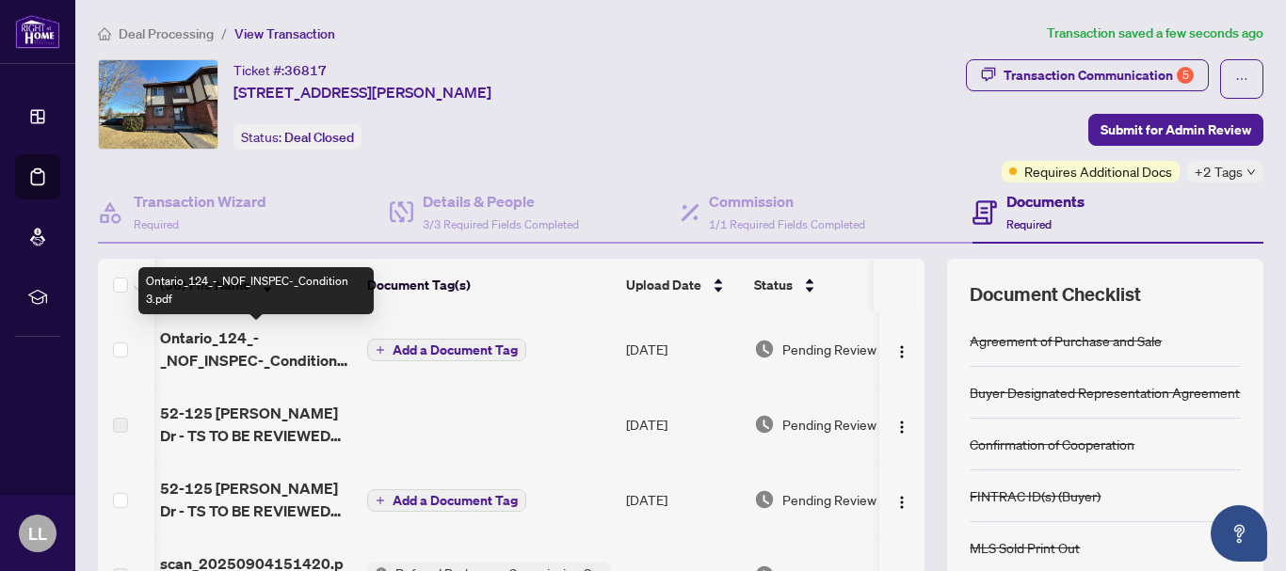
click at [305, 357] on span "Ontario_124_-_NOF_INSPEC-_Condition 3.pdf" at bounding box center [256, 349] width 192 height 45
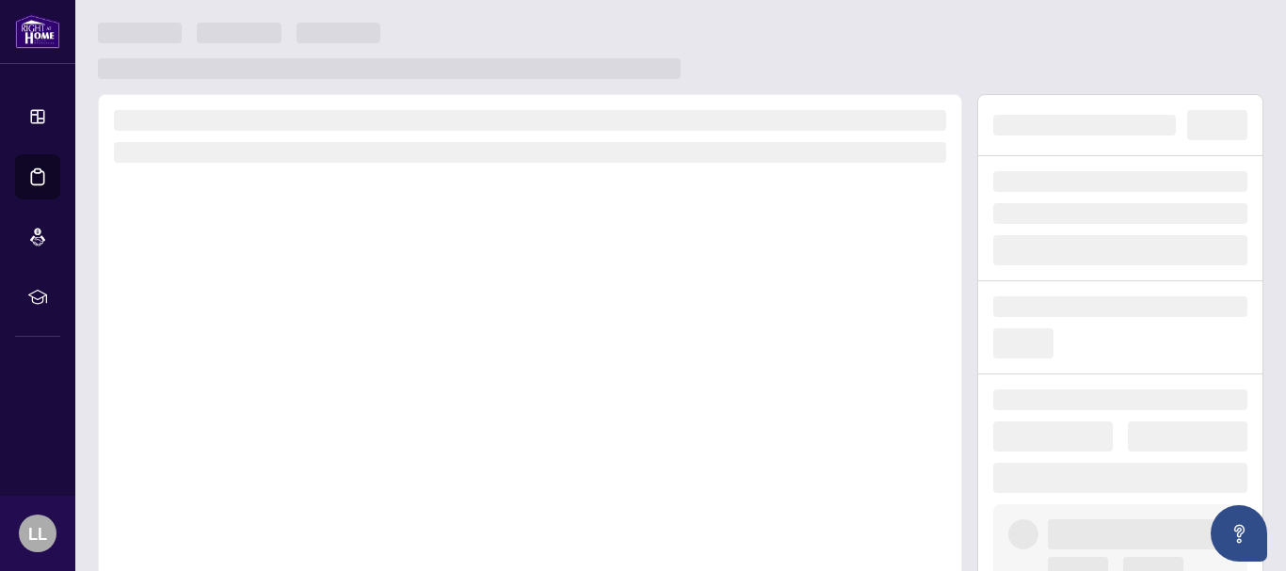
click at [305, 357] on div at bounding box center [530, 356] width 864 height 524
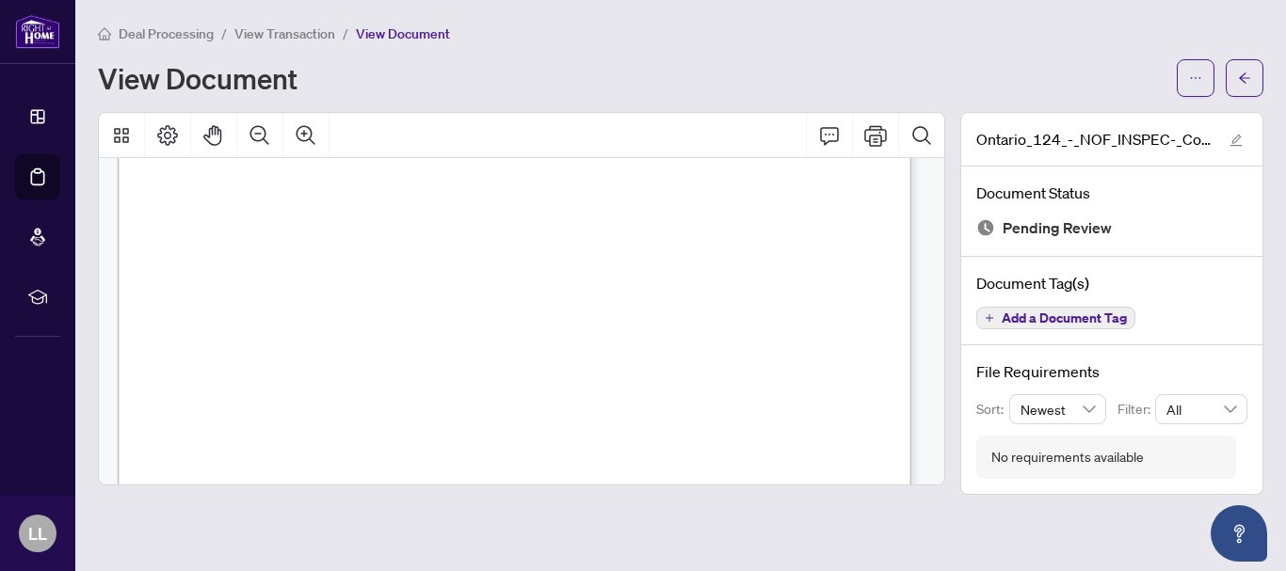
scroll to position [141, 0]
click at [691, 84] on div "View Document" at bounding box center [632, 78] width 1068 height 30
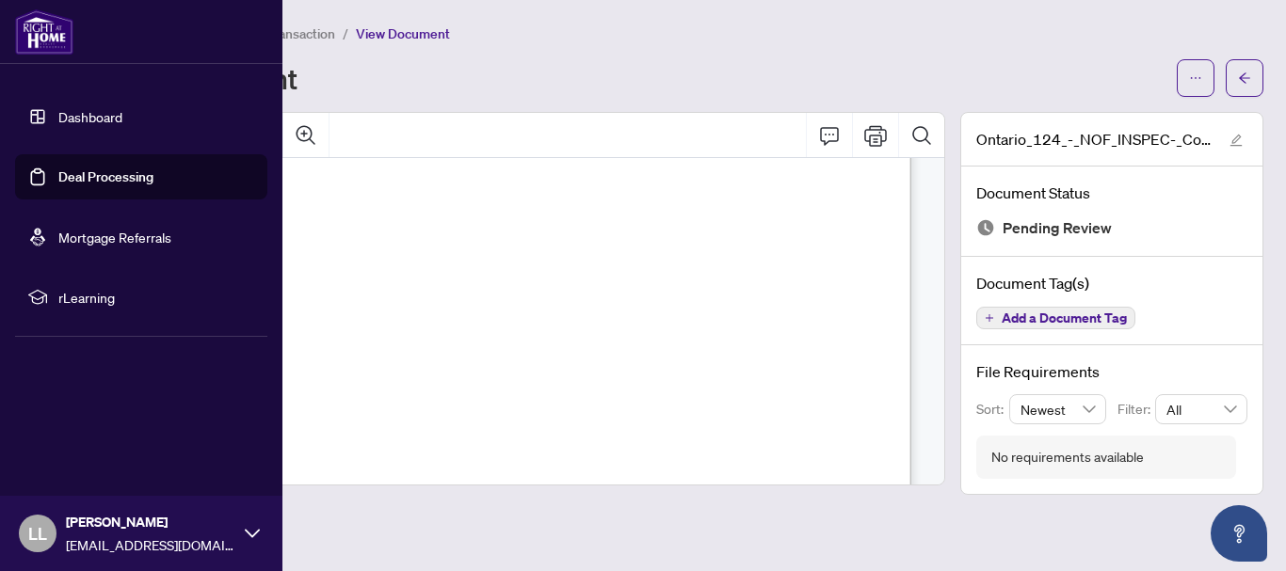
click at [58, 185] on link "Deal Processing" at bounding box center [105, 177] width 95 height 17
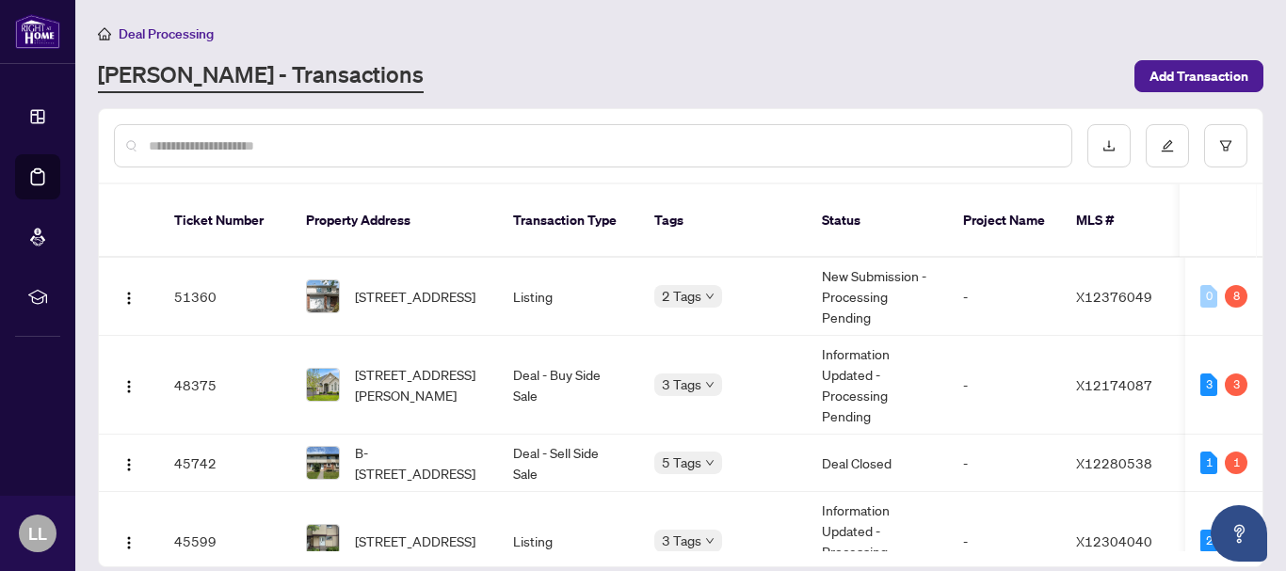
click at [351, 142] on input "text" at bounding box center [603, 146] width 908 height 21
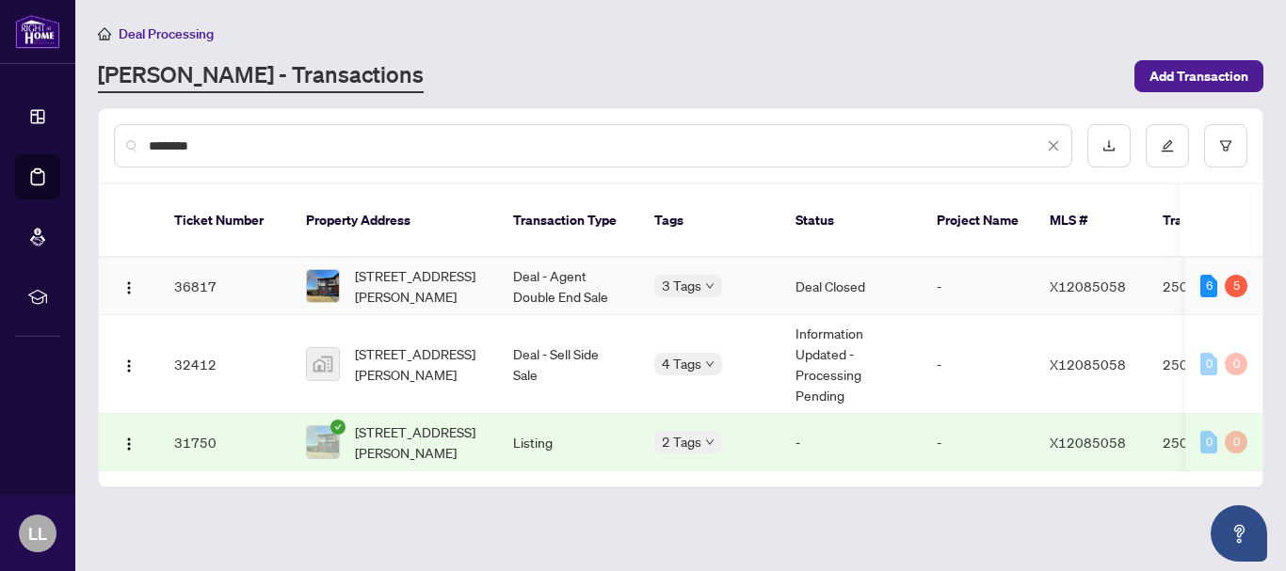
type input "********"
click at [198, 267] on td "36817" at bounding box center [225, 286] width 132 height 57
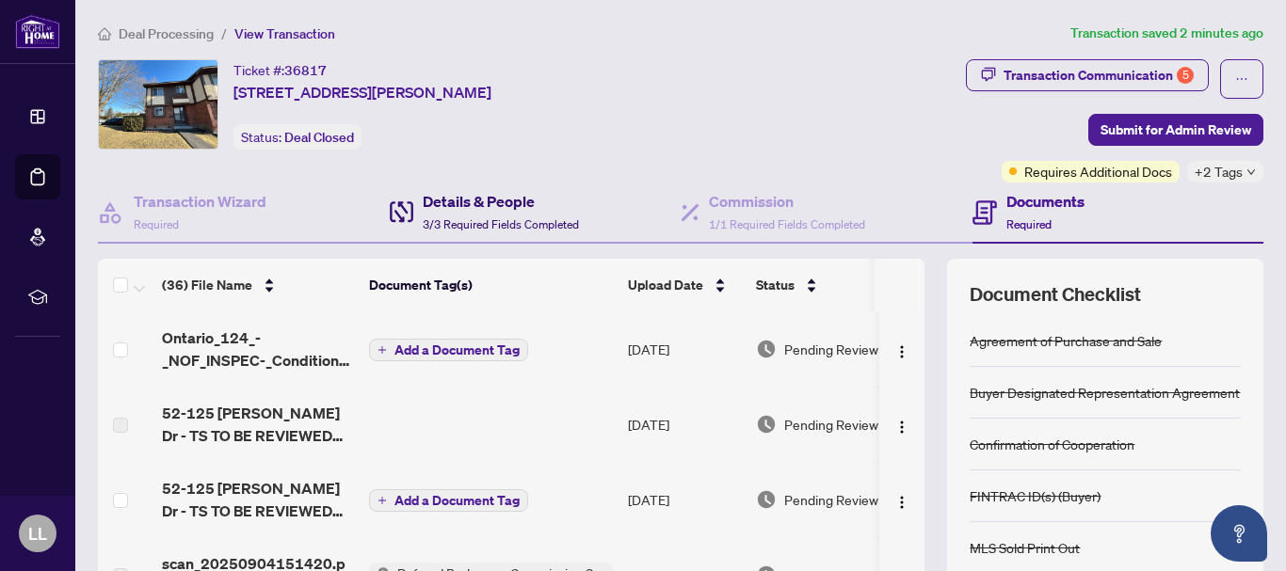
click at [443, 209] on h4 "Details & People" at bounding box center [501, 201] width 156 height 23
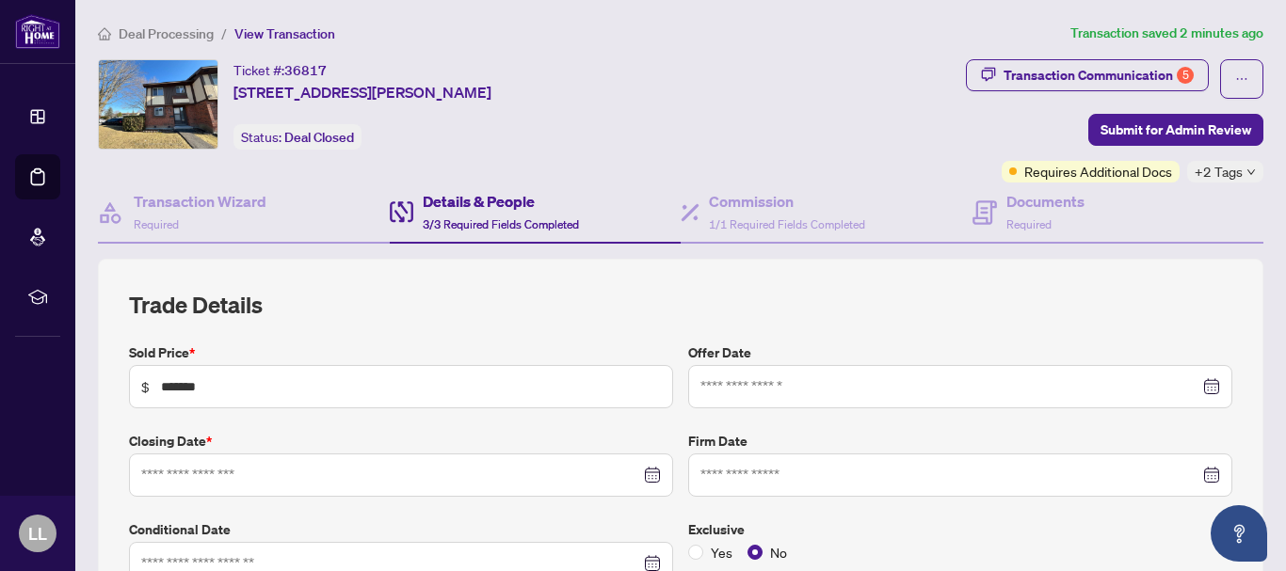
type input "**********"
click at [453, 197] on h4 "Details & People" at bounding box center [501, 201] width 156 height 23
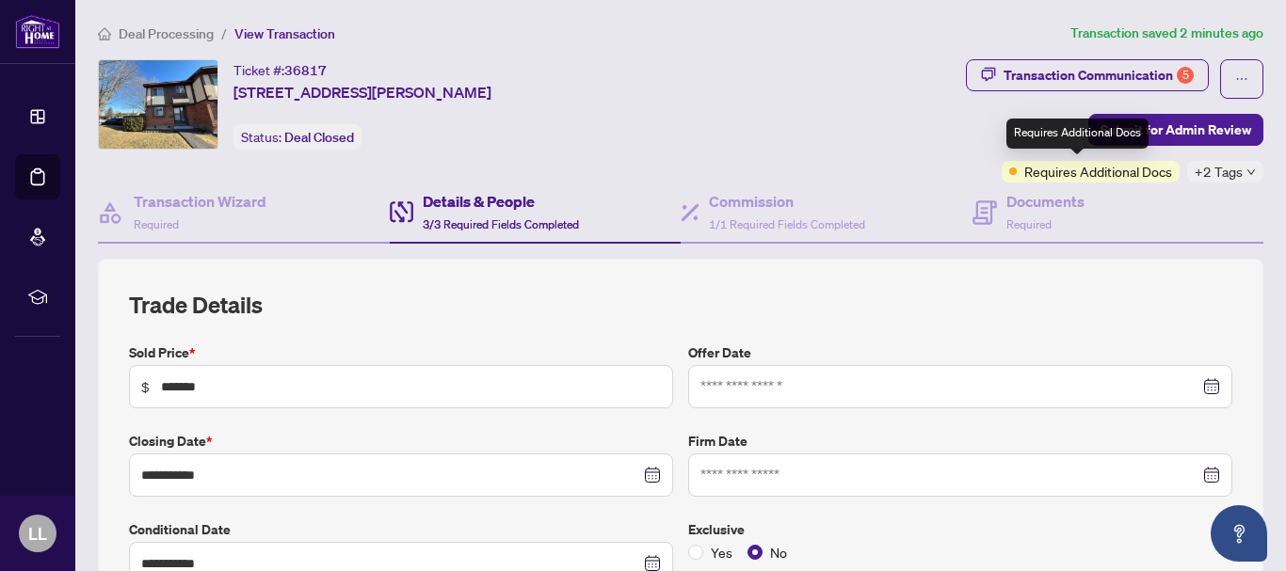
click at [1102, 173] on span "Requires Additional Docs" at bounding box center [1098, 171] width 148 height 21
click at [1229, 172] on div "+2 Tags" at bounding box center [1225, 172] width 76 height 22
click at [912, 128] on div "Transaction Communication 5 Submit for Admin Review Requires Additional Docs +2…" at bounding box center [997, 120] width 531 height 123
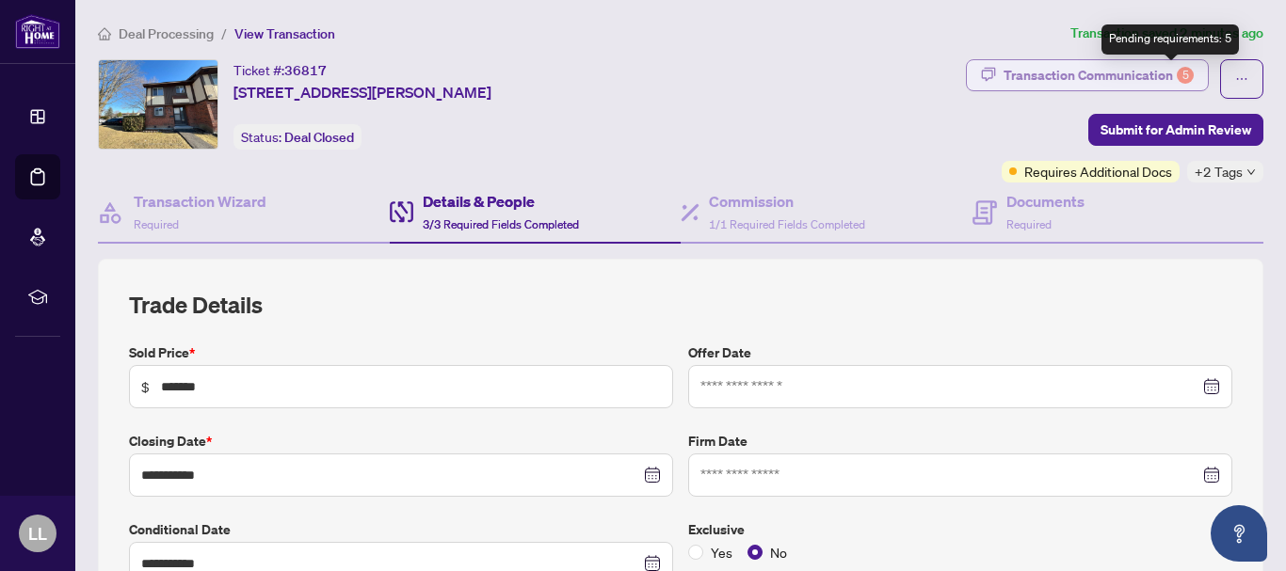
click at [1177, 73] on div "5" at bounding box center [1185, 75] width 17 height 17
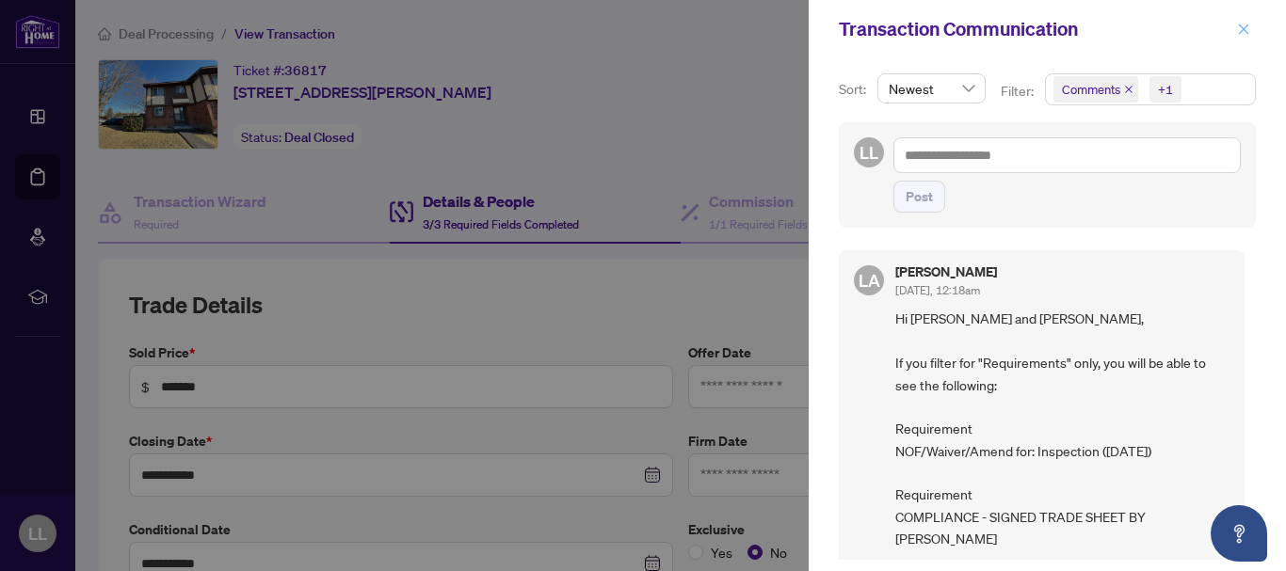
click at [1244, 29] on icon "close" at bounding box center [1244, 29] width 10 height 10
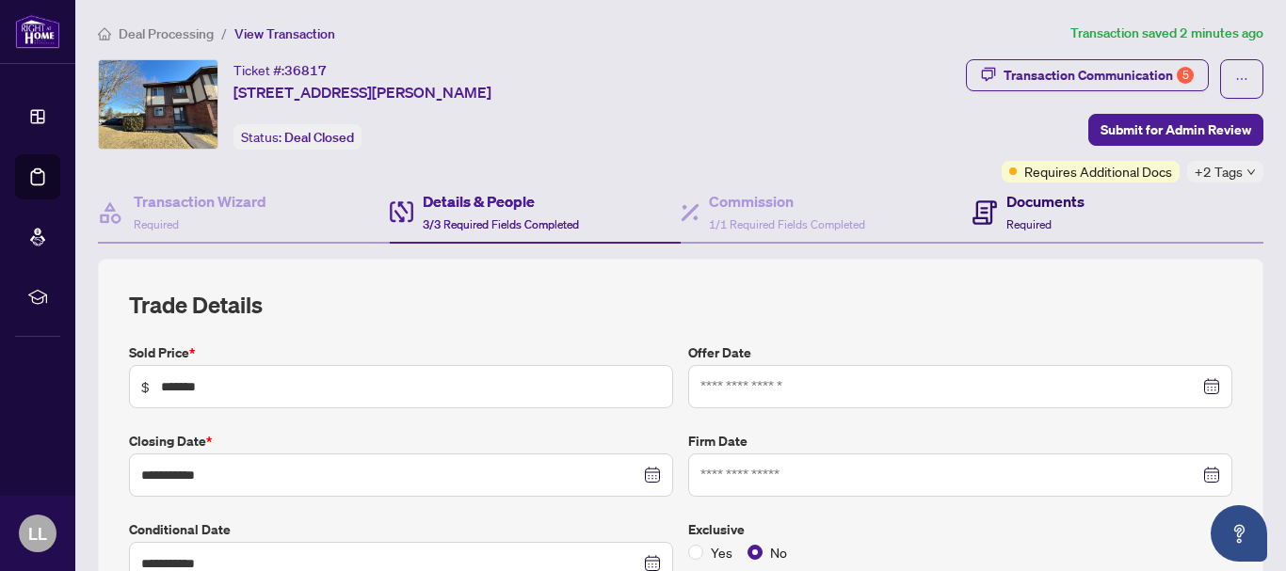
click at [987, 203] on div "Documents Required" at bounding box center [1028, 212] width 112 height 44
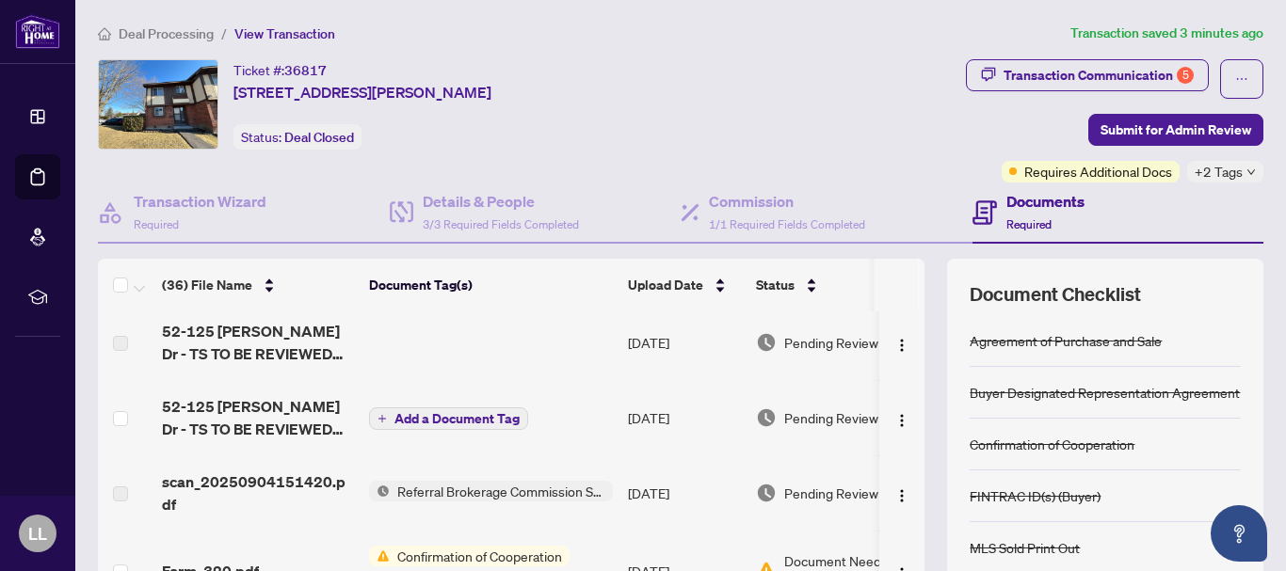
scroll to position [153, 0]
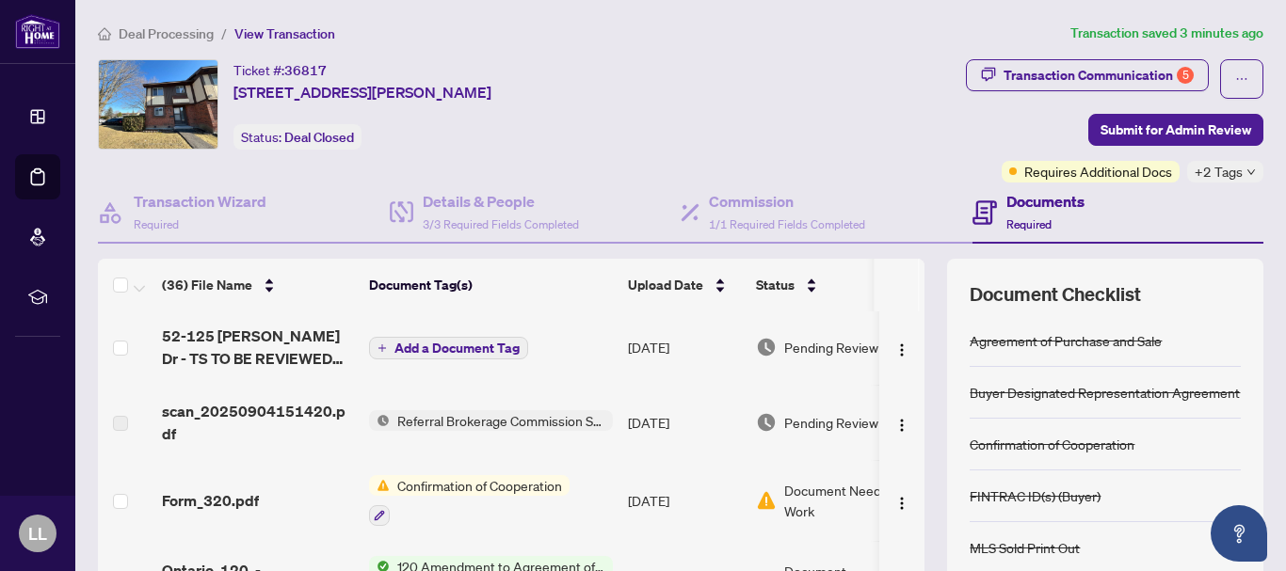
click at [494, 422] on span "Referral Brokerage Commission Statement" at bounding box center [501, 420] width 223 height 21
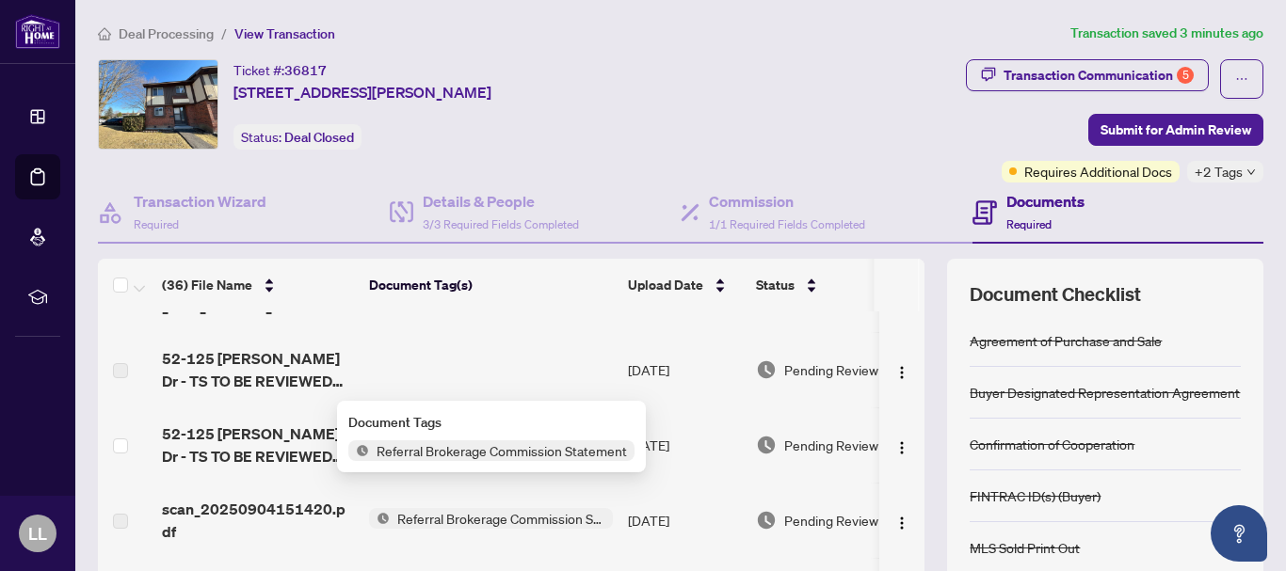
scroll to position [0, 0]
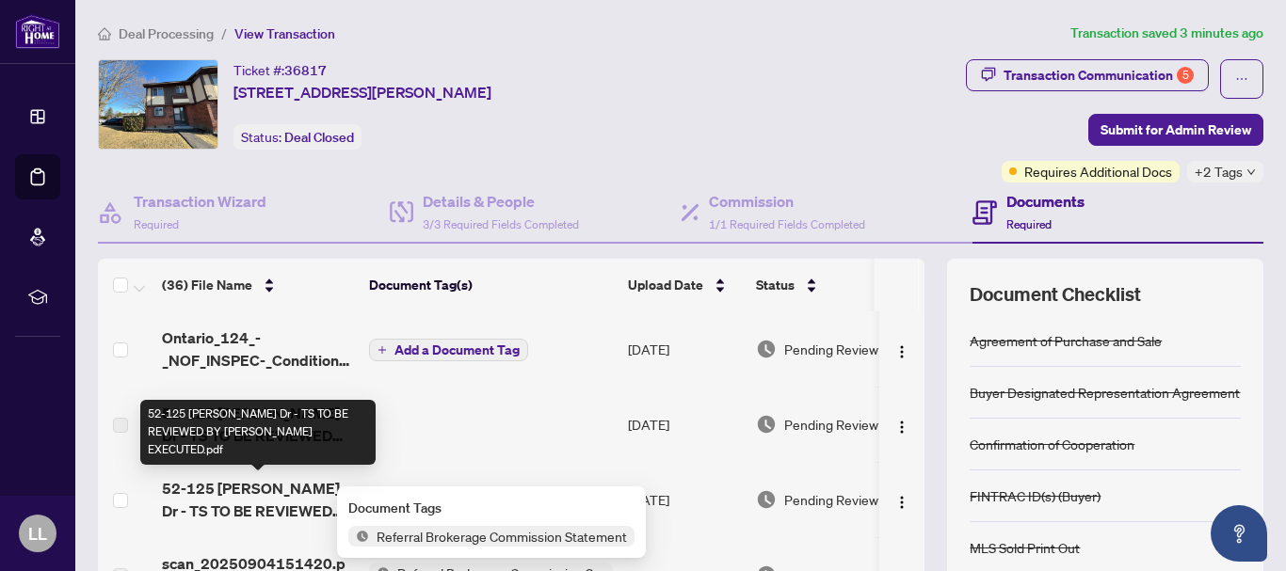
click at [269, 492] on span "52-125 [PERSON_NAME] Dr - TS TO BE REVIEWED BY [PERSON_NAME] EXECUTED.pdf" at bounding box center [258, 499] width 192 height 45
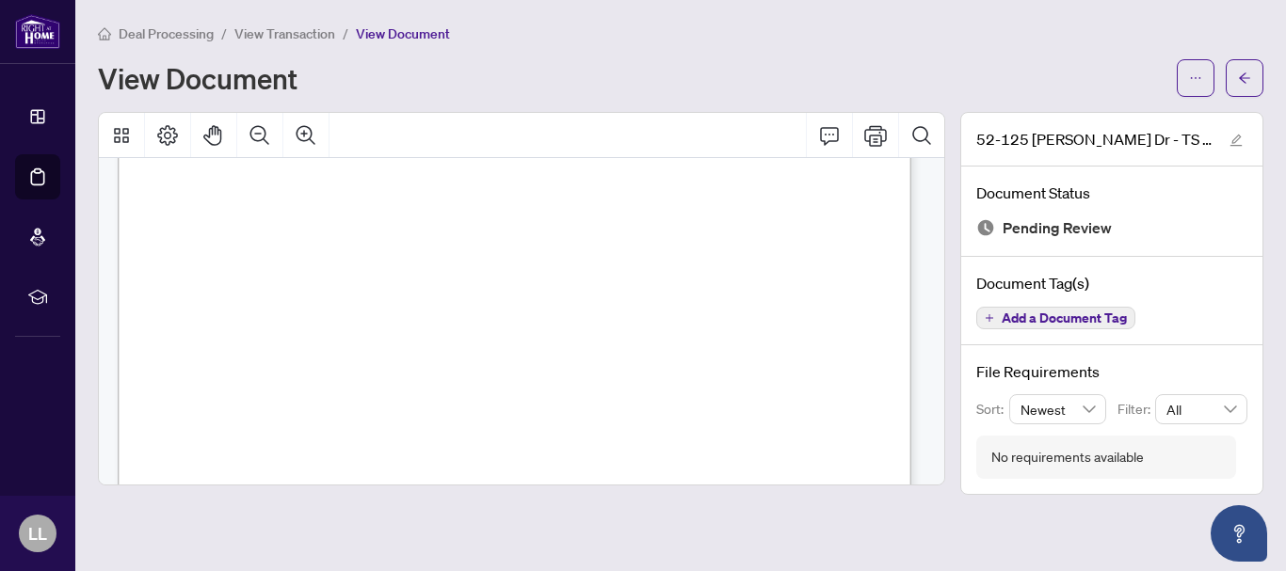
scroll to position [626, 0]
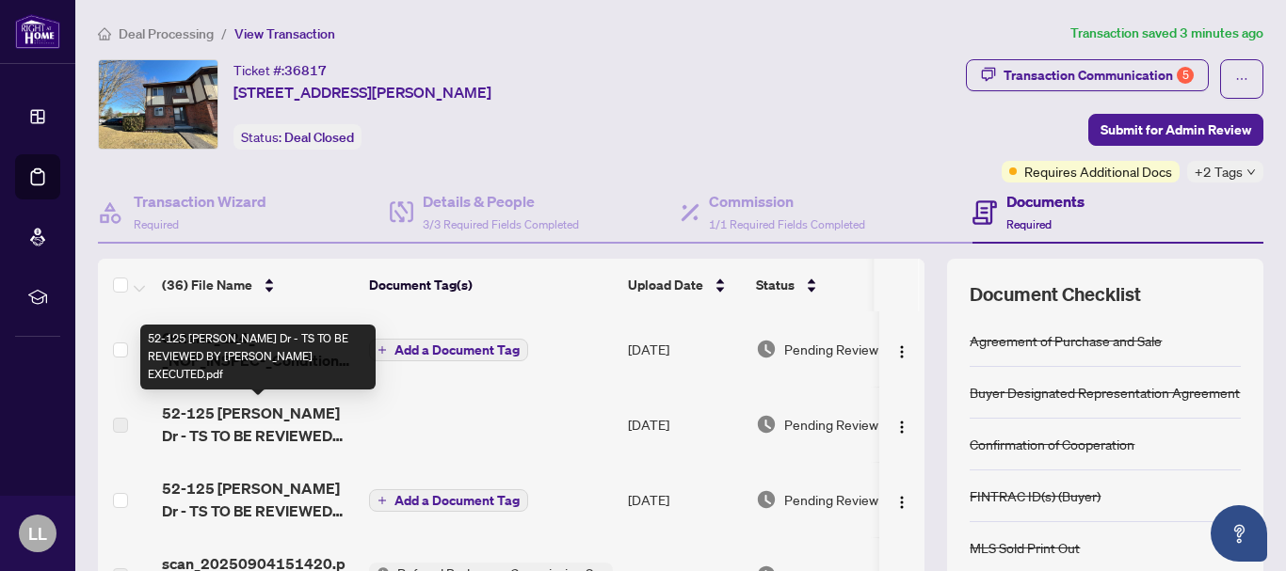
click at [265, 415] on span "52-125 [PERSON_NAME] Dr - TS TO BE REVIEWED BY [PERSON_NAME] EXECUTED.pdf" at bounding box center [258, 424] width 192 height 45
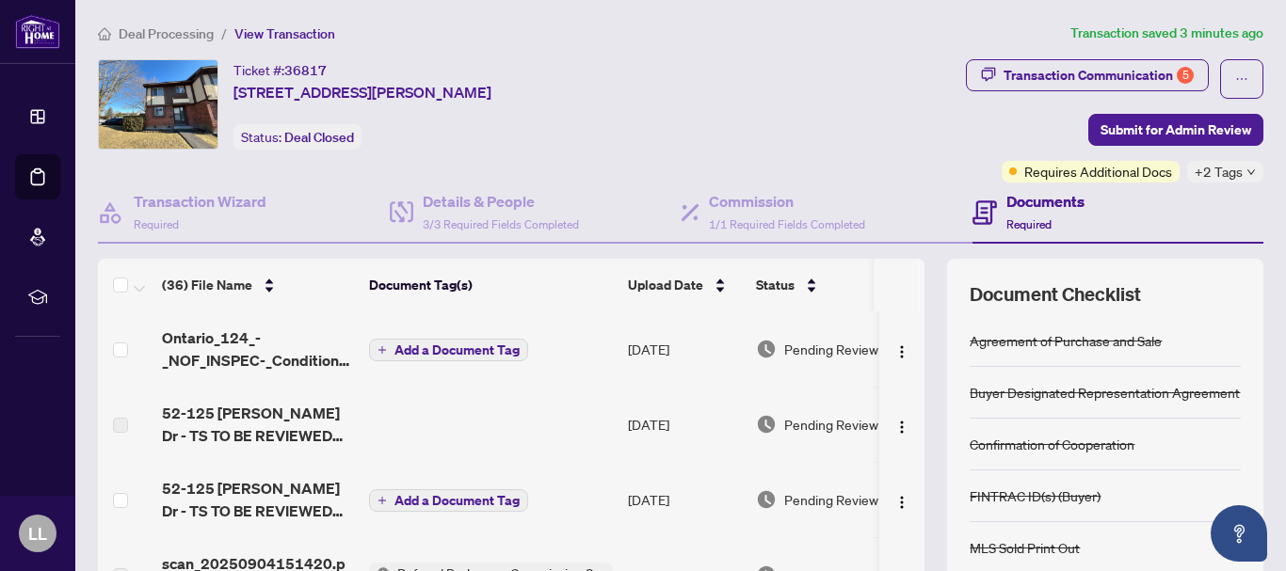
click at [428, 423] on td at bounding box center [491, 424] width 259 height 75
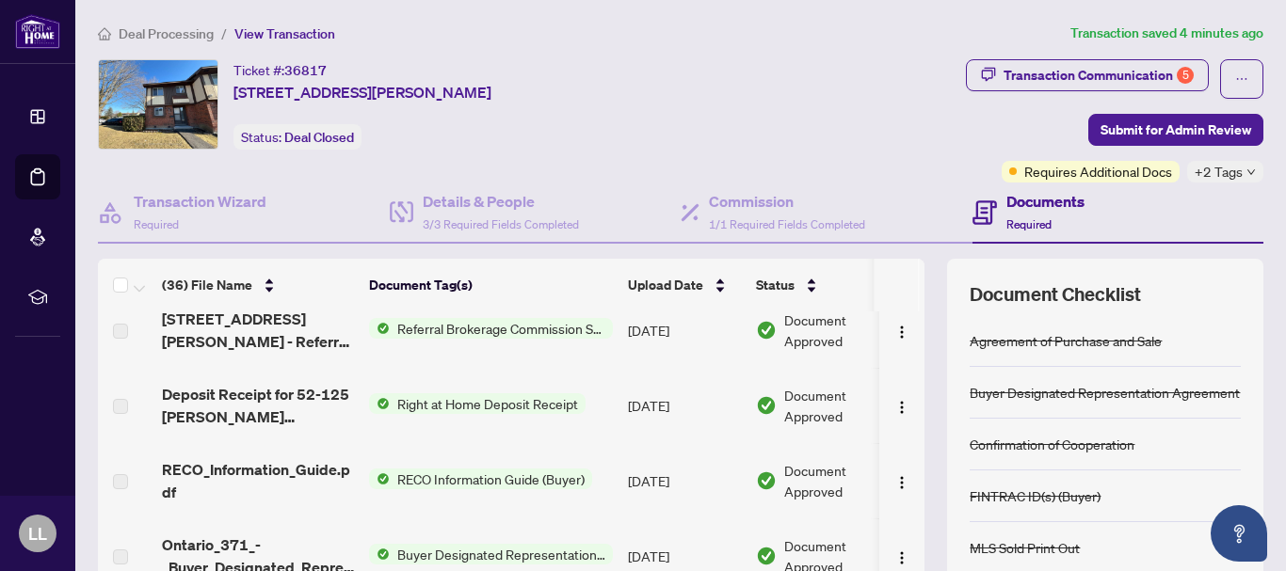
scroll to position [2272, 0]
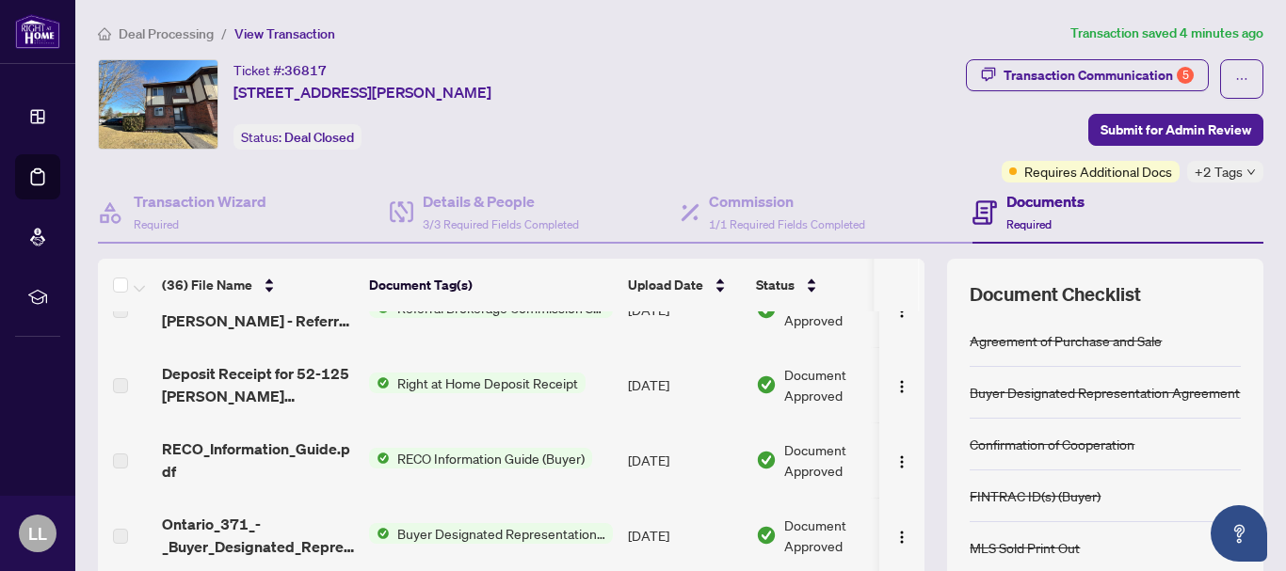
click at [418, 383] on span "Right at Home Deposit Receipt" at bounding box center [488, 383] width 196 height 21
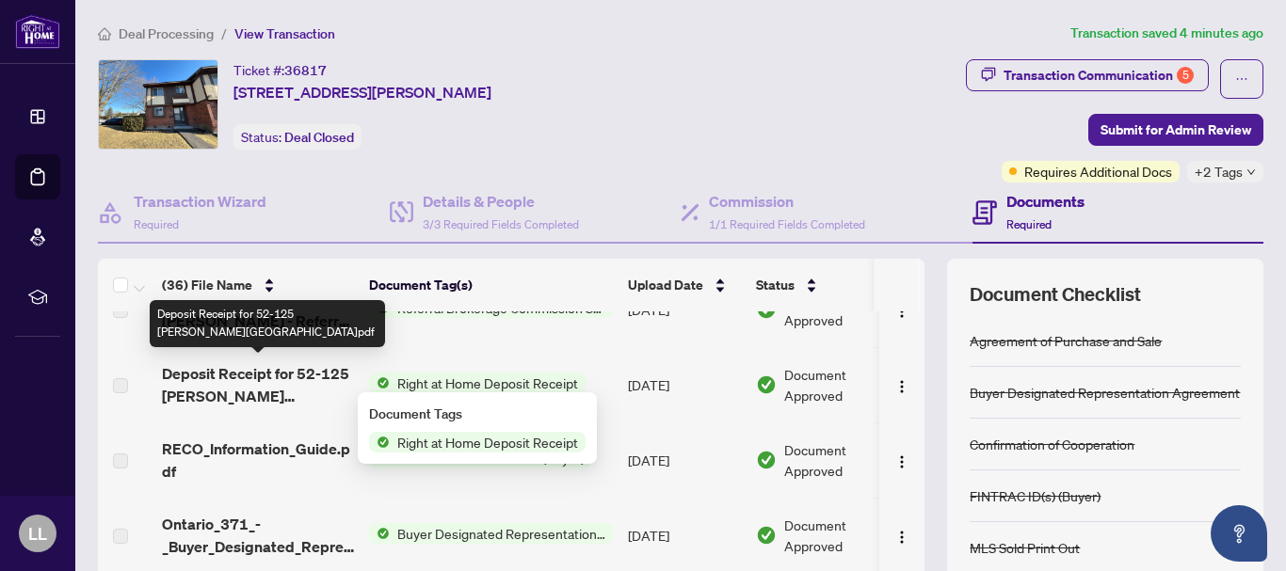
click at [300, 374] on span "Deposit Receipt for 52-125 [PERSON_NAME][GEOGRAPHIC_DATA]pdf" at bounding box center [258, 384] width 192 height 45
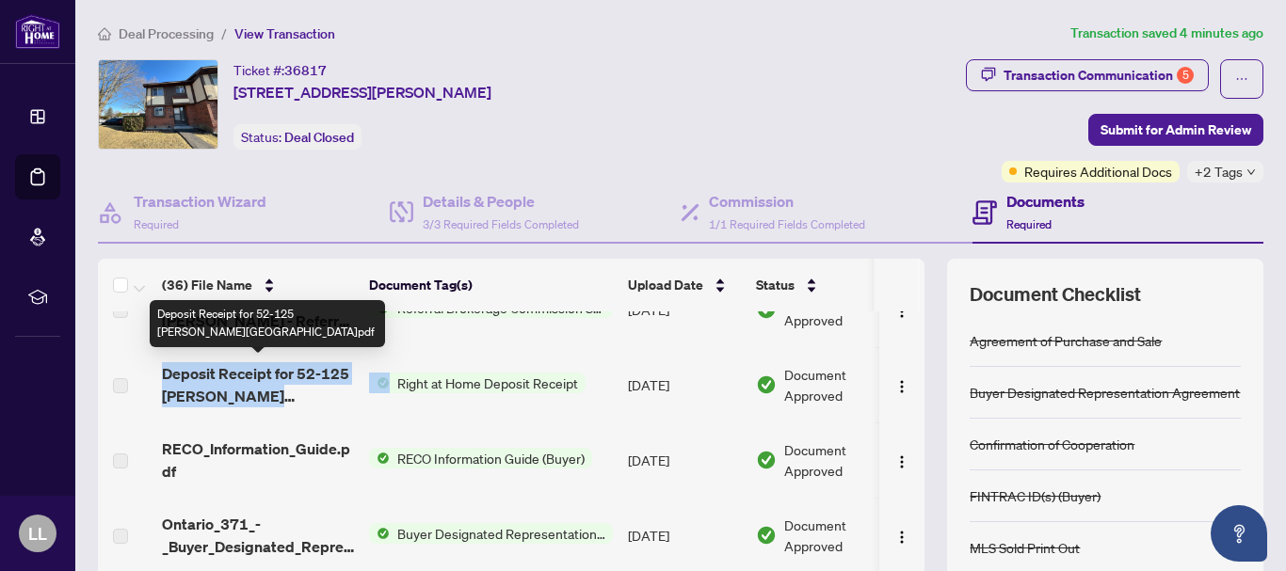
click at [300, 374] on span "Deposit Receipt for 52-125 [PERSON_NAME][GEOGRAPHIC_DATA]pdf" at bounding box center [258, 384] width 192 height 45
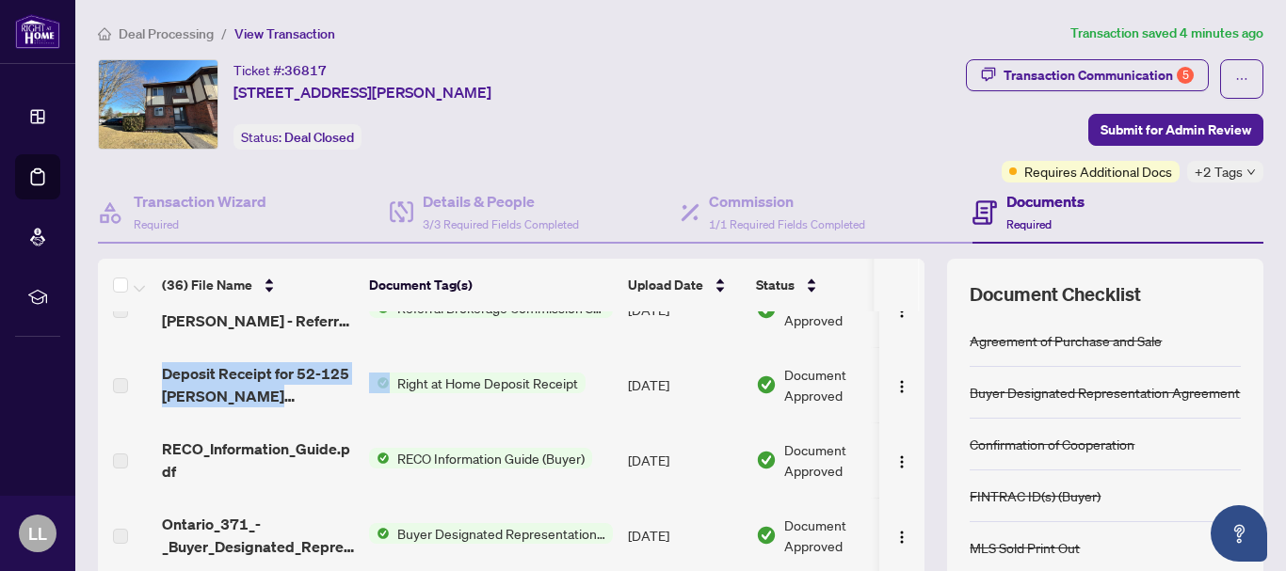
click at [420, 377] on span "Right at Home Deposit Receipt" at bounding box center [488, 383] width 196 height 21
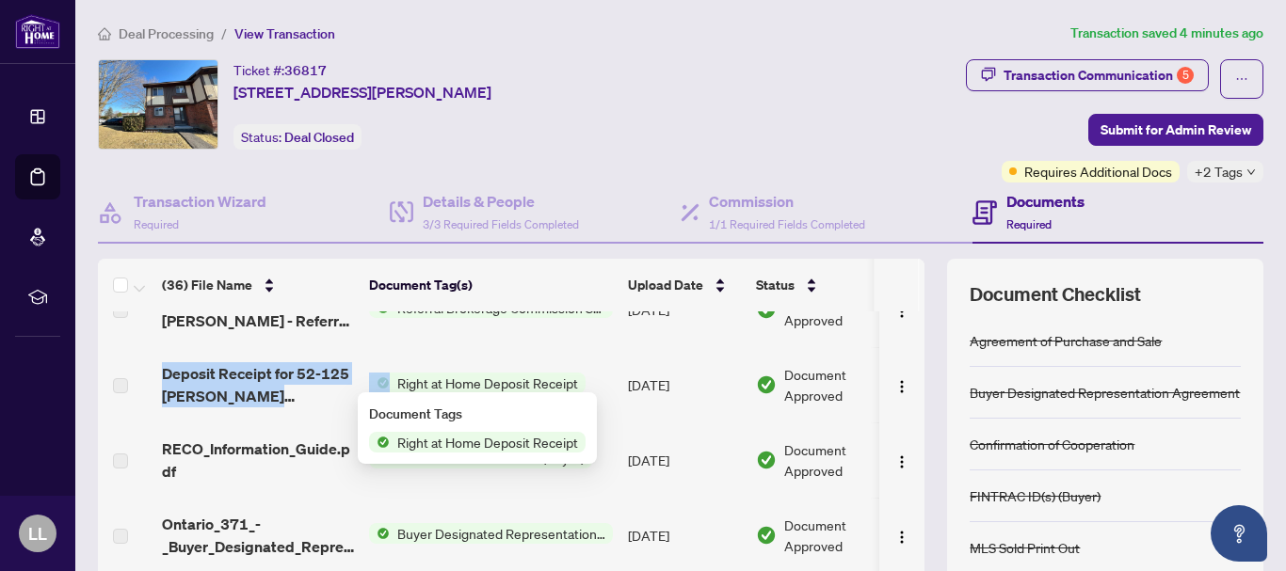
click at [420, 377] on span "Right at Home Deposit Receipt" at bounding box center [488, 383] width 196 height 21
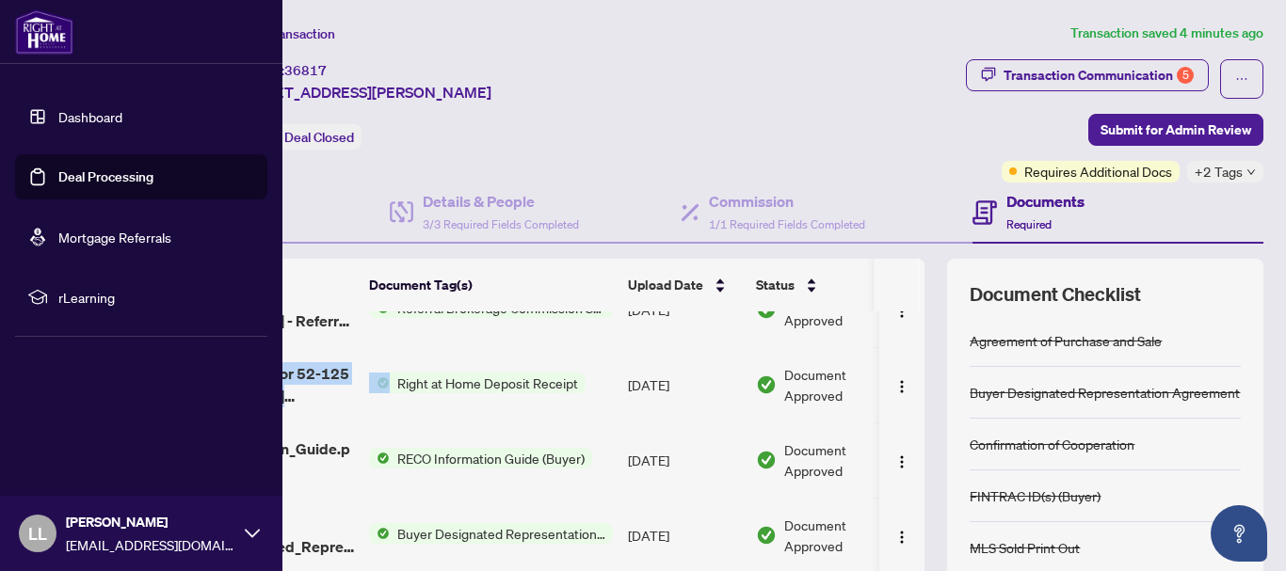
click at [96, 109] on link "Dashboard" at bounding box center [90, 116] width 64 height 17
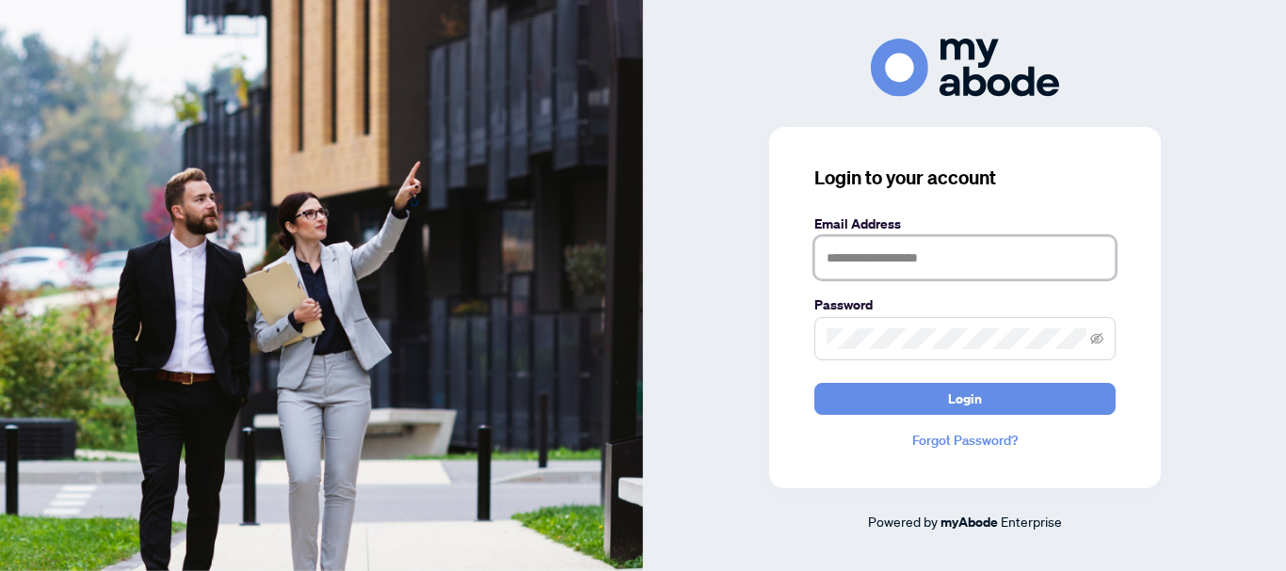
click at [855, 266] on input "text" at bounding box center [964, 257] width 301 height 43
type input "**********"
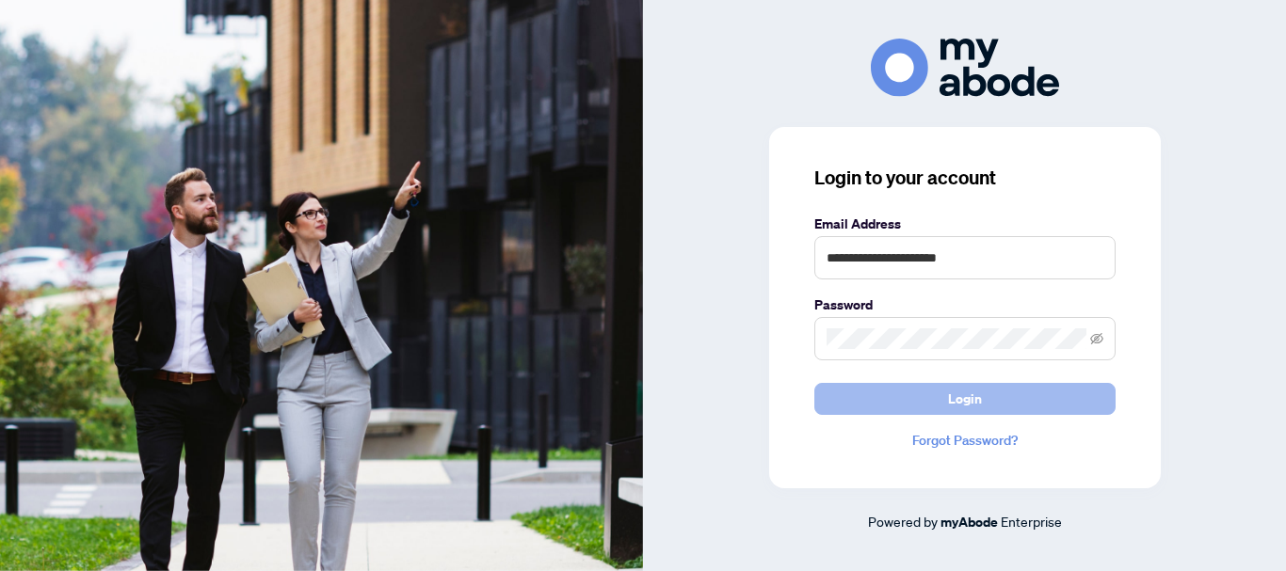
click at [901, 406] on button "Login" at bounding box center [964, 399] width 301 height 32
